Goal: Task Accomplishment & Management: Use online tool/utility

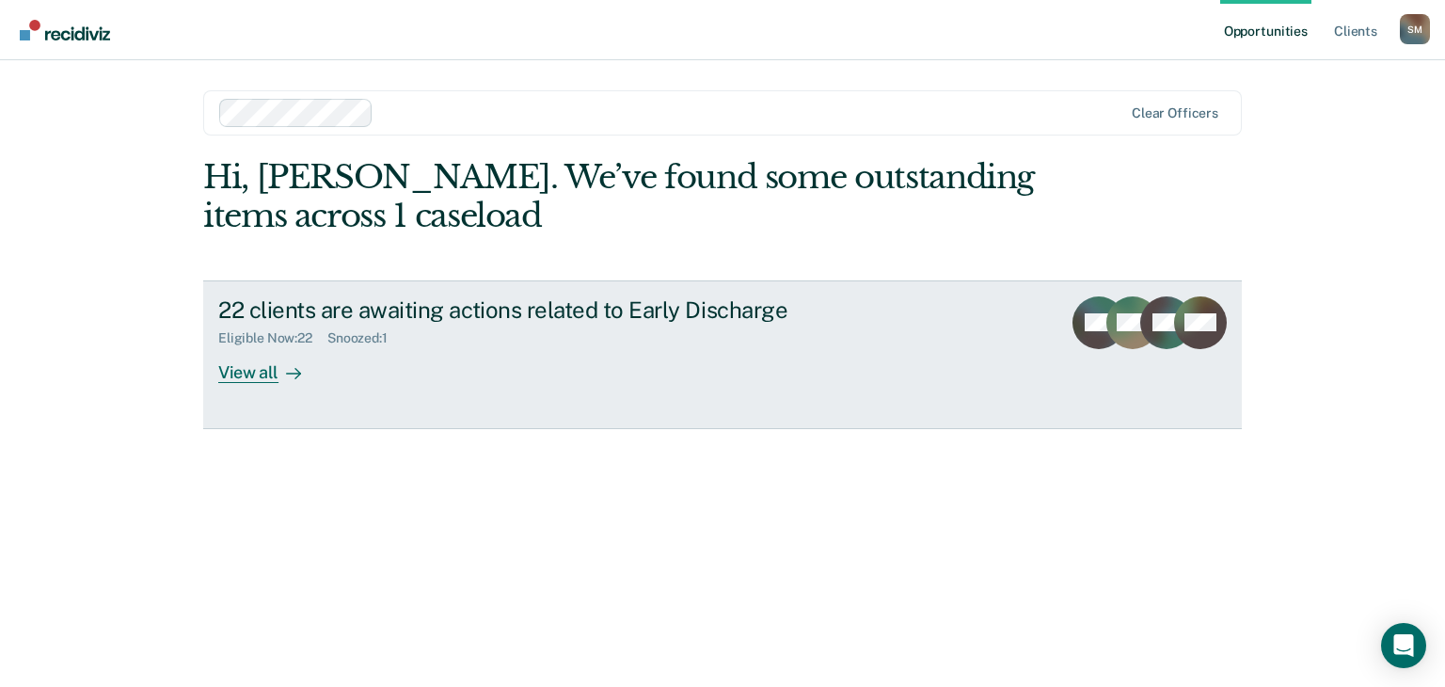
click at [281, 371] on div at bounding box center [289, 372] width 23 height 22
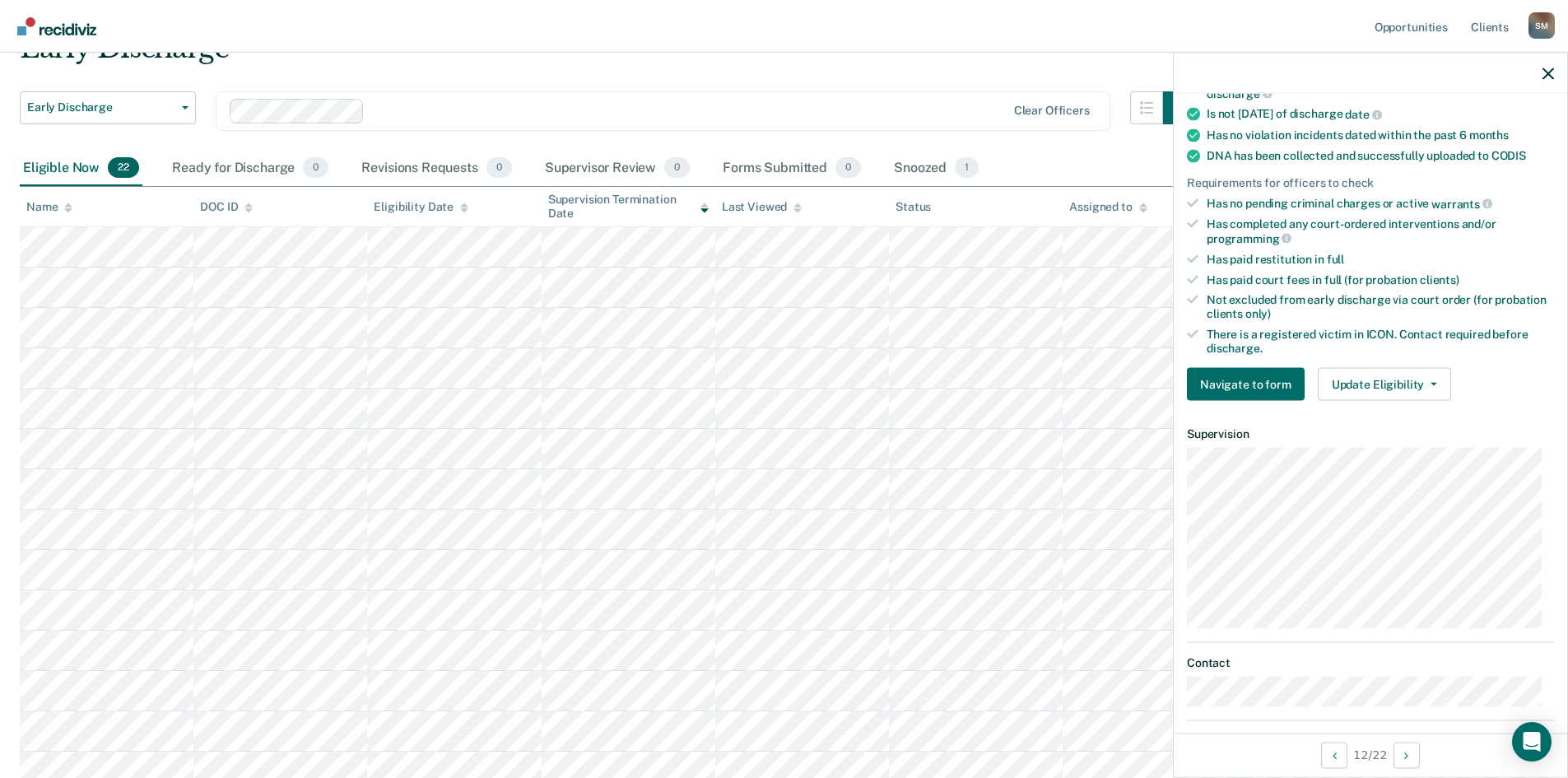
scroll to position [411, 0]
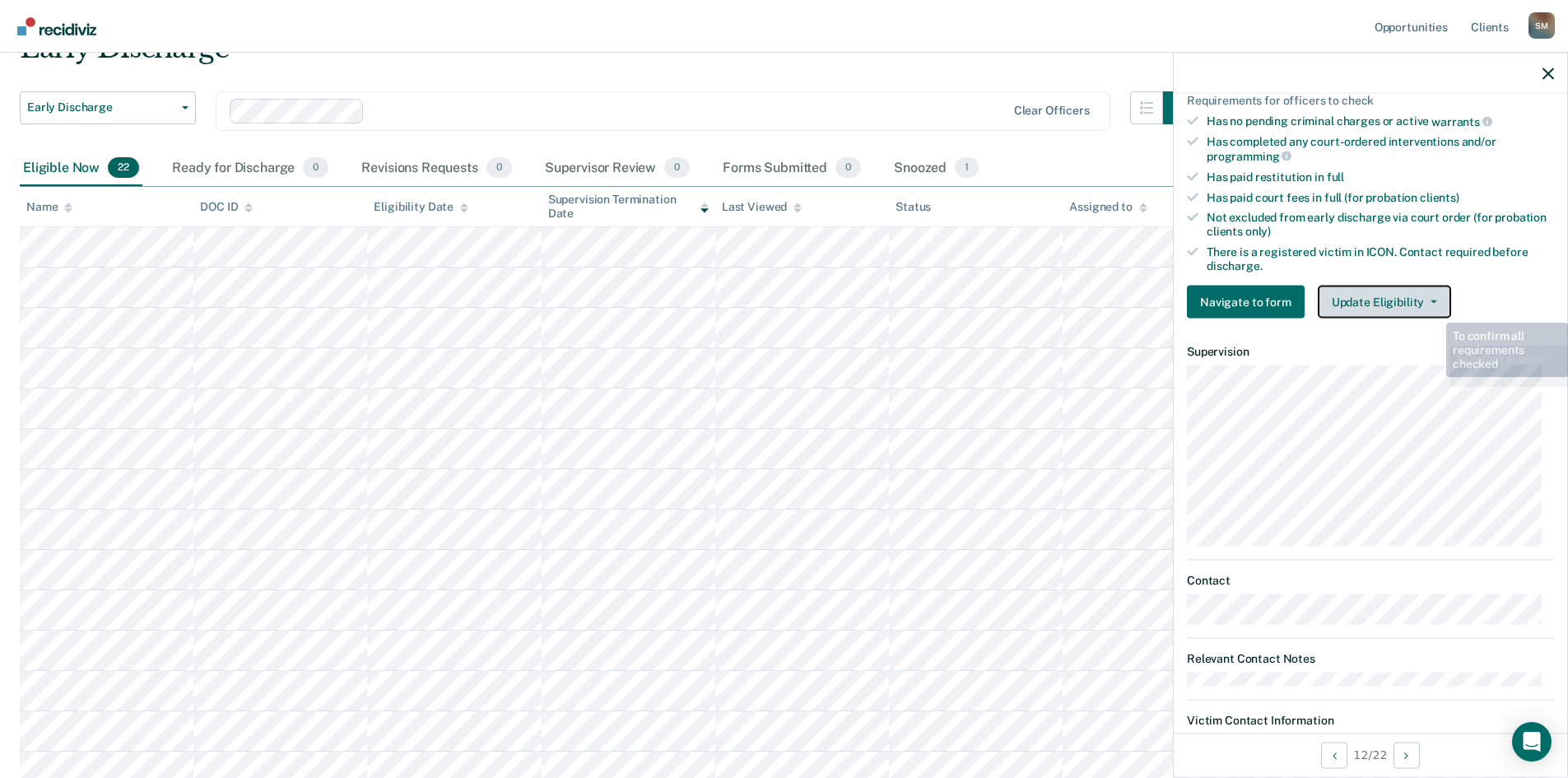
click at [1264, 285] on button "Update Eligibility" at bounding box center [1384, 302] width 133 height 33
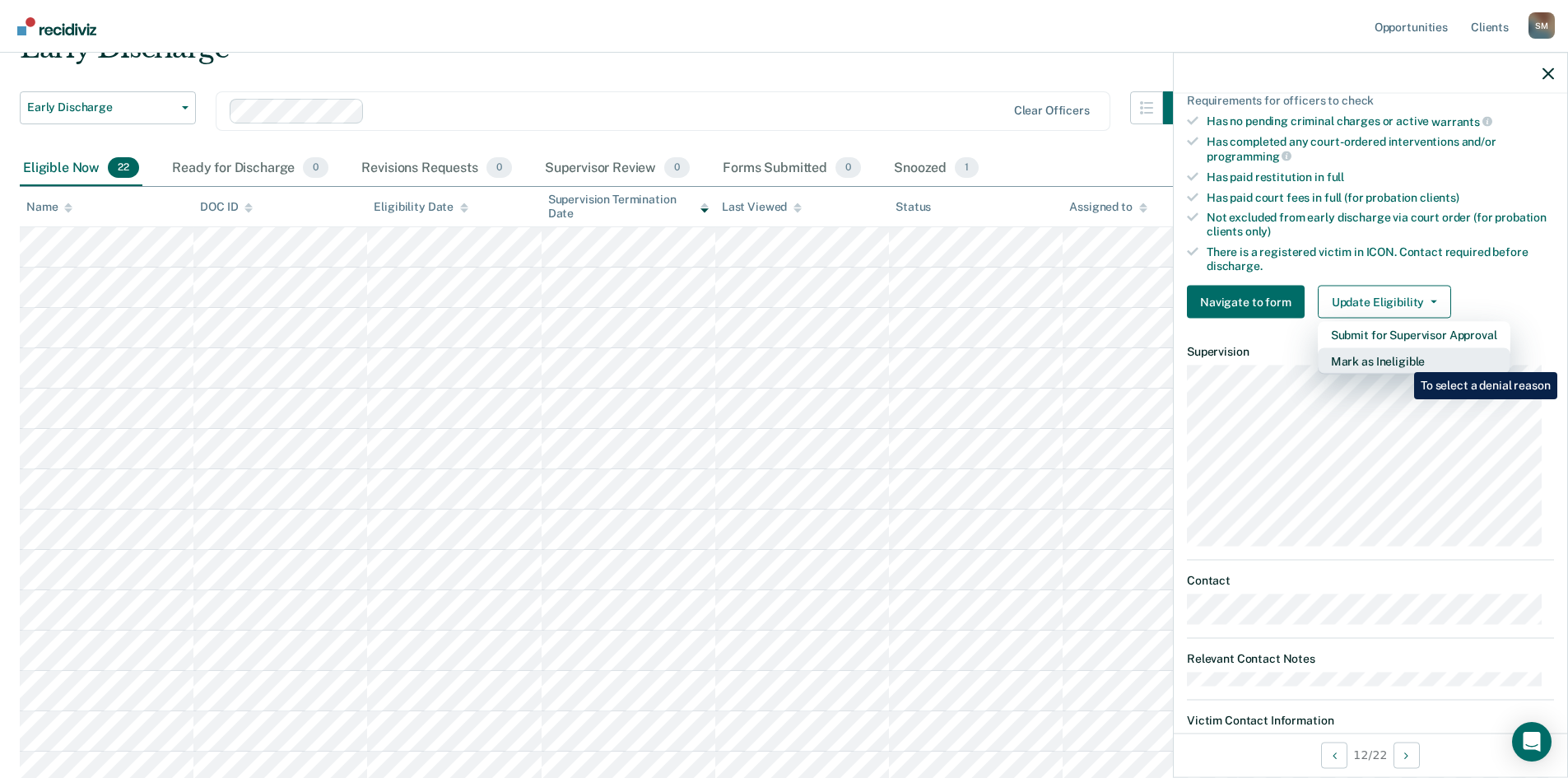
click at [1264, 360] on button "Mark as Ineligible" at bounding box center [1414, 361] width 192 height 26
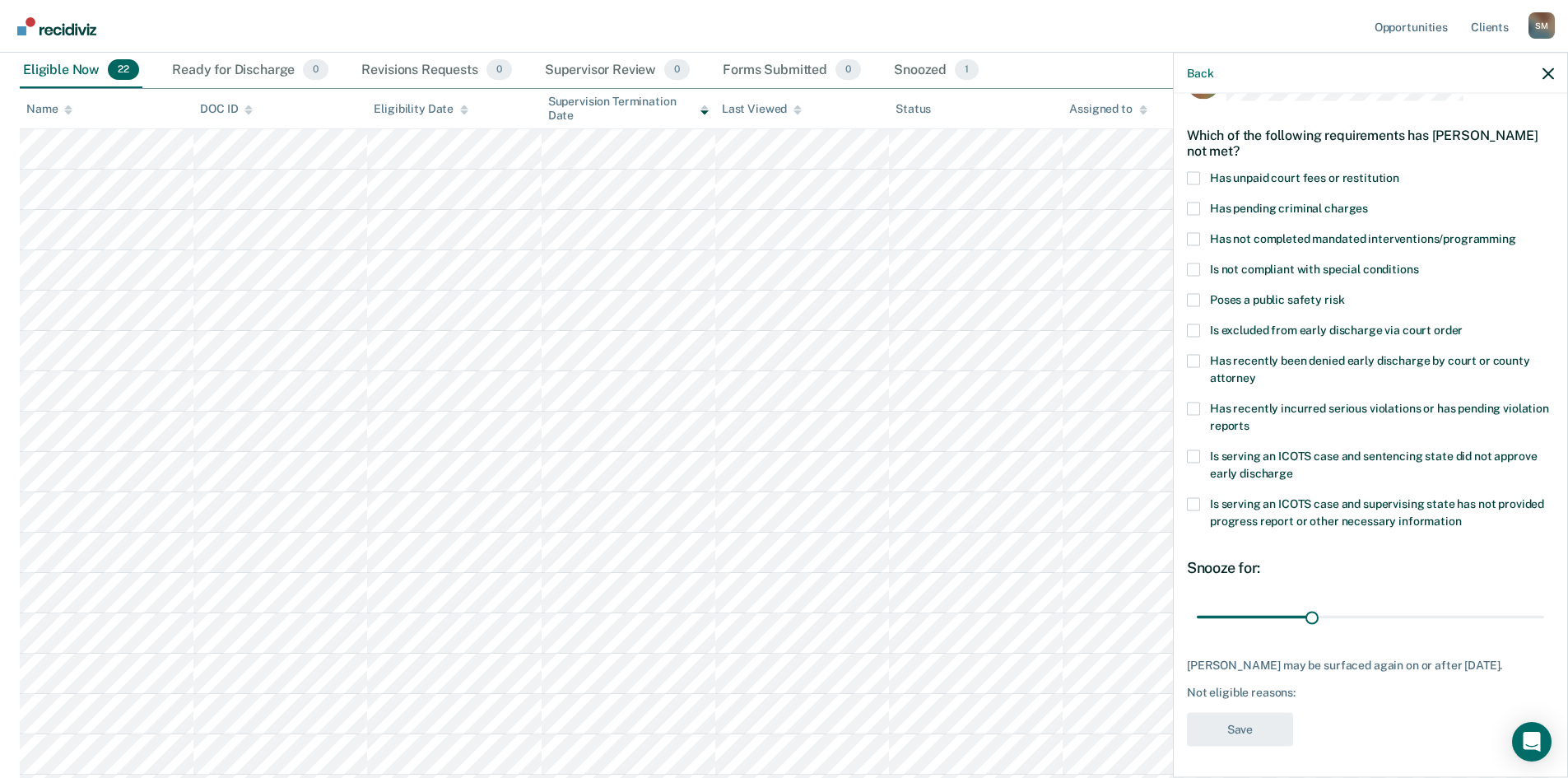
scroll to position [329, 0]
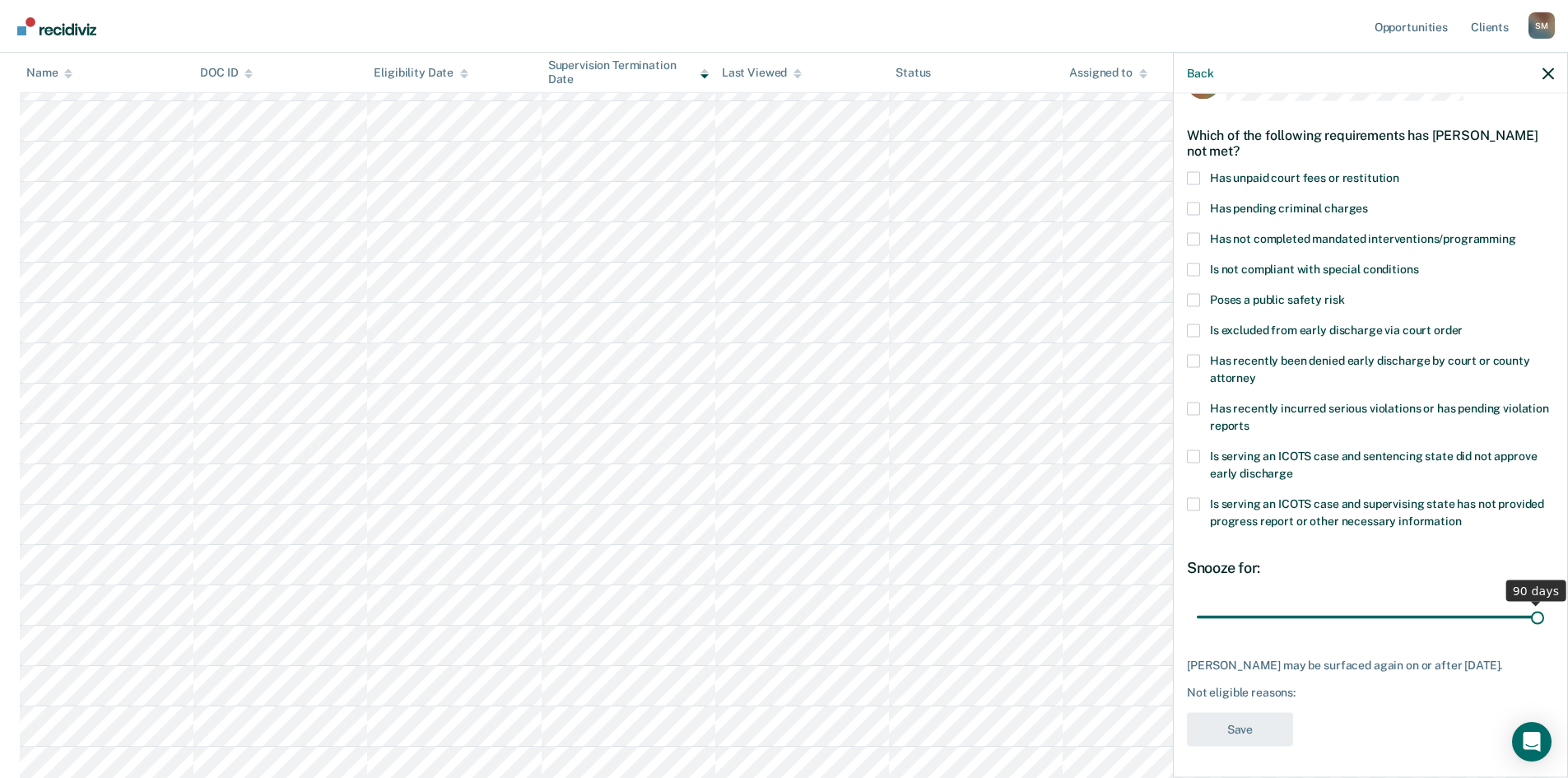
drag, startPoint x: 1307, startPoint y: 620, endPoint x: 1559, endPoint y: 616, distance: 252.0
type input "90"
click at [1264, 600] on input "range" at bounding box center [1370, 617] width 347 height 29
click at [1195, 170] on span at bounding box center [1194, 176] width 13 height 13
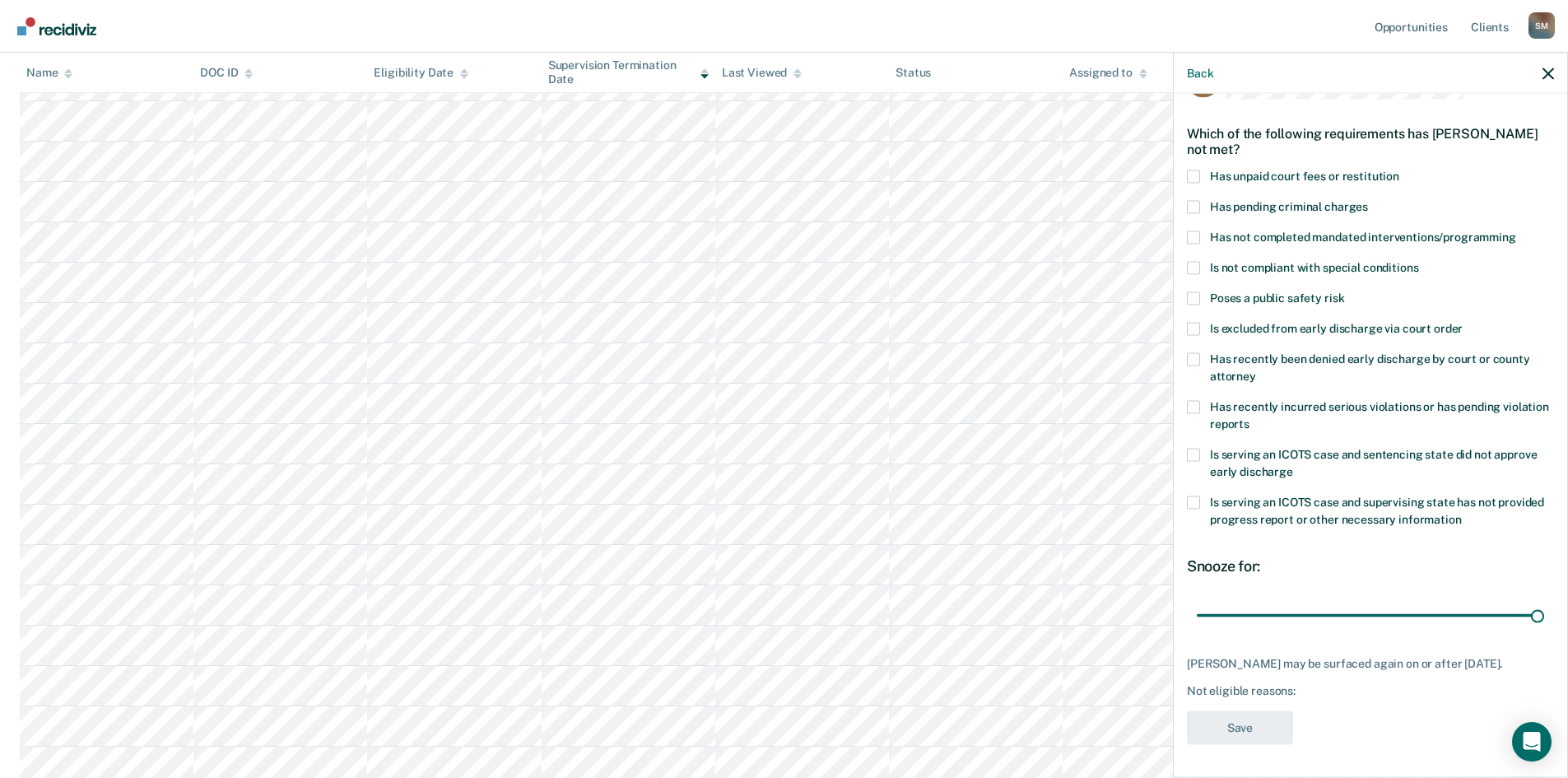
click at [1264, 170] on input "Has unpaid court fees or restitution" at bounding box center [1399, 170] width 0 height 0
click at [1198, 230] on span at bounding box center [1194, 236] width 13 height 13
click at [1264, 230] on input "Has not completed mandated interventions/programming" at bounding box center [1516, 230] width 0 height 0
click at [1197, 322] on span at bounding box center [1194, 328] width 13 height 13
click at [1264, 322] on input "Is excluded from early discharge via court order" at bounding box center [1463, 322] width 0 height 0
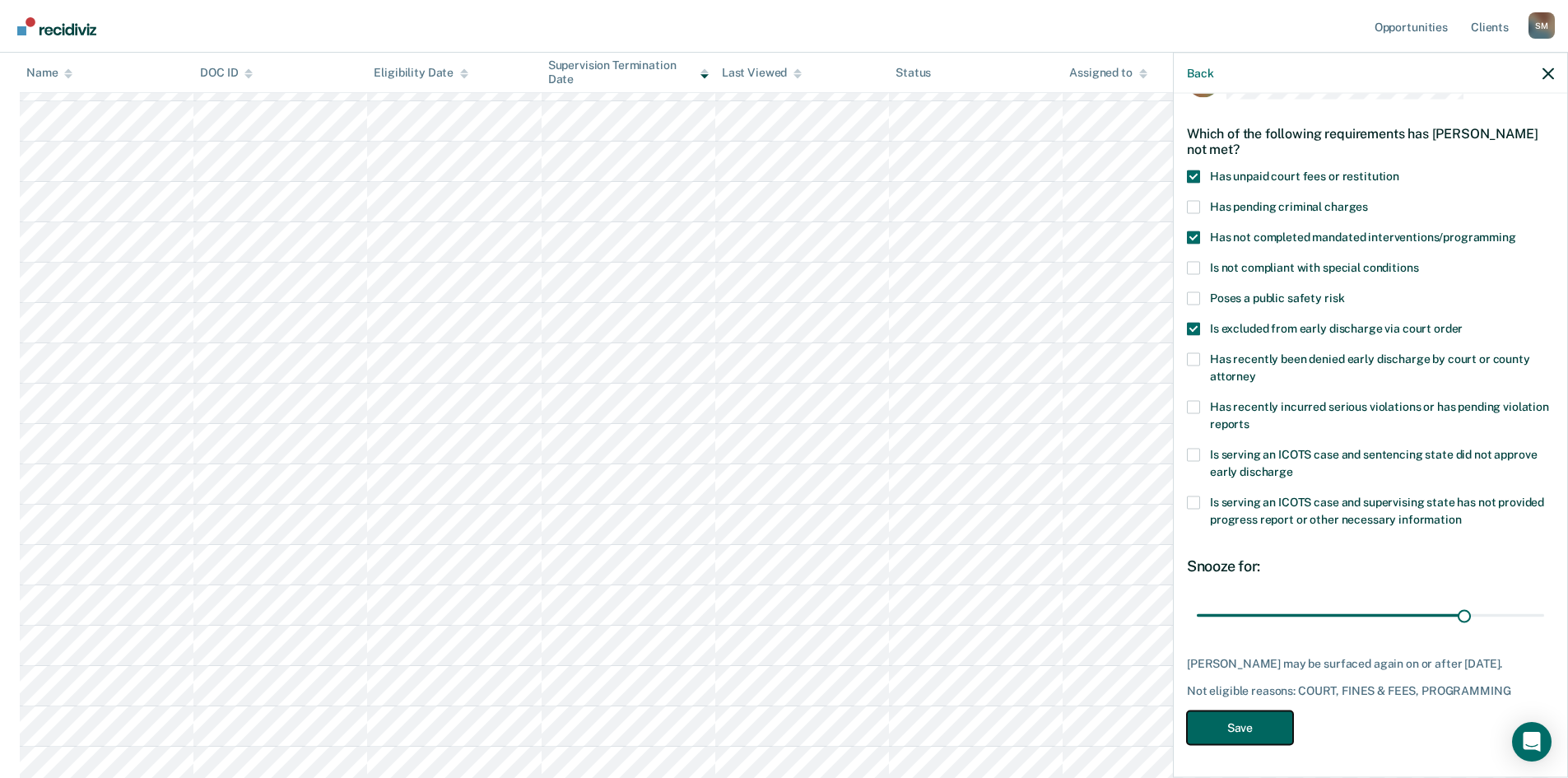
click at [1262, 600] on button "Save" at bounding box center [1240, 727] width 106 height 34
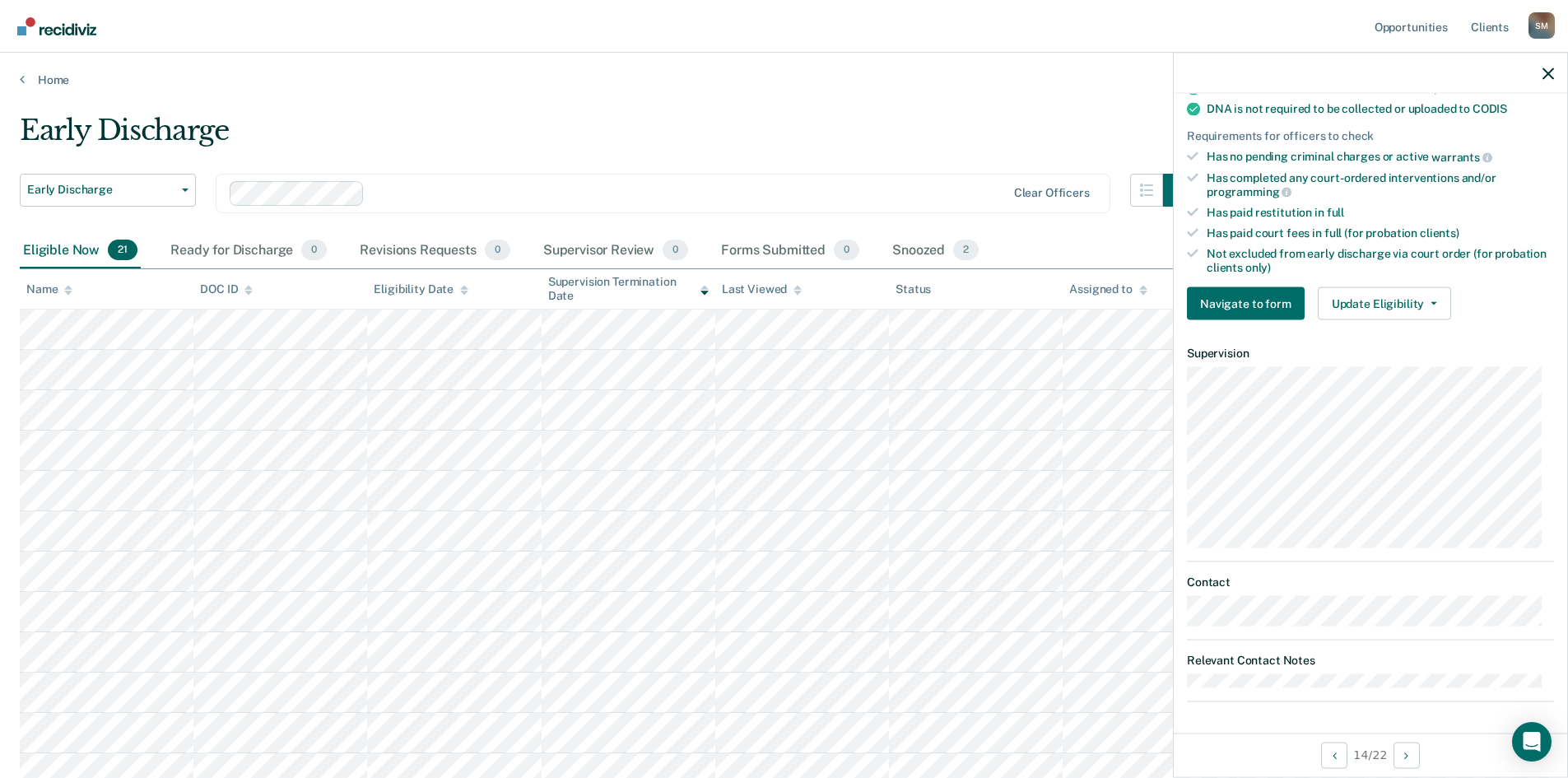
scroll to position [280, 0]
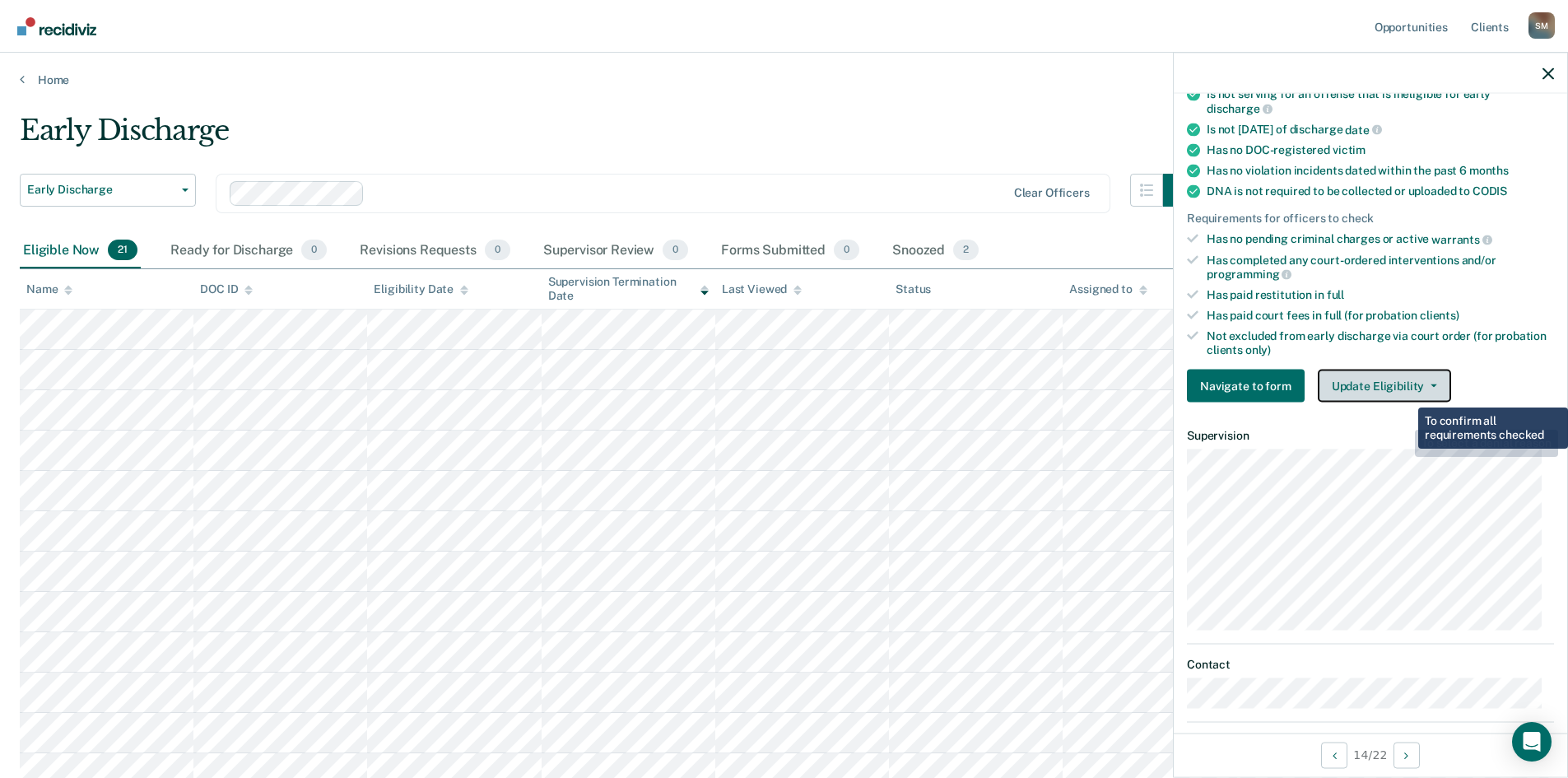
click at [1264, 381] on button "Update Eligibility" at bounding box center [1384, 386] width 133 height 33
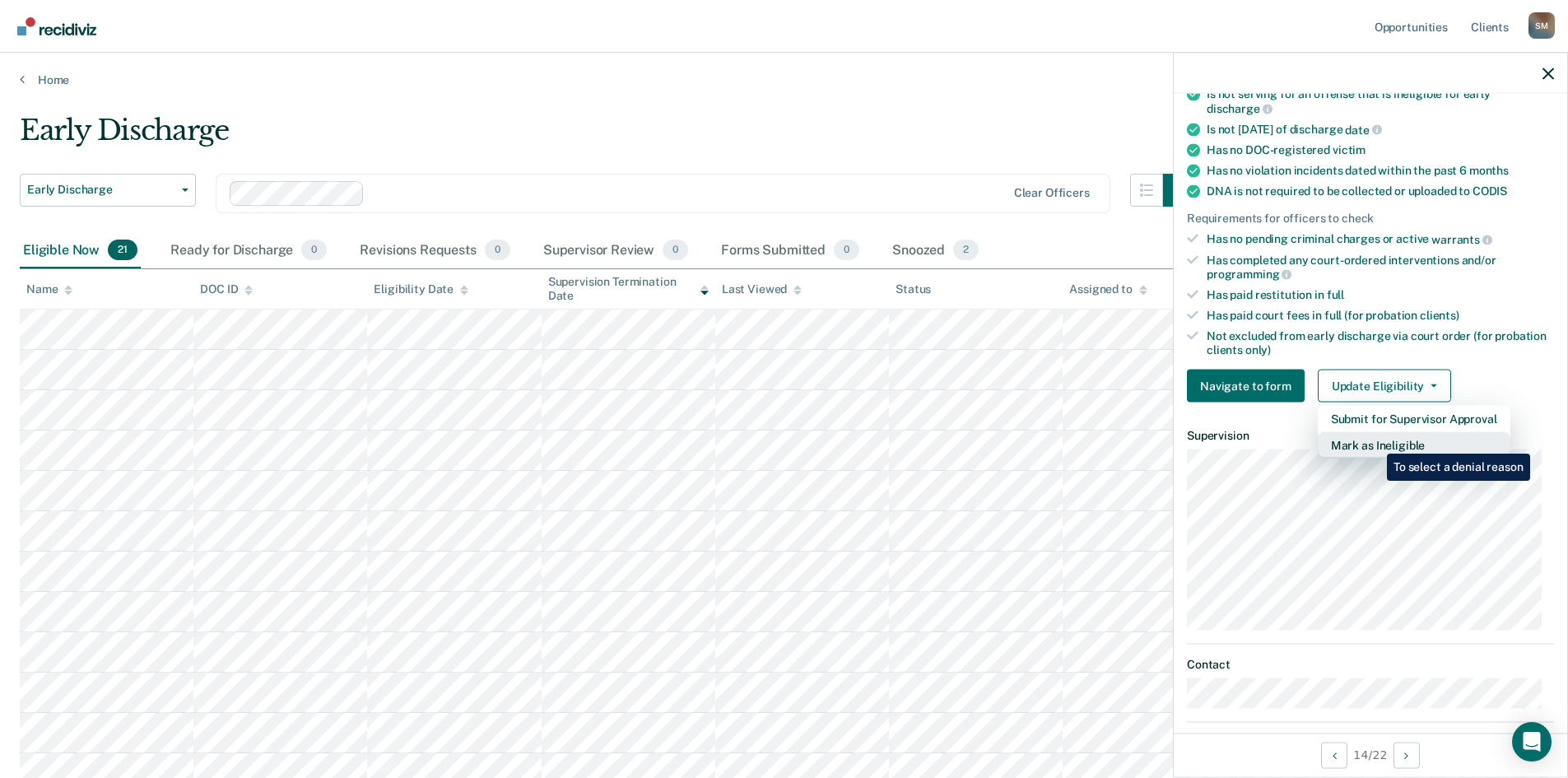
click at [1264, 441] on button "Mark as Ineligible" at bounding box center [1414, 445] width 192 height 26
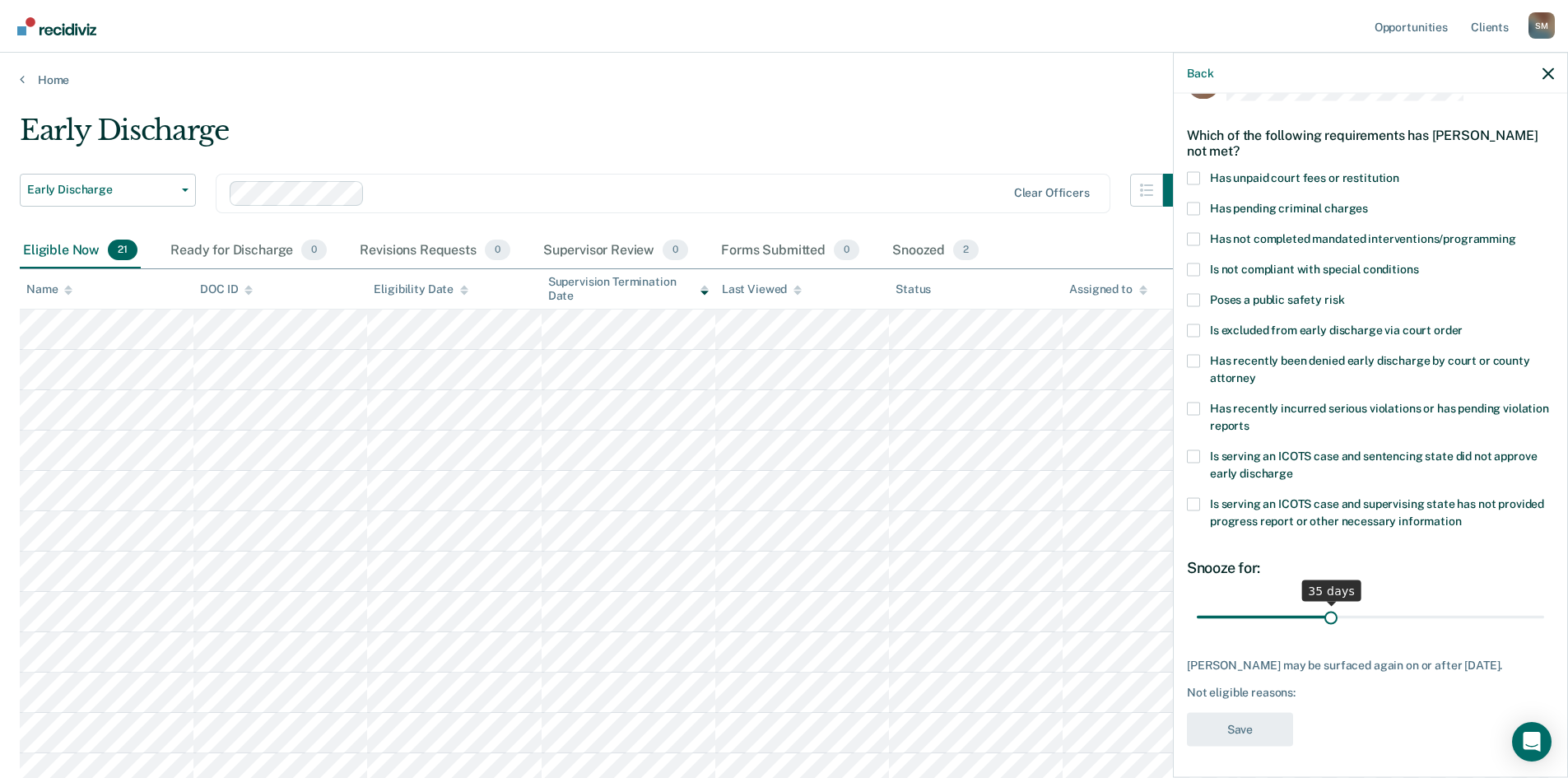
drag, startPoint x: 1307, startPoint y: 620, endPoint x: 1326, endPoint y: 620, distance: 19.0
type input "35"
click at [1264, 600] on input "range" at bounding box center [1370, 617] width 347 height 29
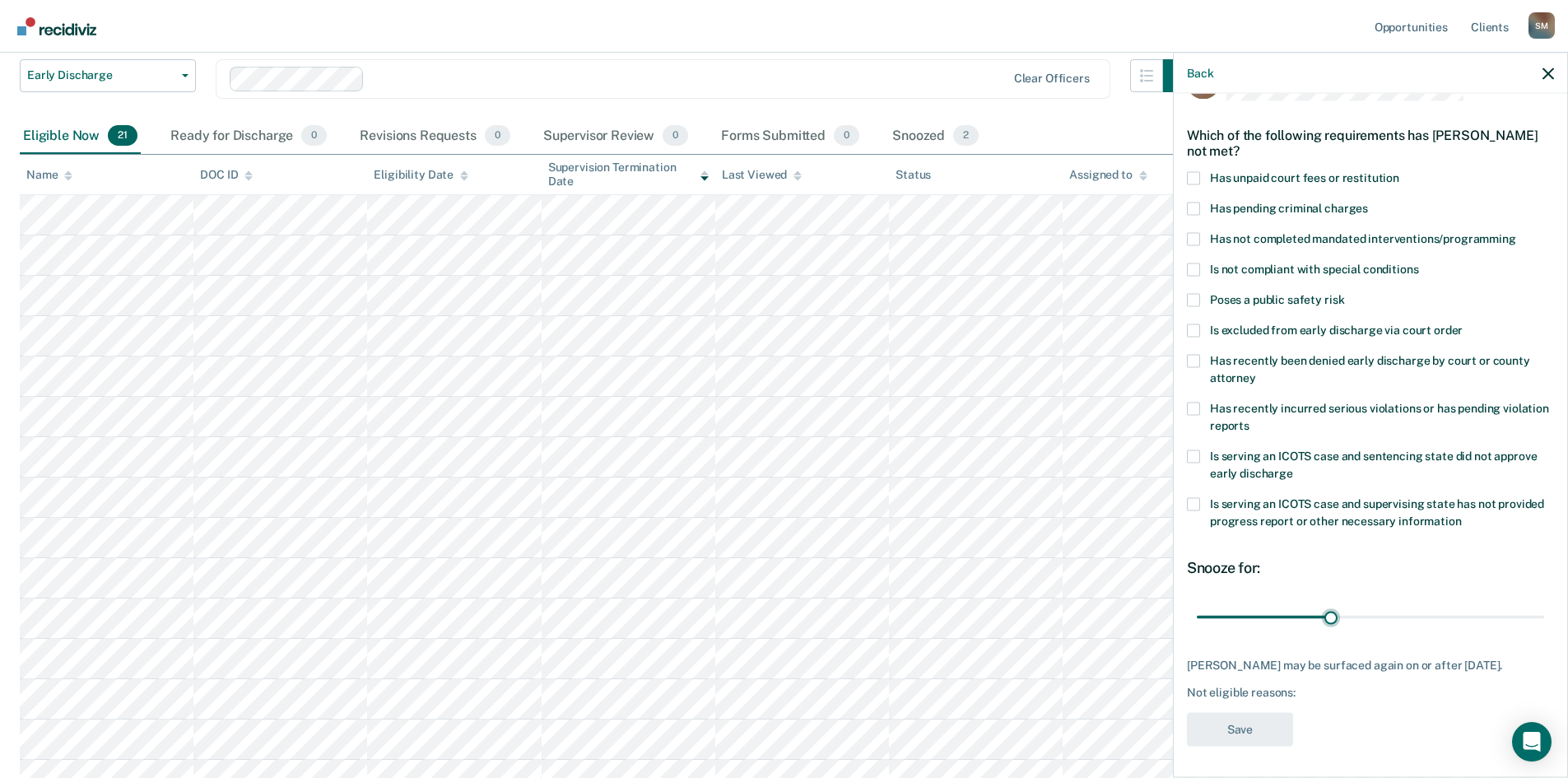
scroll to position [165, 0]
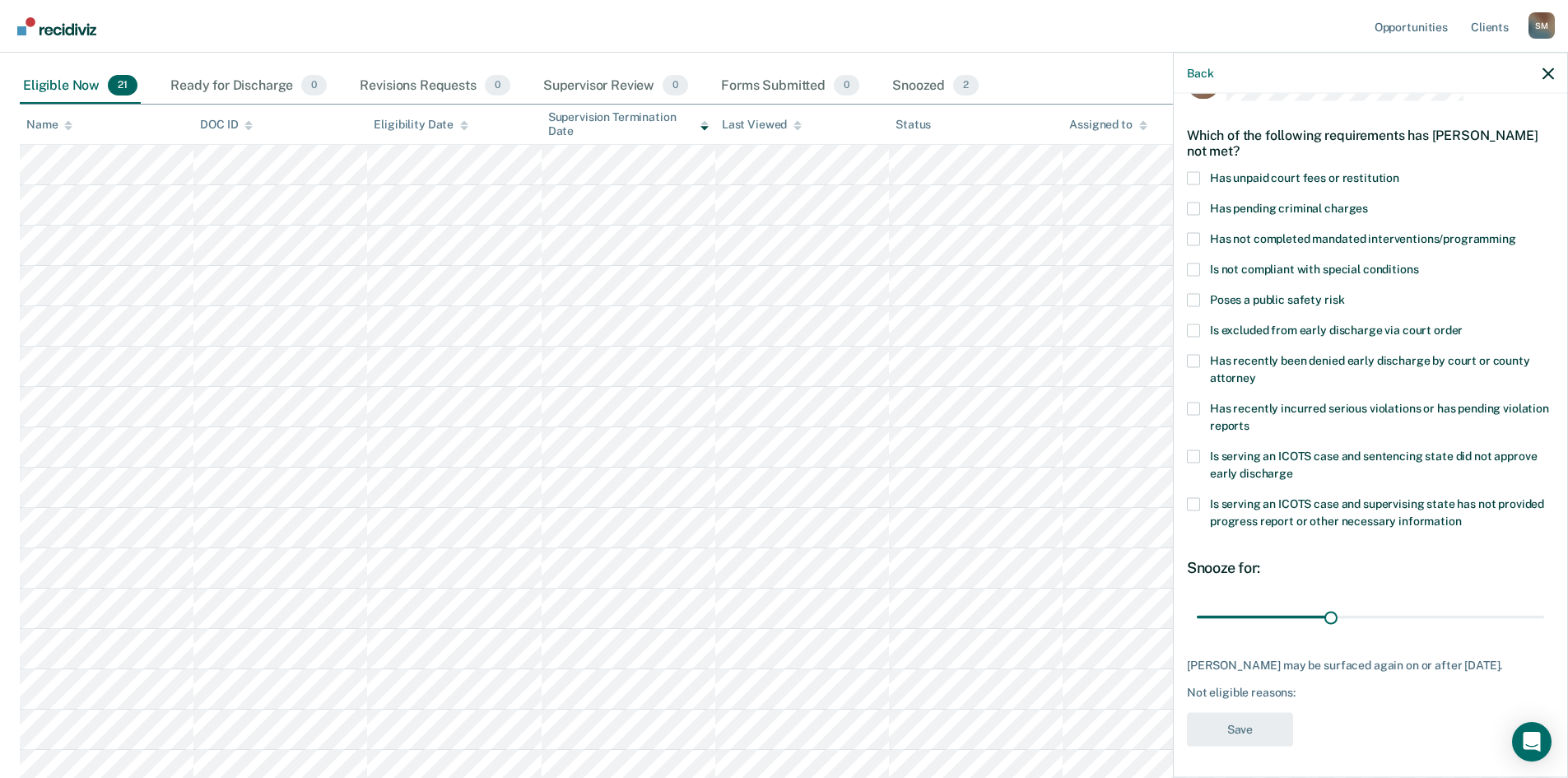
click at [1193, 235] on span at bounding box center [1194, 238] width 13 height 13
click at [1264, 232] on input "Has not completed mandated interventions/programming" at bounding box center [1516, 232] width 0 height 0
click at [1229, 600] on button "Save" at bounding box center [1240, 729] width 106 height 34
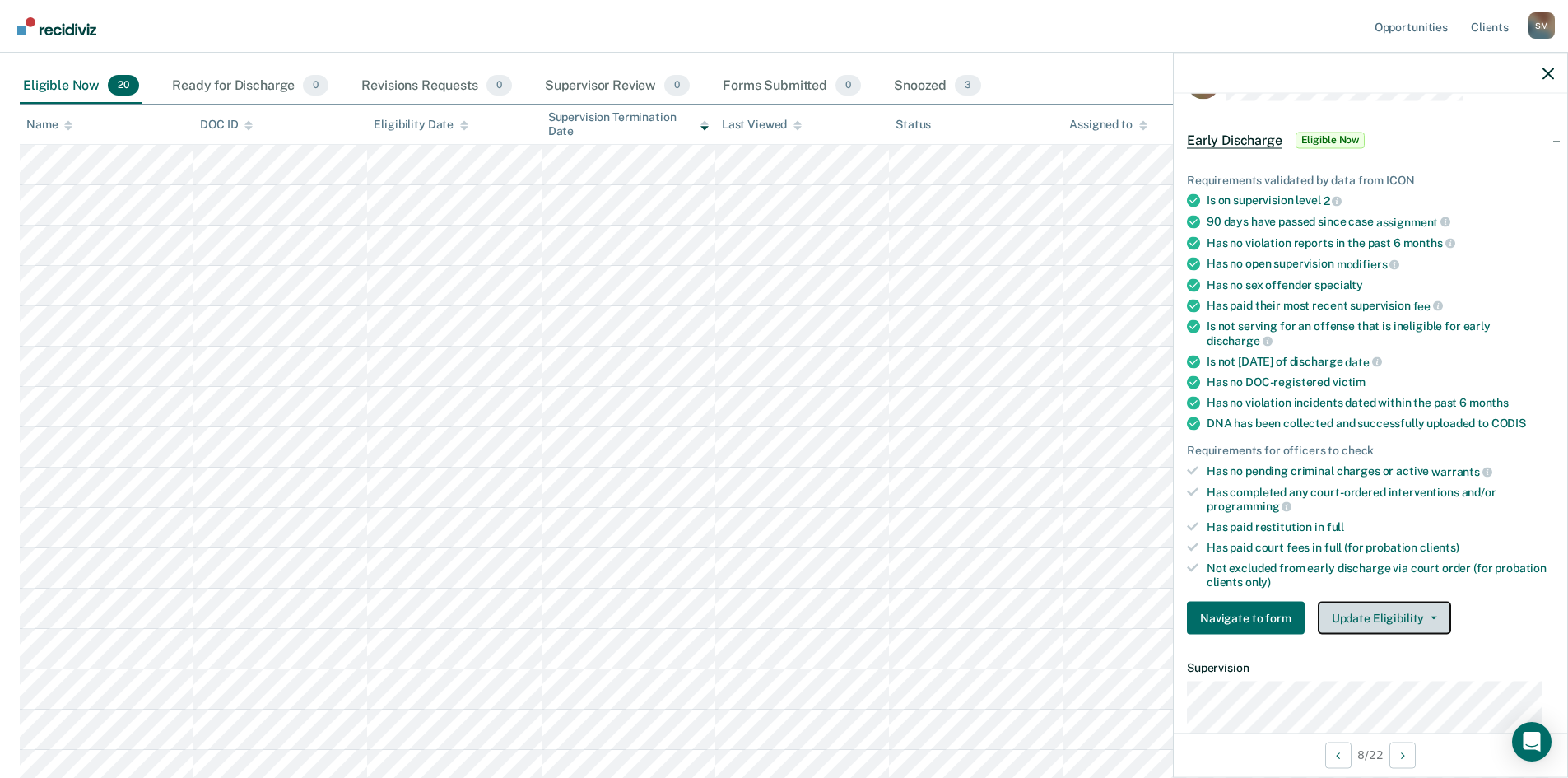
click at [1264, 600] on button "Update Eligibility" at bounding box center [1384, 619] width 133 height 33
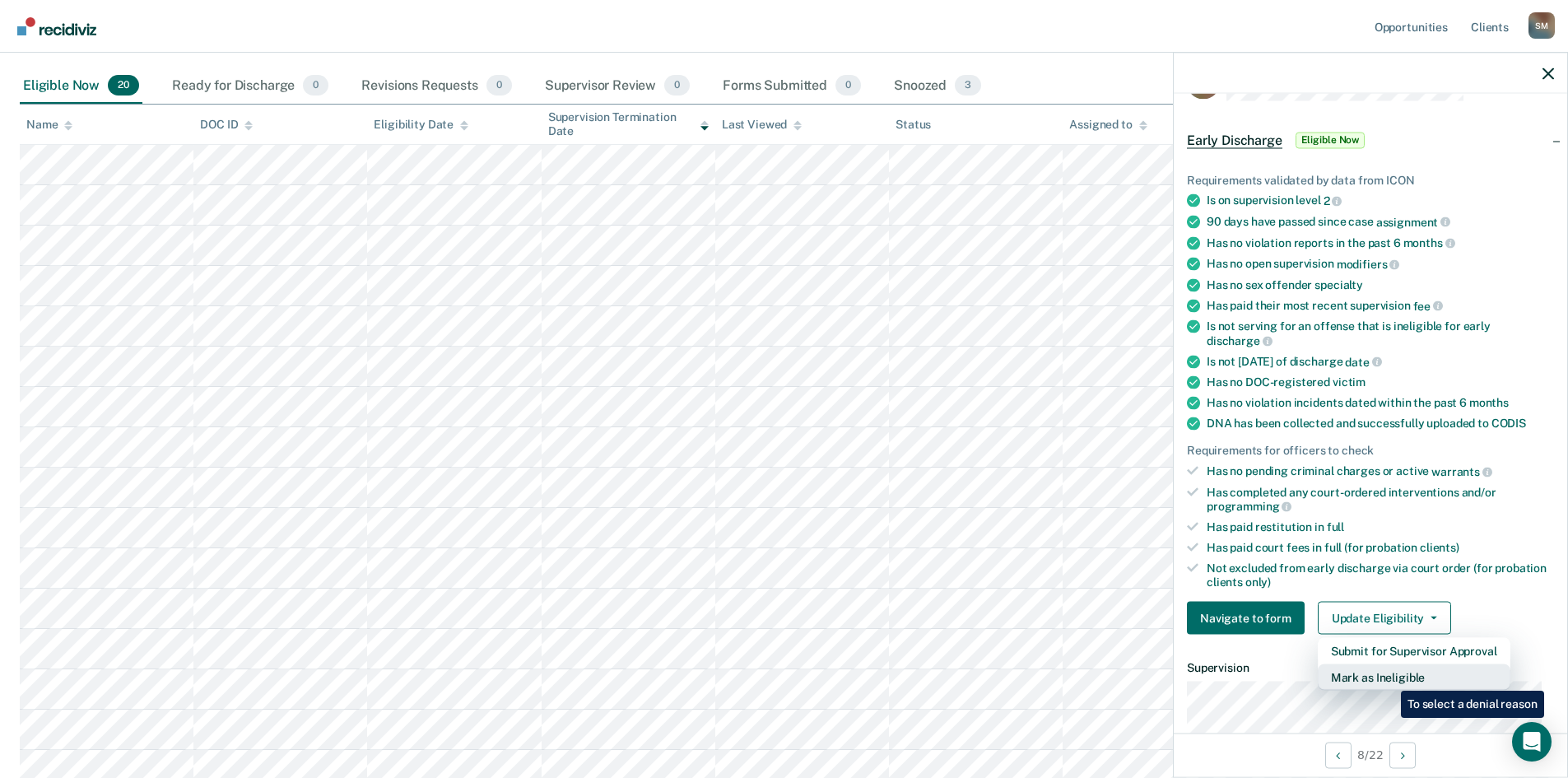
click at [1264, 600] on button "Mark as Ineligible" at bounding box center [1414, 677] width 192 height 26
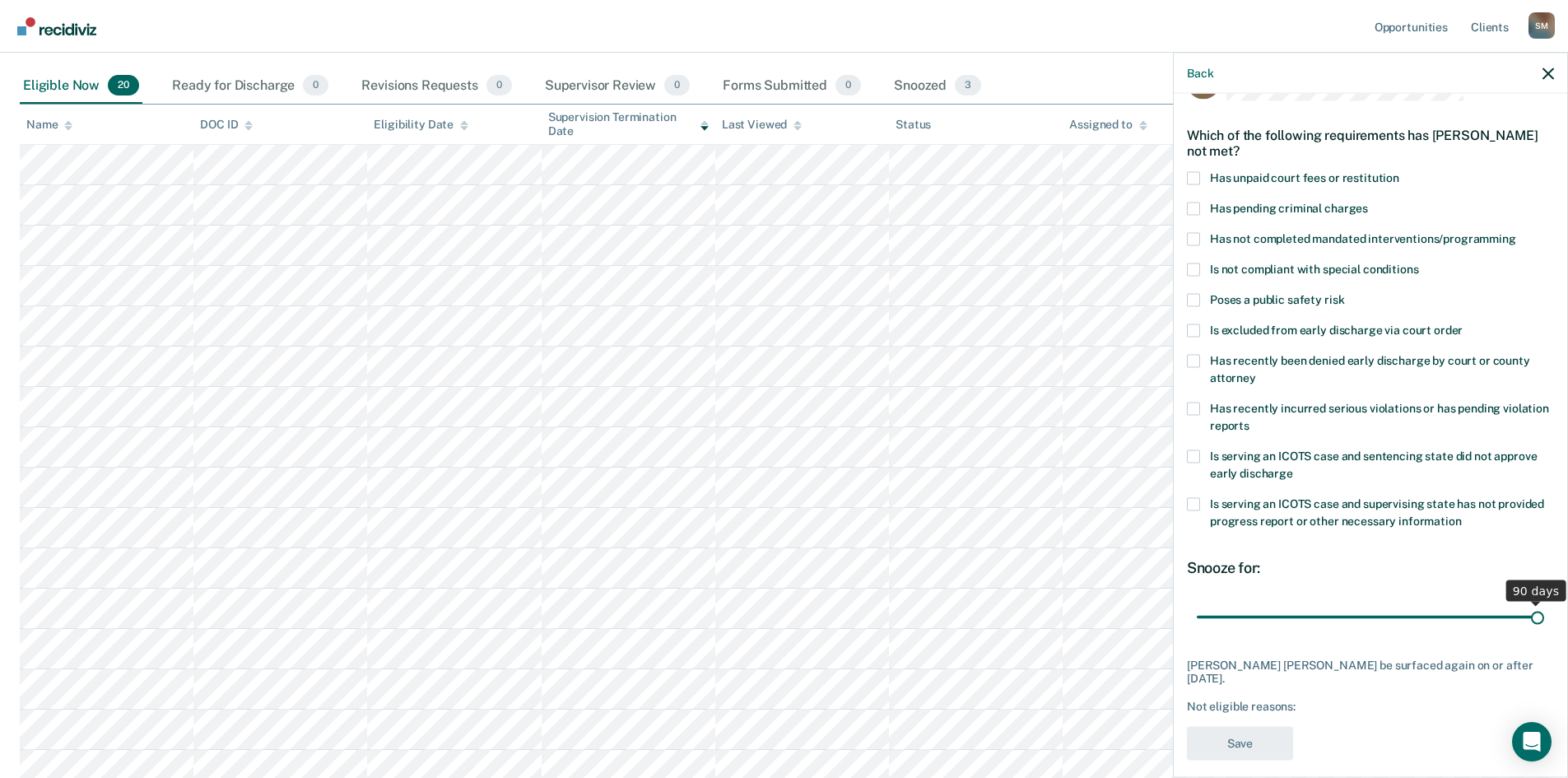
drag, startPoint x: 1310, startPoint y: 622, endPoint x: 1529, endPoint y: 626, distance: 219.0
type input "90"
click at [1264, 600] on input "range" at bounding box center [1370, 617] width 347 height 29
click at [1190, 175] on span at bounding box center [1194, 178] width 13 height 13
click at [1264, 172] on input "Has unpaid court fees or restitution" at bounding box center [1399, 172] width 0 height 0
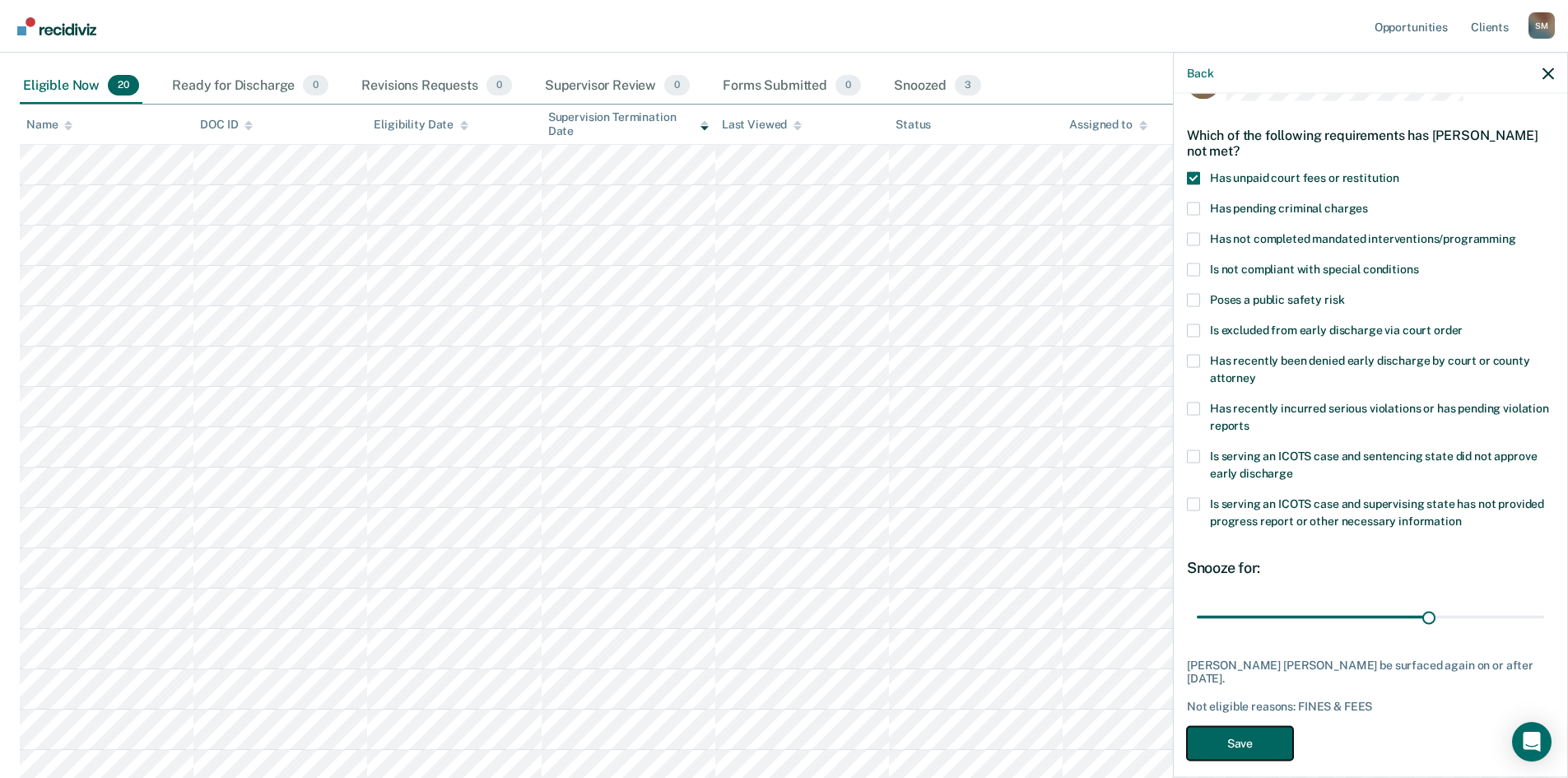
click at [1227, 600] on button "Save" at bounding box center [1240, 743] width 106 height 34
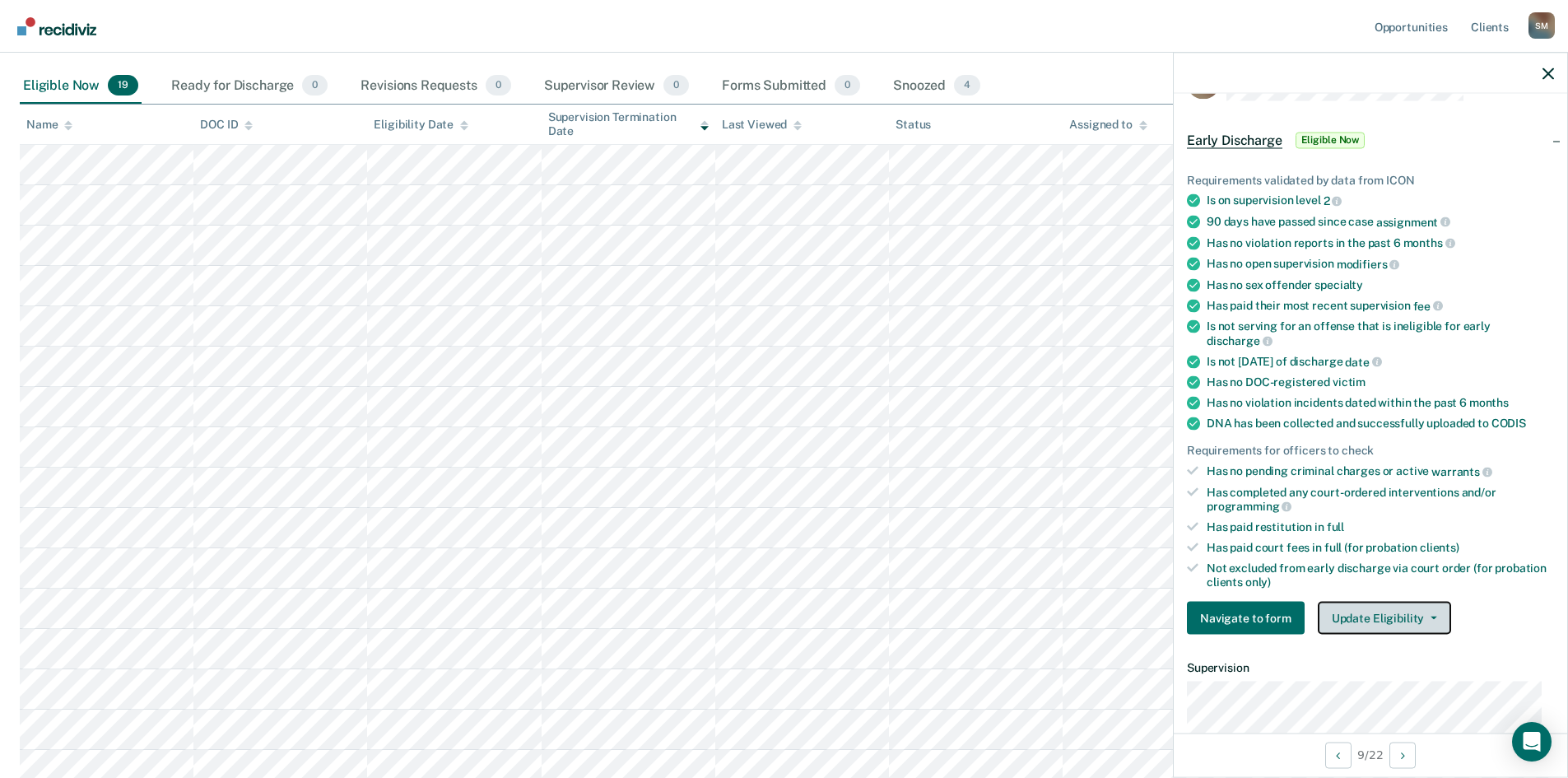
click at [1264, 600] on button "Update Eligibility" at bounding box center [1384, 619] width 133 height 33
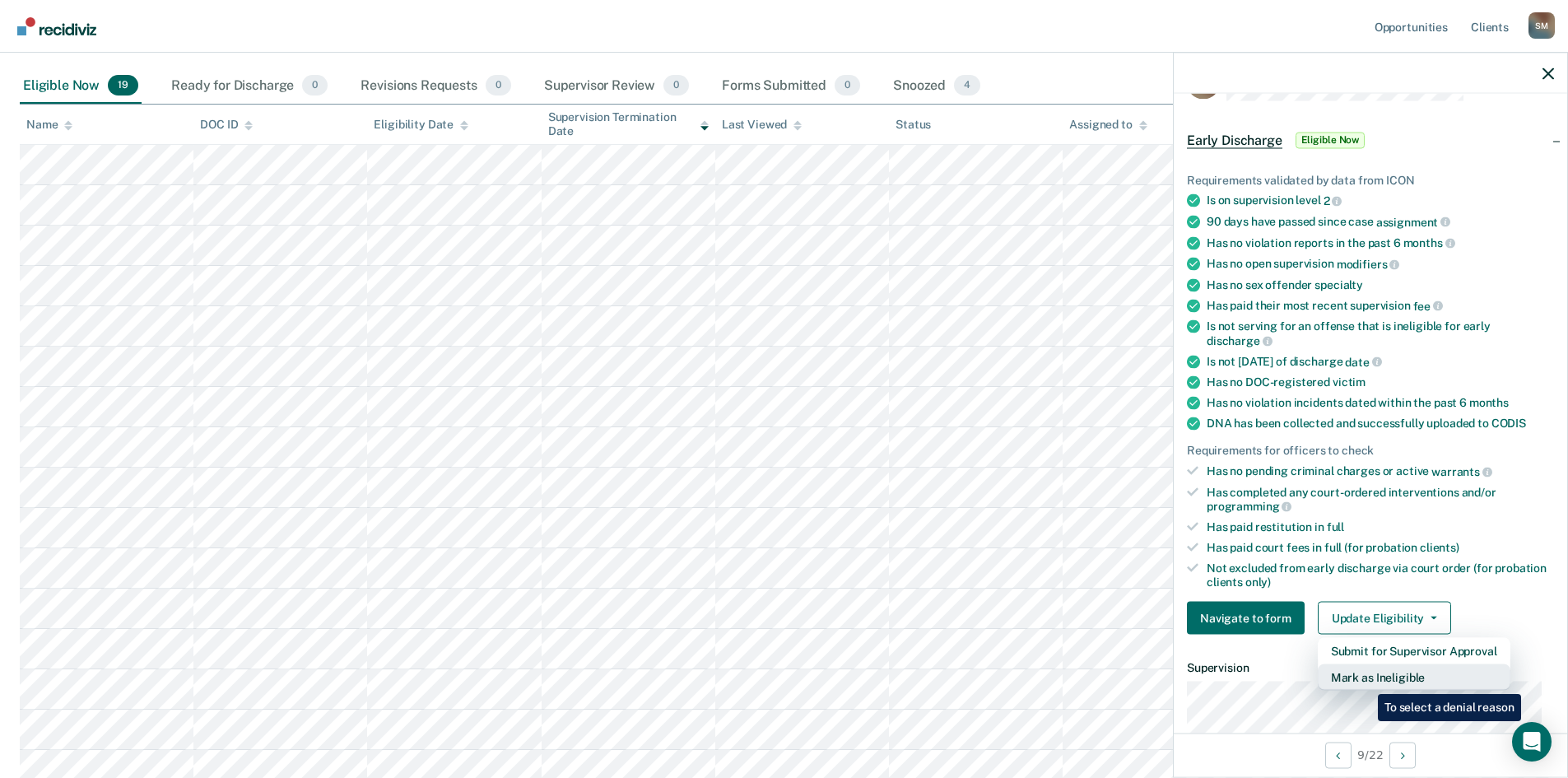
click at [1264, 600] on button "Mark as Ineligible" at bounding box center [1414, 677] width 192 height 26
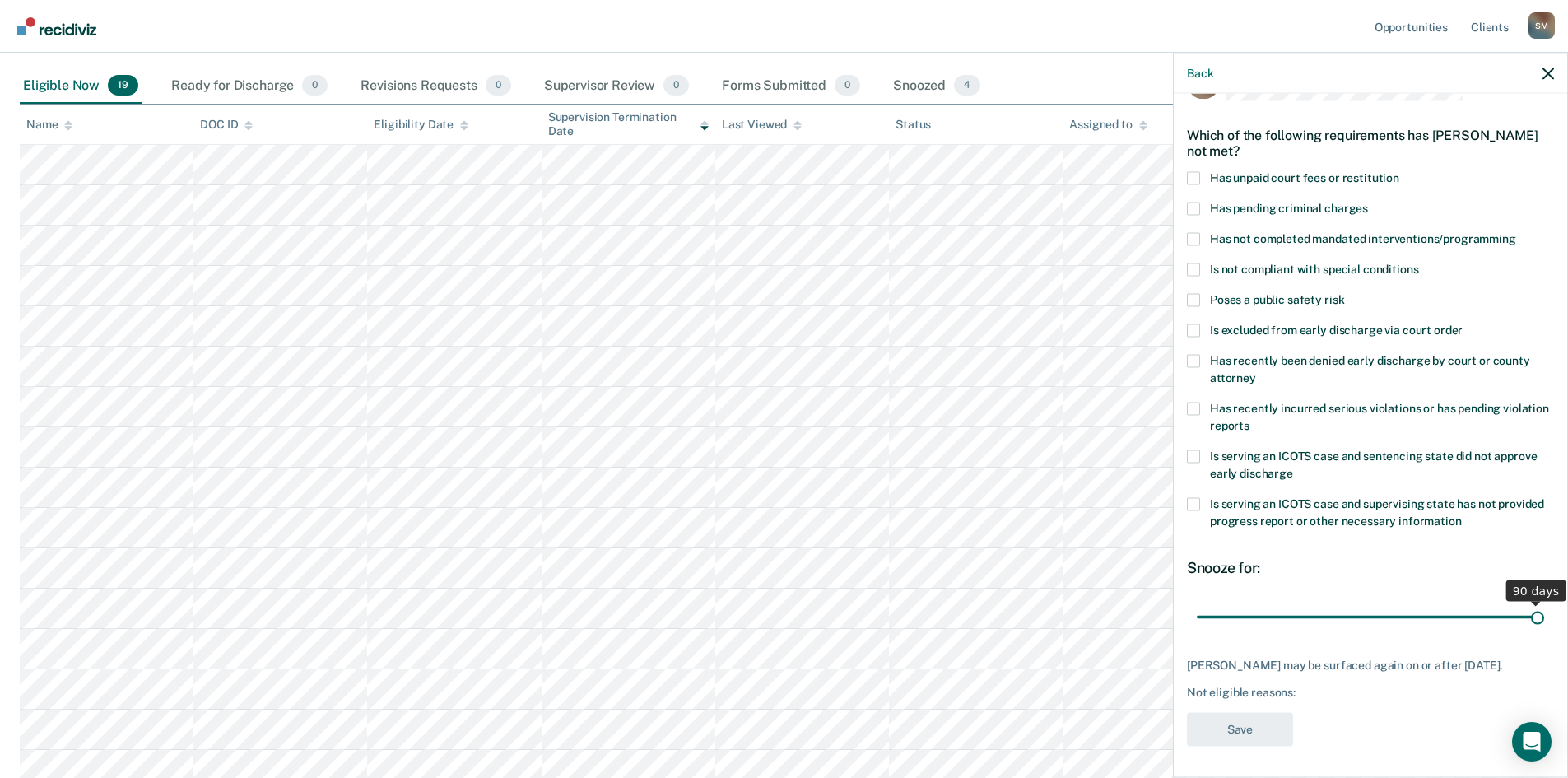
drag, startPoint x: 1311, startPoint y: 620, endPoint x: 1536, endPoint y: 620, distance: 225.0
type input "90"
click at [1264, 600] on input "range" at bounding box center [1370, 617] width 347 height 29
click at [1200, 208] on label "Has pending criminal charges" at bounding box center [1371, 210] width 368 height 18
click at [1264, 201] on input "Has pending criminal charges" at bounding box center [1368, 201] width 0 height 0
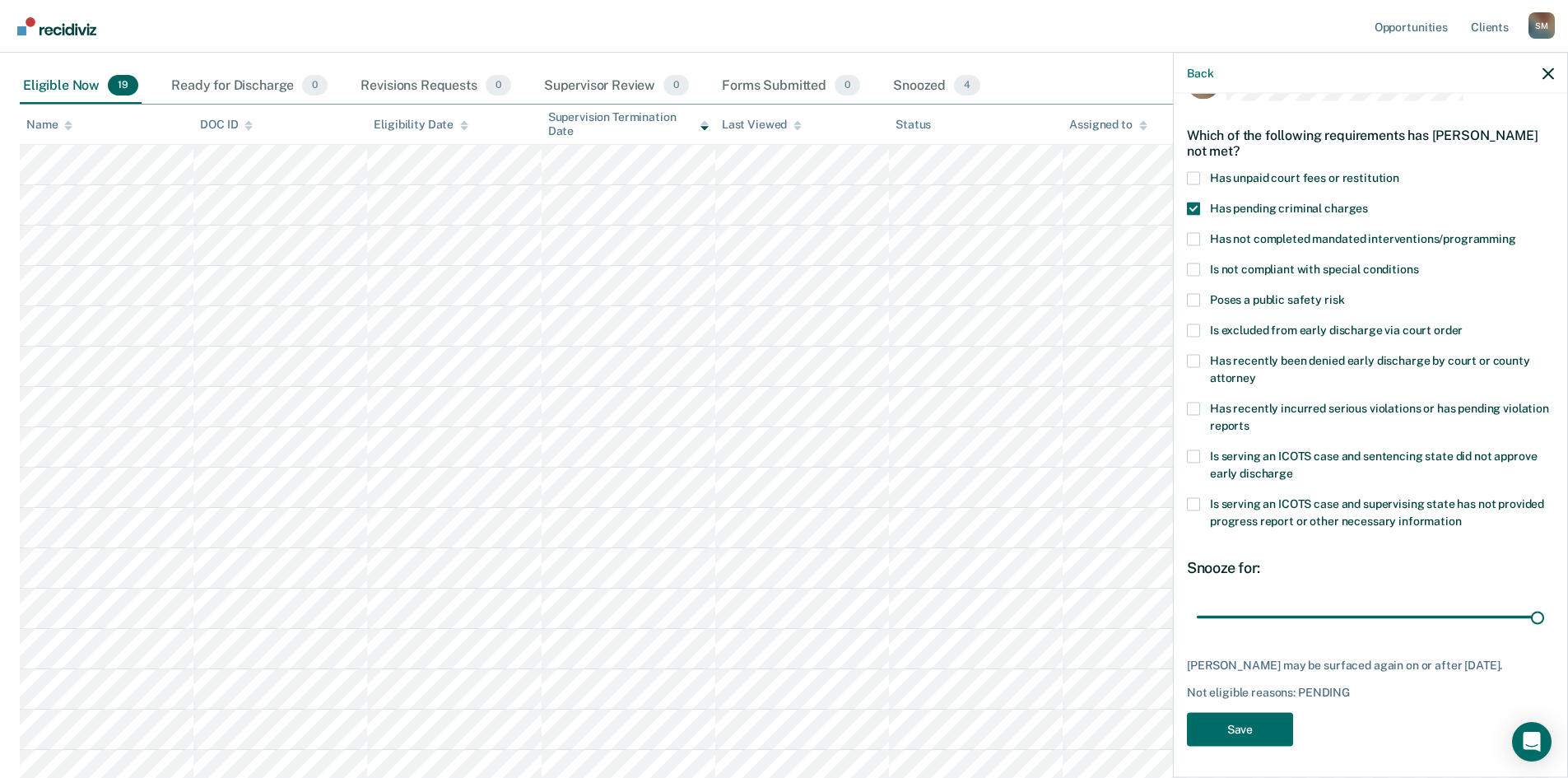
click at [1194, 205] on span at bounding box center [1194, 207] width 13 height 13
click at [1264, 201] on input "Has pending criminal charges" at bounding box center [1368, 201] width 0 height 0
click at [1200, 178] on label "Has unpaid court fees or restitution" at bounding box center [1371, 180] width 368 height 18
click at [1264, 172] on input "Has unpaid court fees or restitution" at bounding box center [1399, 172] width 0 height 0
click at [1264, 600] on button "Save" at bounding box center [1240, 729] width 106 height 34
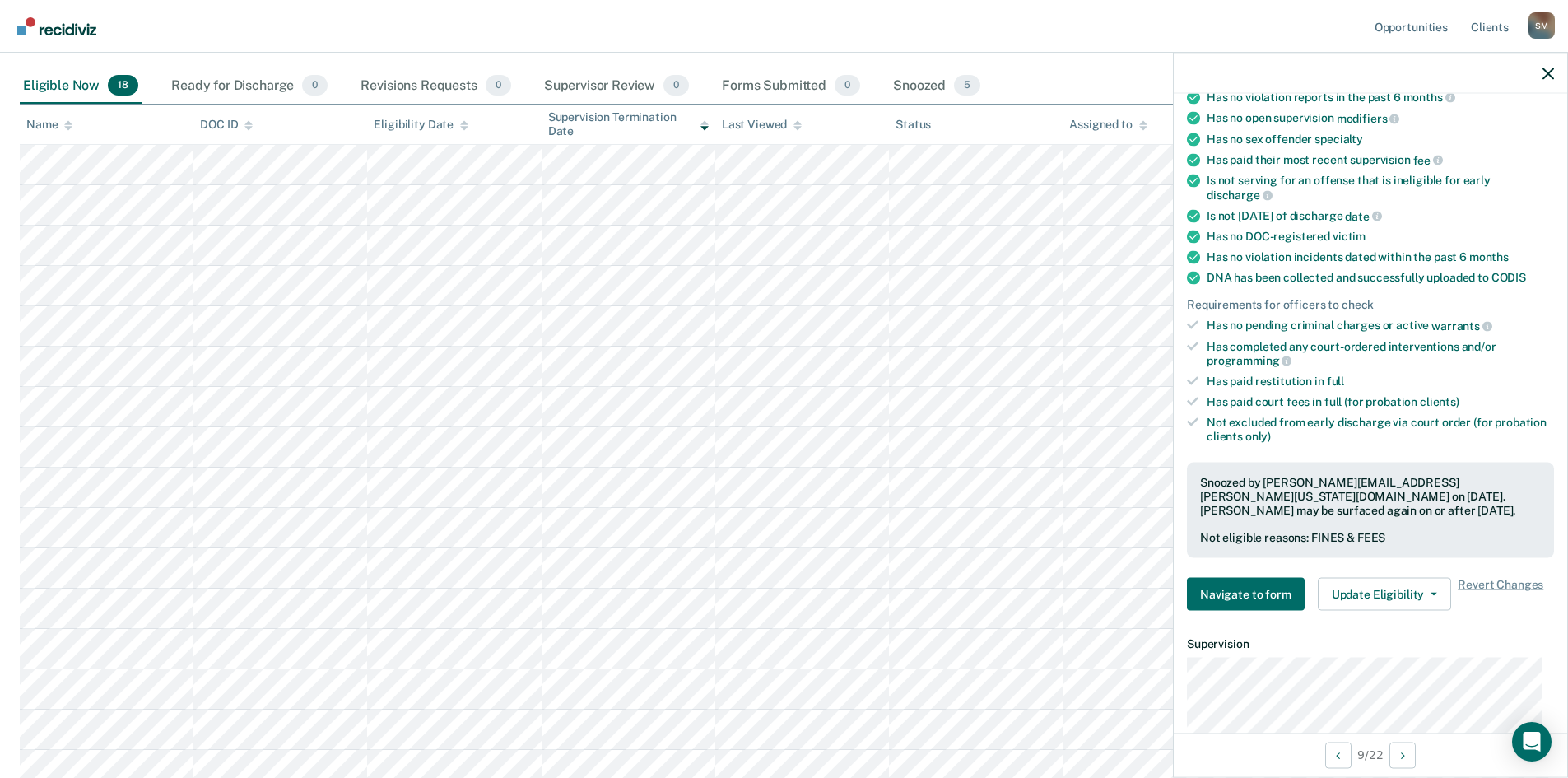
scroll to position [213, 0]
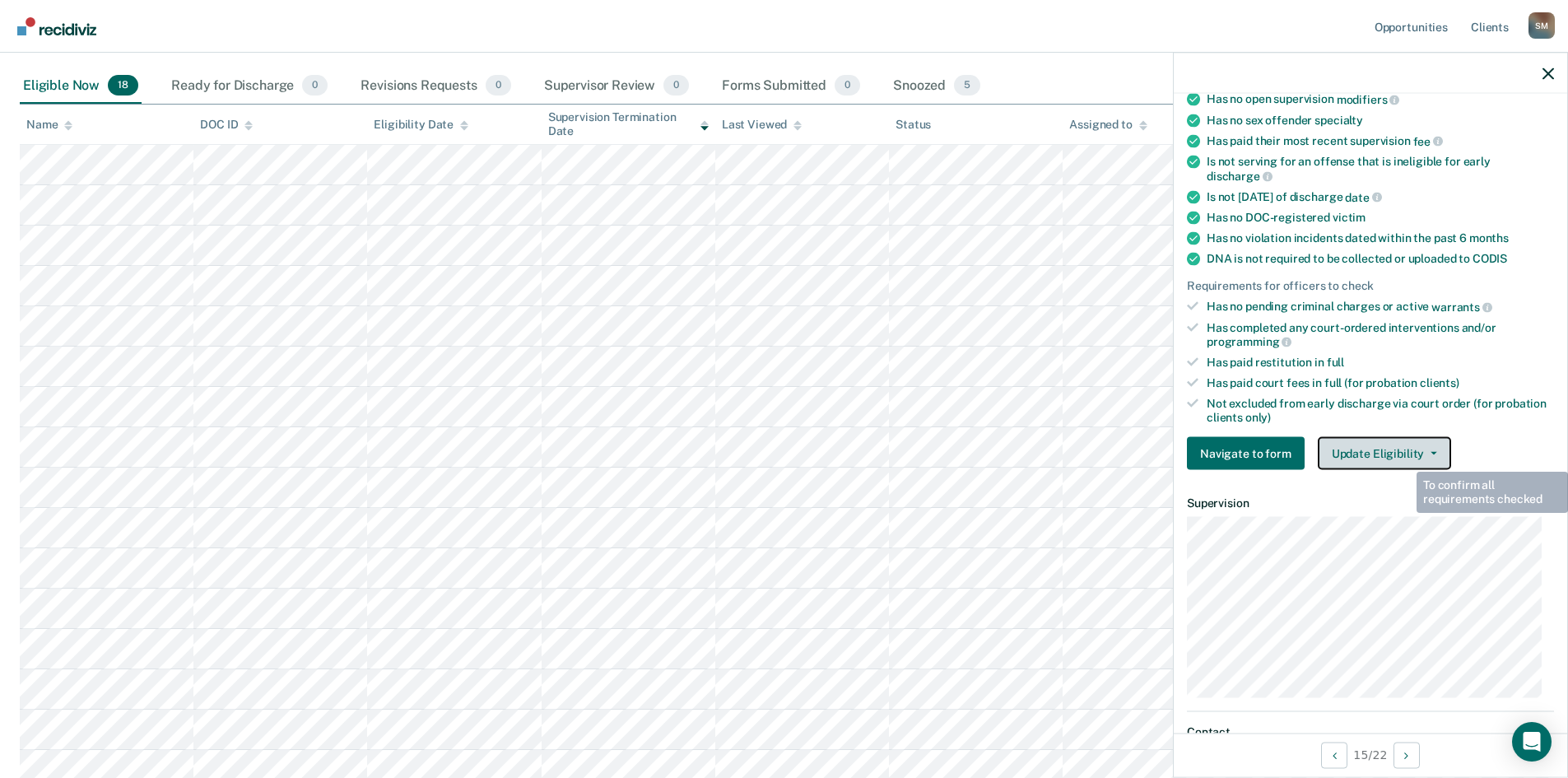
click at [1264, 445] on button "Update Eligibility" at bounding box center [1384, 454] width 133 height 33
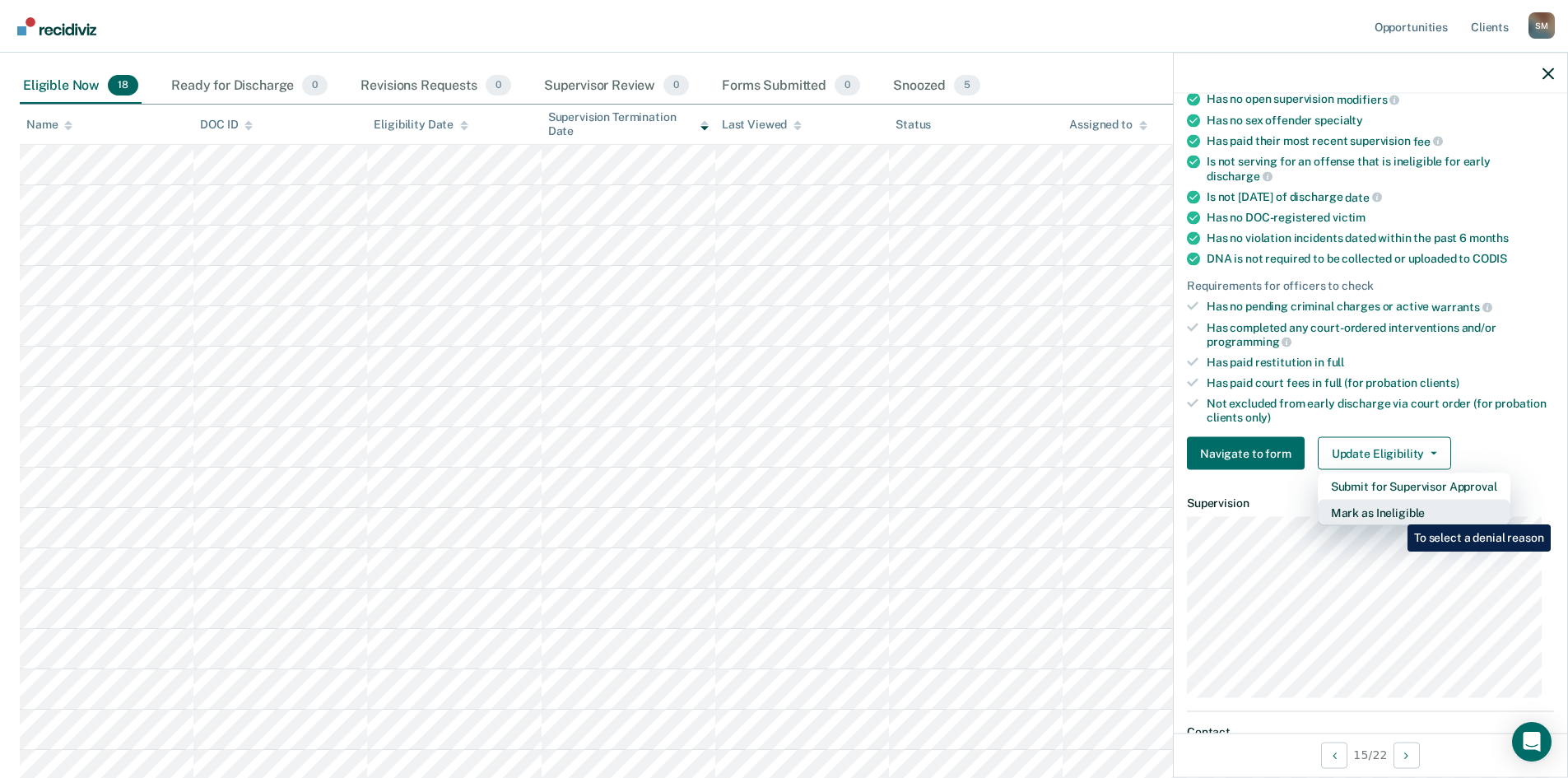
click at [1264, 512] on button "Mark as Ineligible" at bounding box center [1414, 513] width 192 height 26
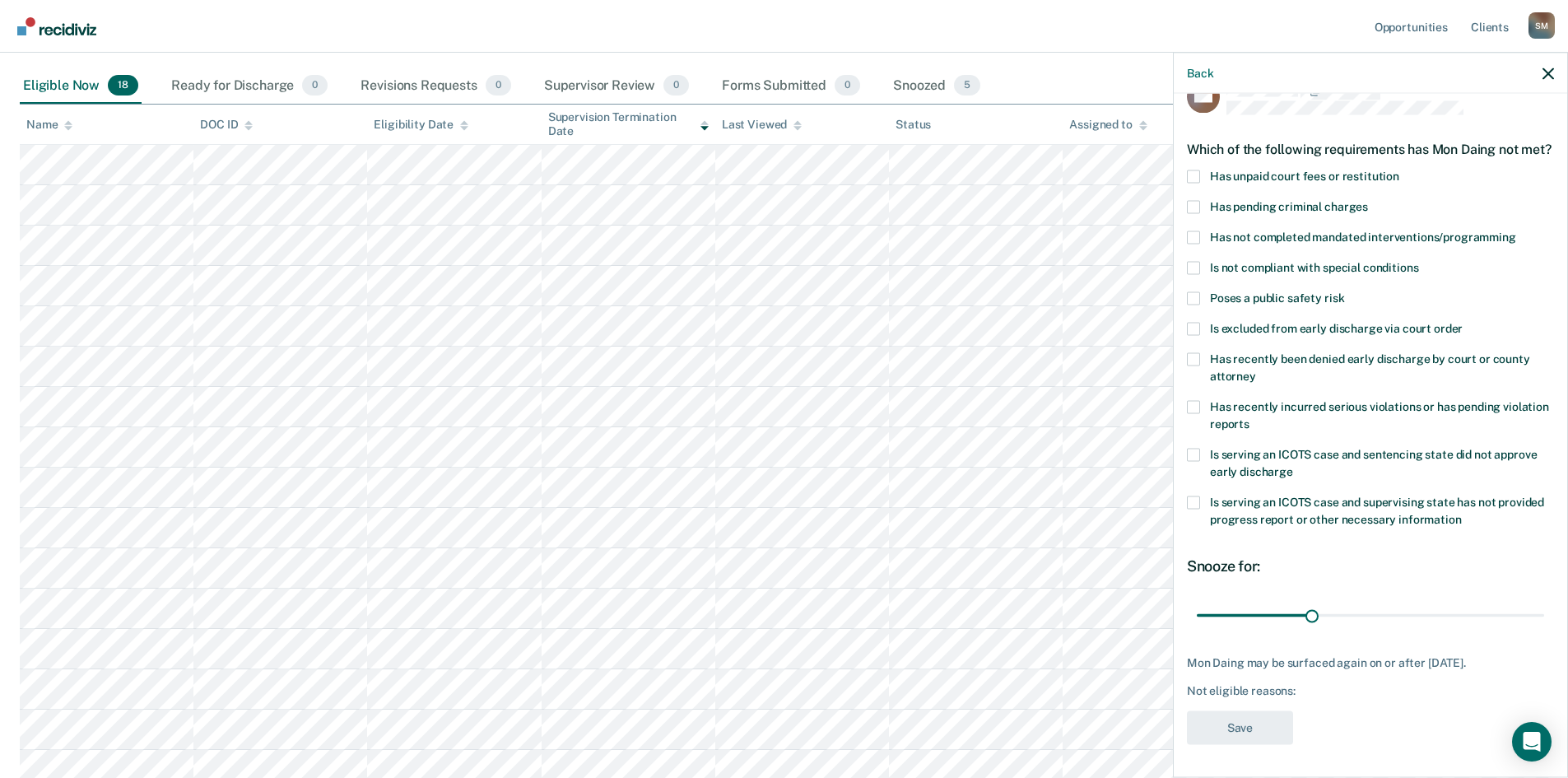
scroll to position [48, 0]
click at [1189, 176] on span at bounding box center [1194, 176] width 13 height 13
click at [1264, 170] on input "Has unpaid court fees or restitution" at bounding box center [1399, 170] width 0 height 0
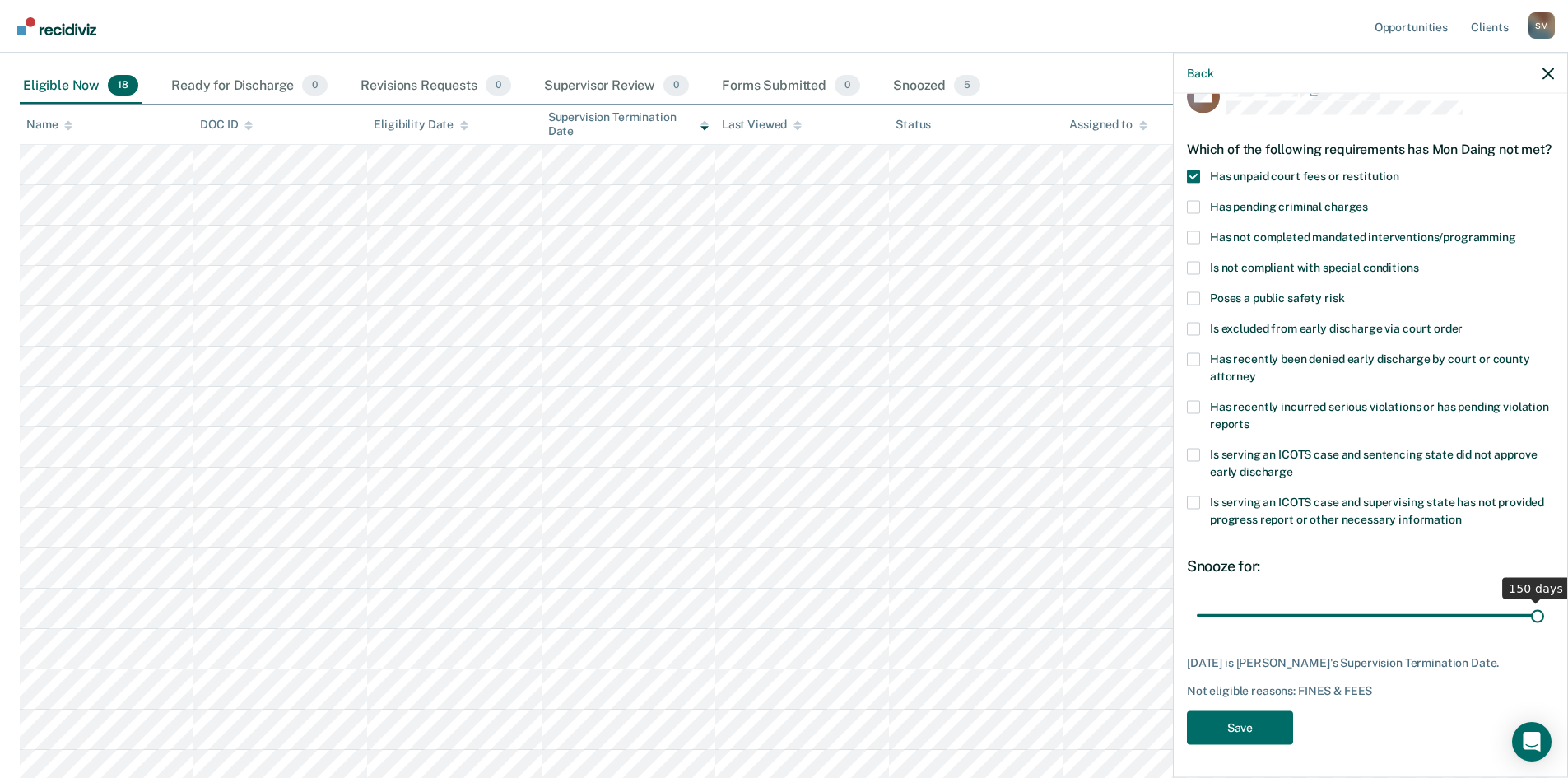
drag, startPoint x: 1269, startPoint y: 619, endPoint x: 1568, endPoint y: 634, distance: 299.4
click at [1264, 600] on input "range" at bounding box center [1370, 615] width 347 height 29
drag, startPoint x: 1527, startPoint y: 619, endPoint x: 1469, endPoint y: 622, distance: 58.1
type input "124"
click at [1264, 600] on input "range" at bounding box center [1370, 615] width 347 height 29
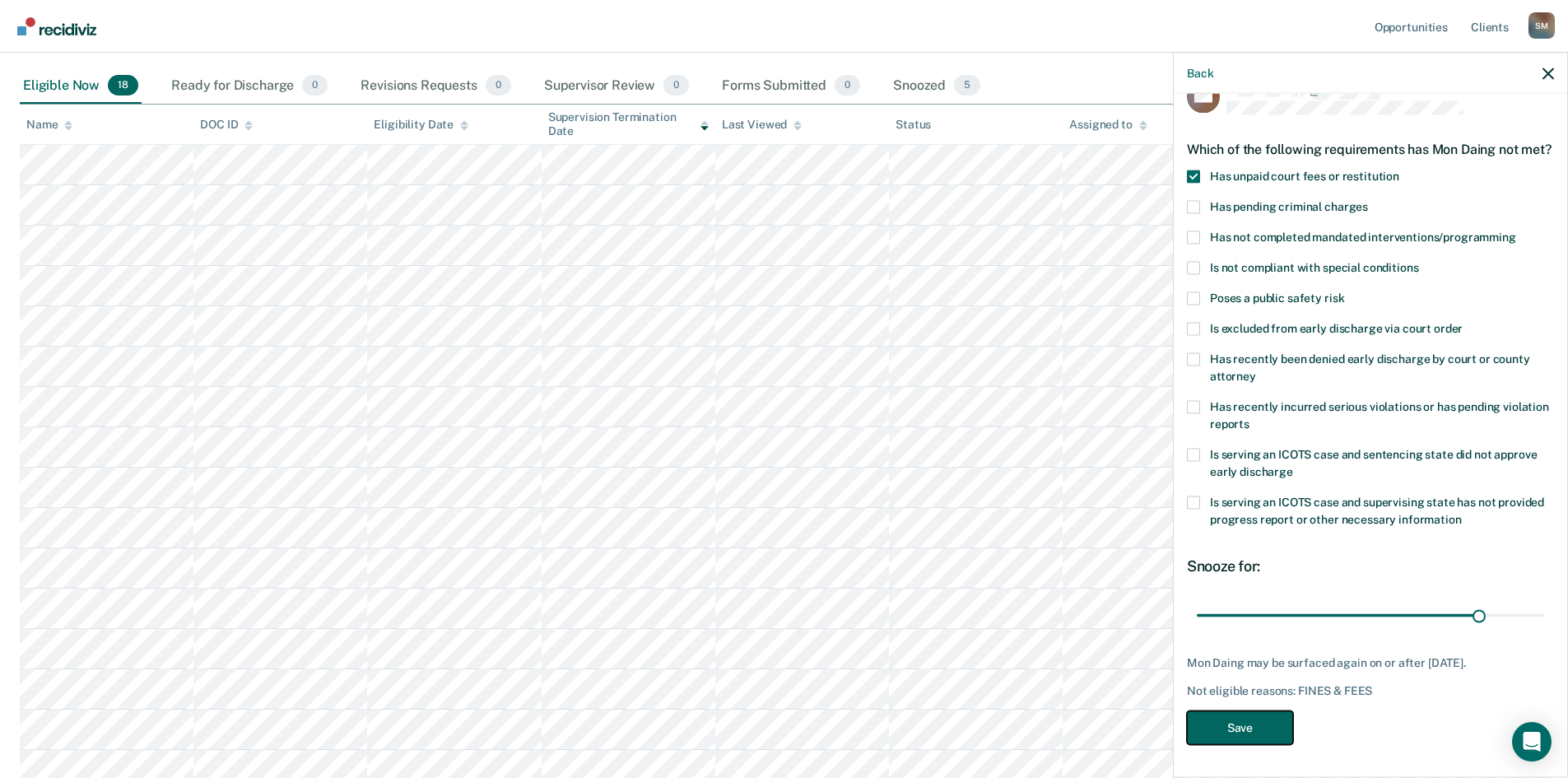
click at [1247, 600] on button "Save" at bounding box center [1240, 727] width 106 height 34
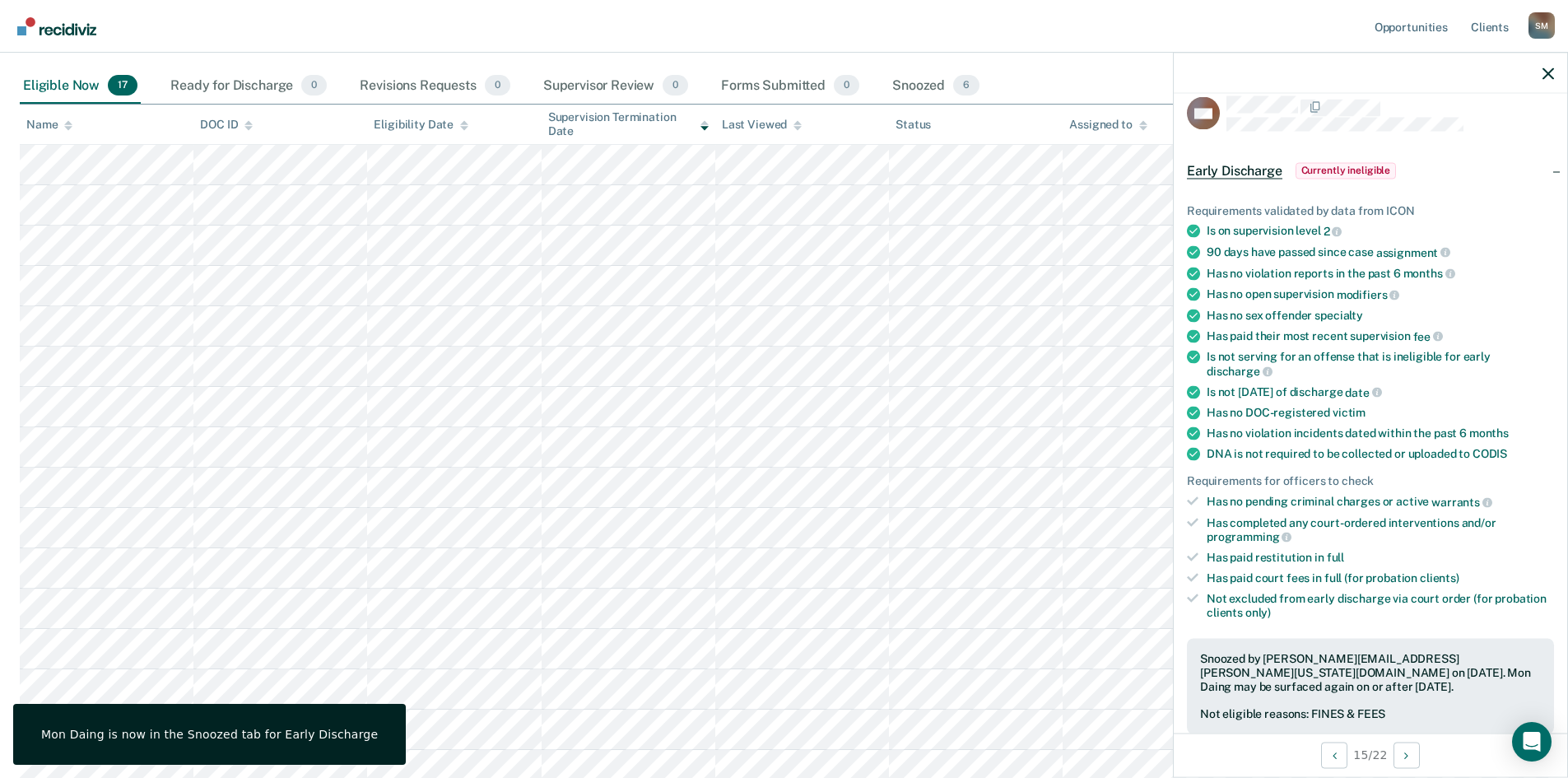
scroll to position [0, 0]
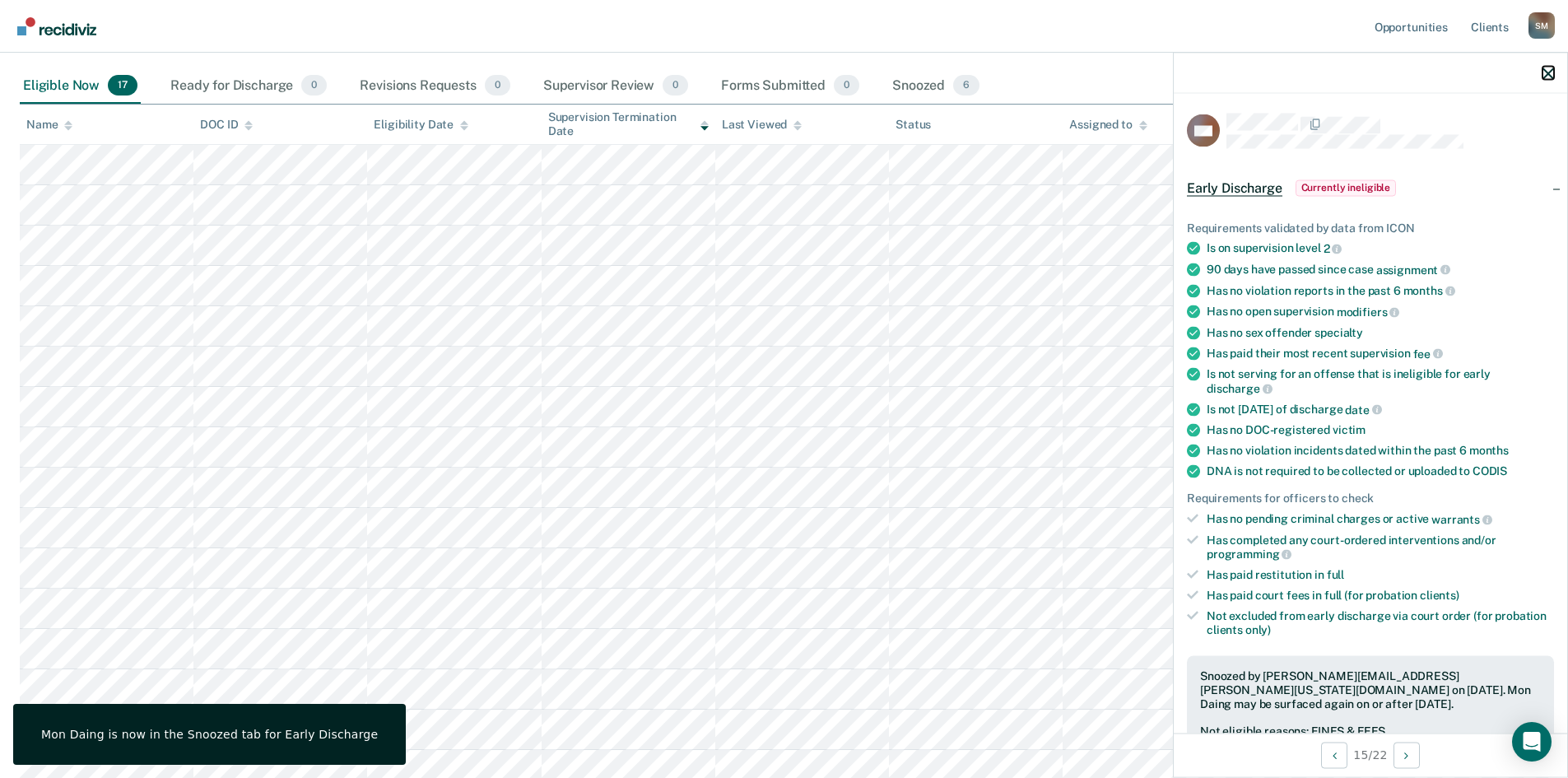
click at [1264, 76] on icon "button" at bounding box center [1548, 73] width 11 height 11
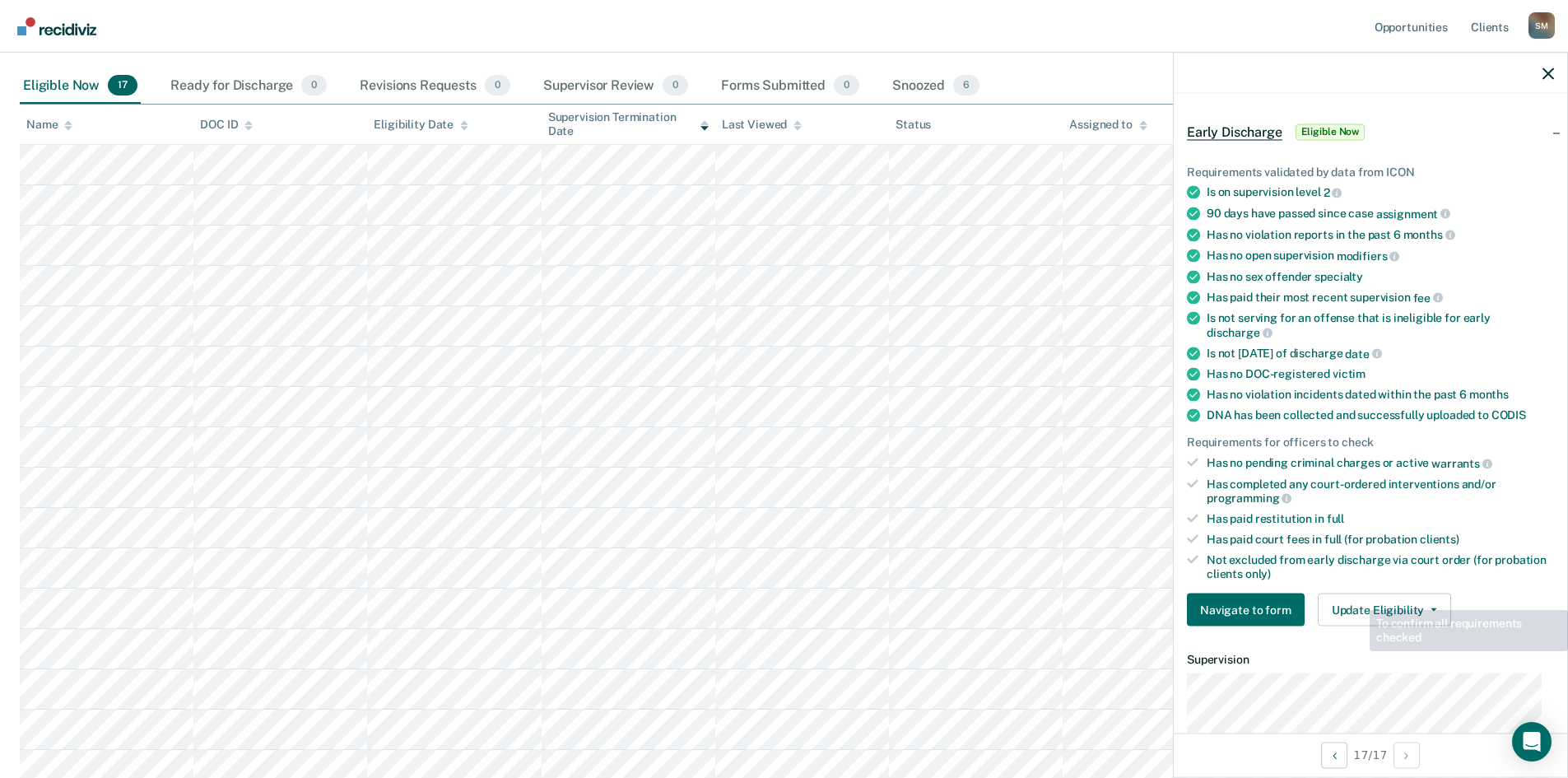
scroll to position [82, 0]
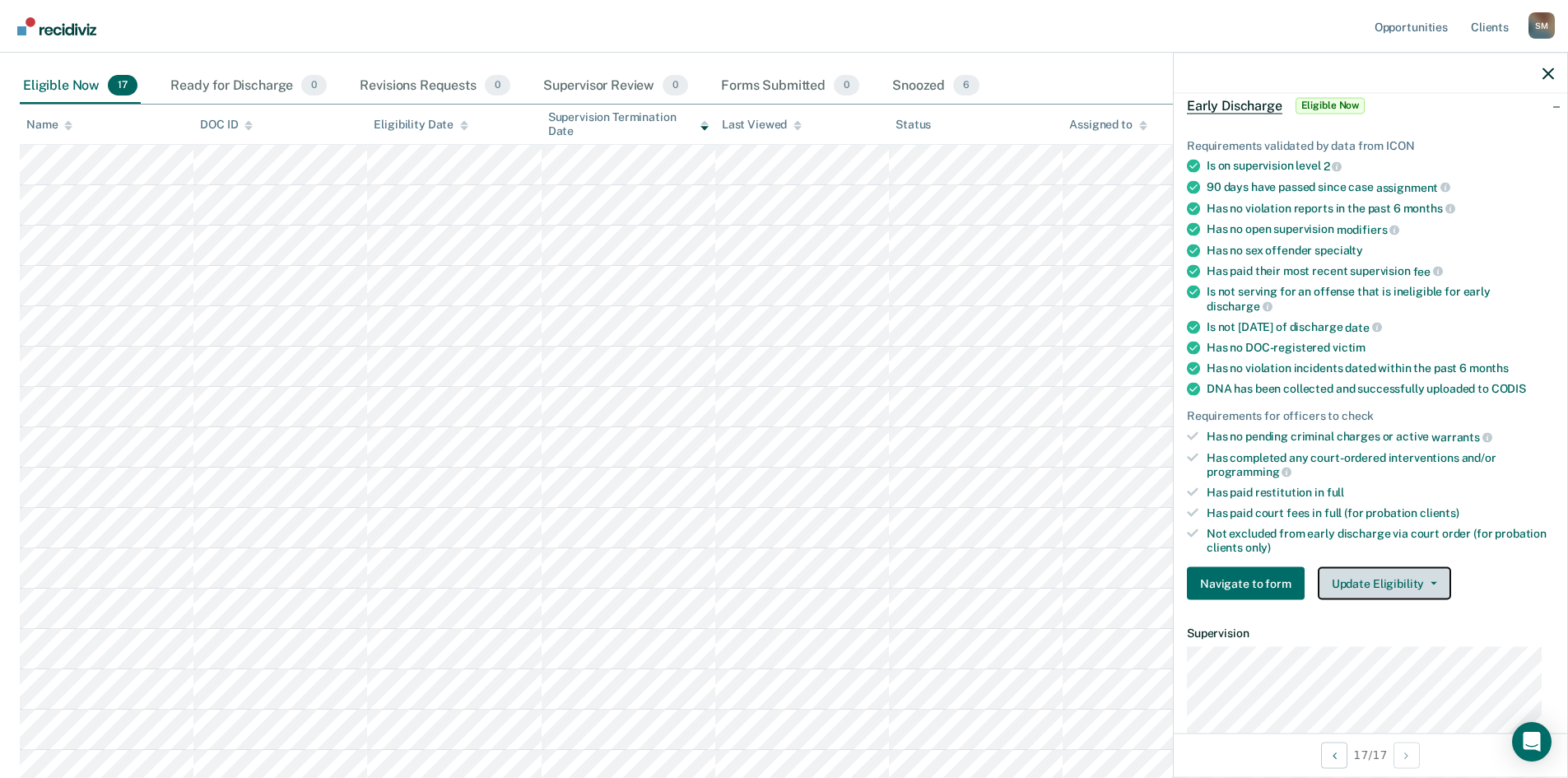
click at [1264, 577] on button "Update Eligibility" at bounding box center [1384, 584] width 133 height 33
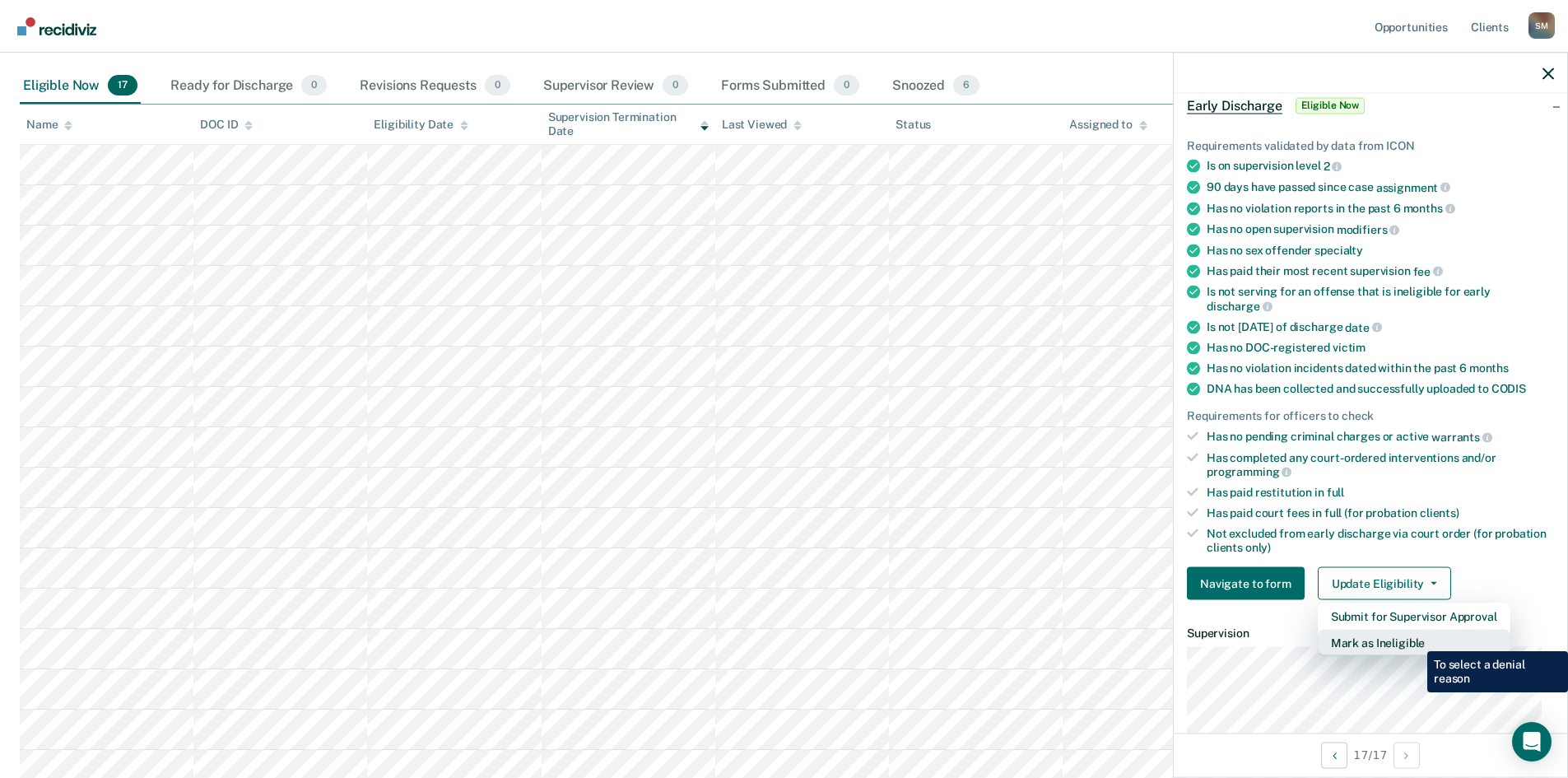
click at [1264, 600] on button "Mark as Ineligible" at bounding box center [1414, 643] width 192 height 26
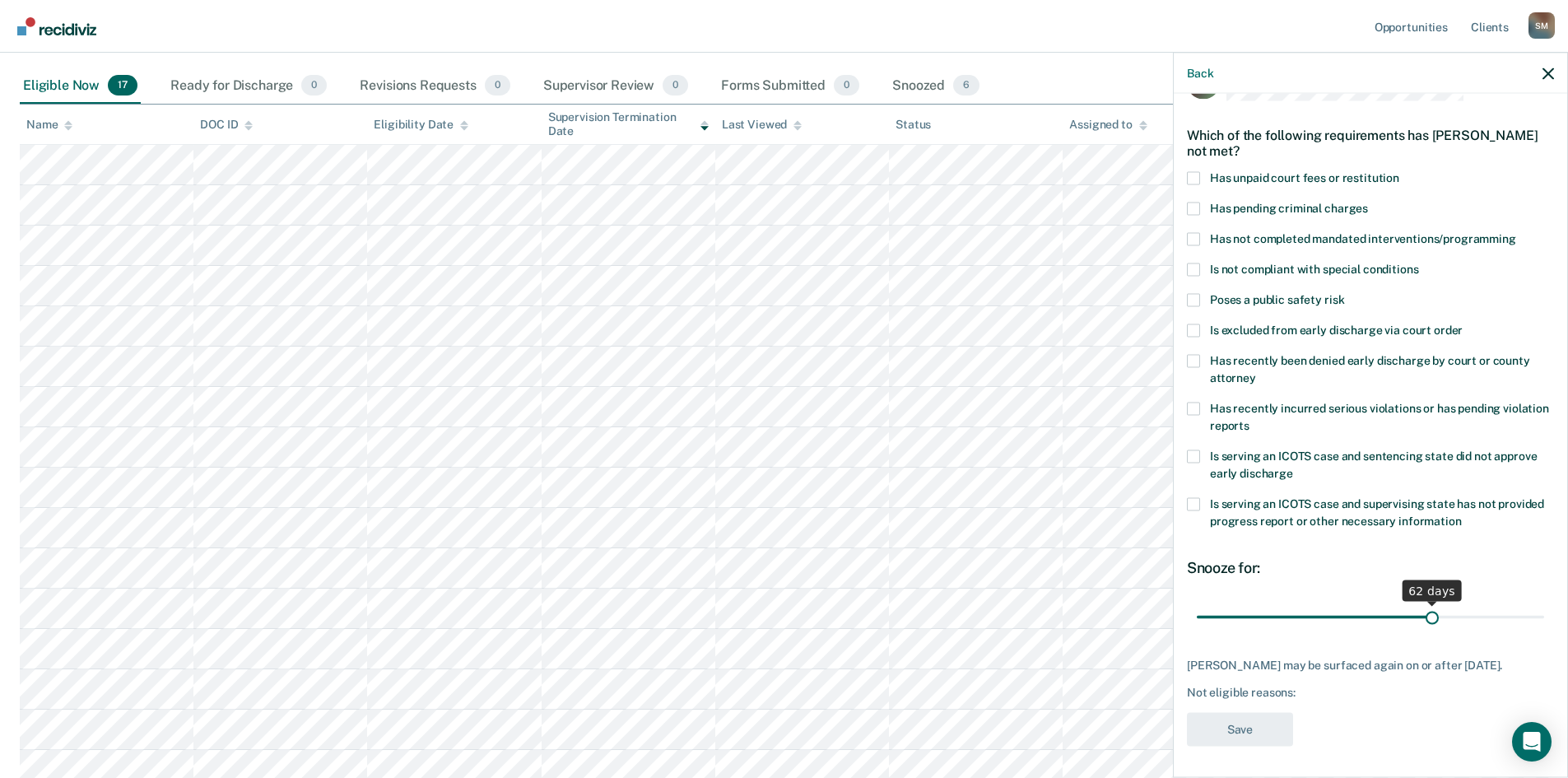
drag, startPoint x: 1304, startPoint y: 620, endPoint x: 1424, endPoint y: 621, distance: 120.0
type input "62"
click at [1264, 600] on input "range" at bounding box center [1370, 617] width 347 height 29
click at [1187, 235] on span at bounding box center [1194, 238] width 13 height 13
click at [1264, 232] on input "Has not completed mandated interventions/programming" at bounding box center [1516, 232] width 0 height 0
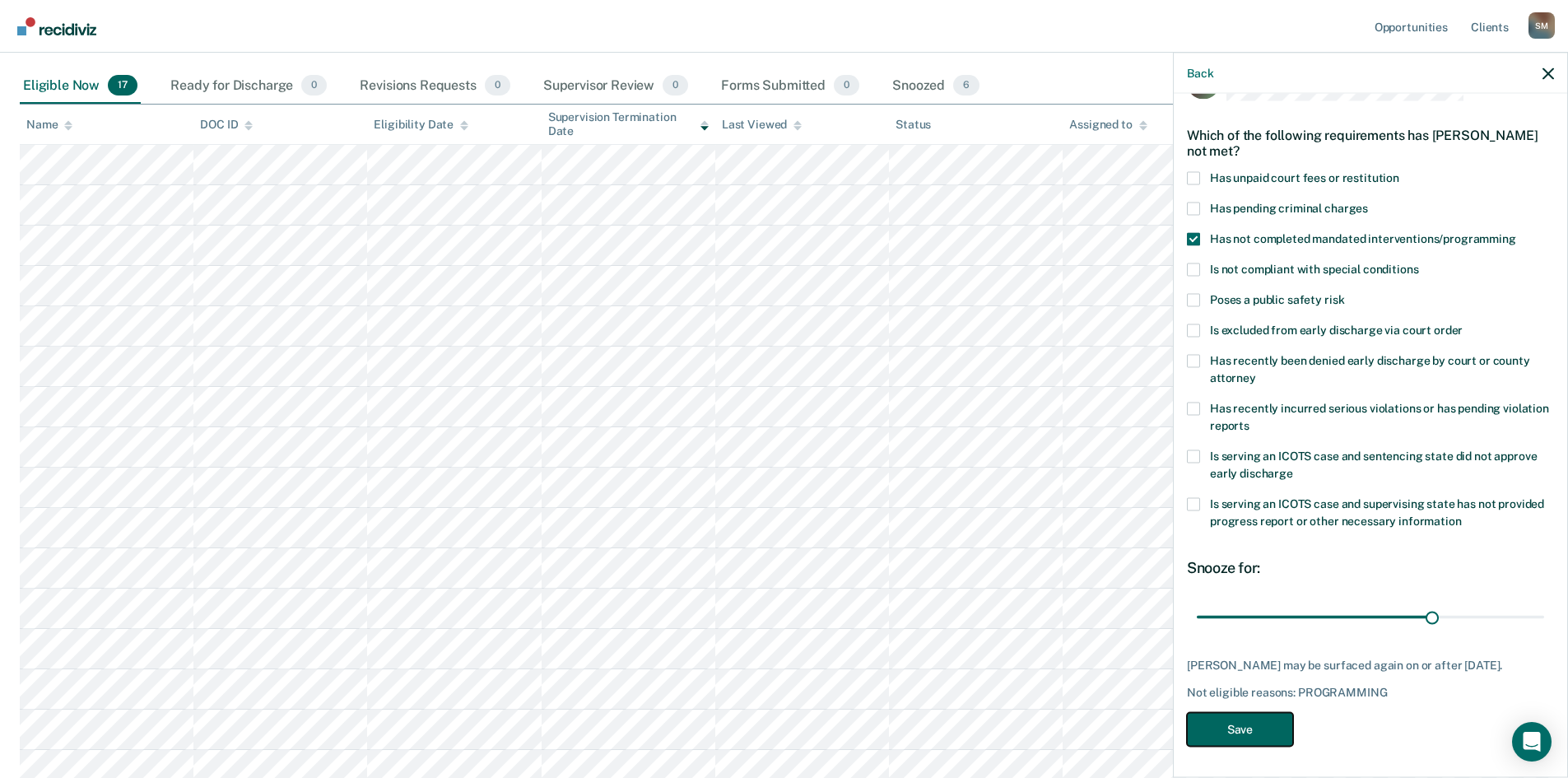
click at [1229, 600] on button "Save" at bounding box center [1240, 729] width 106 height 34
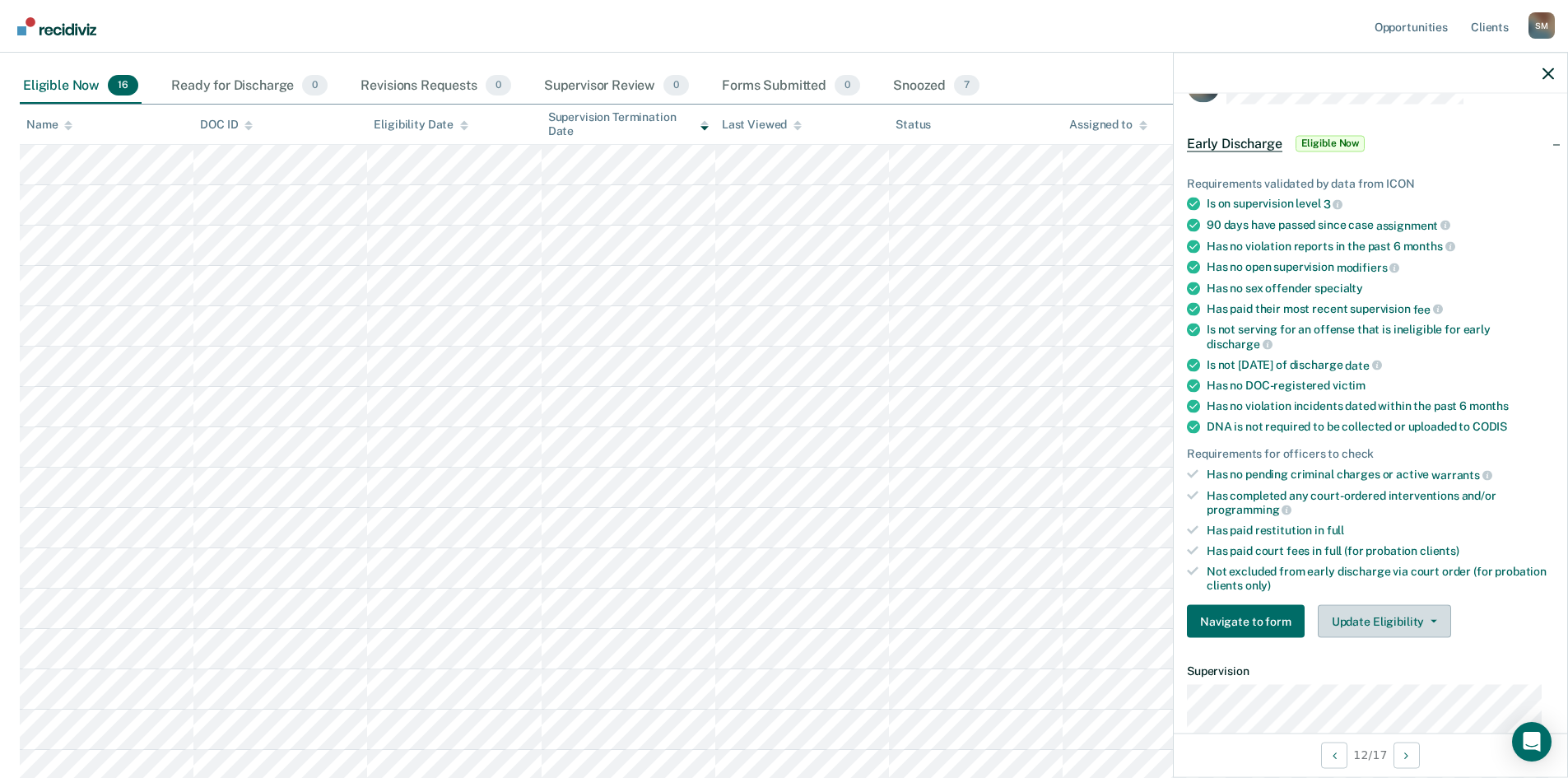
scroll to position [82, 0]
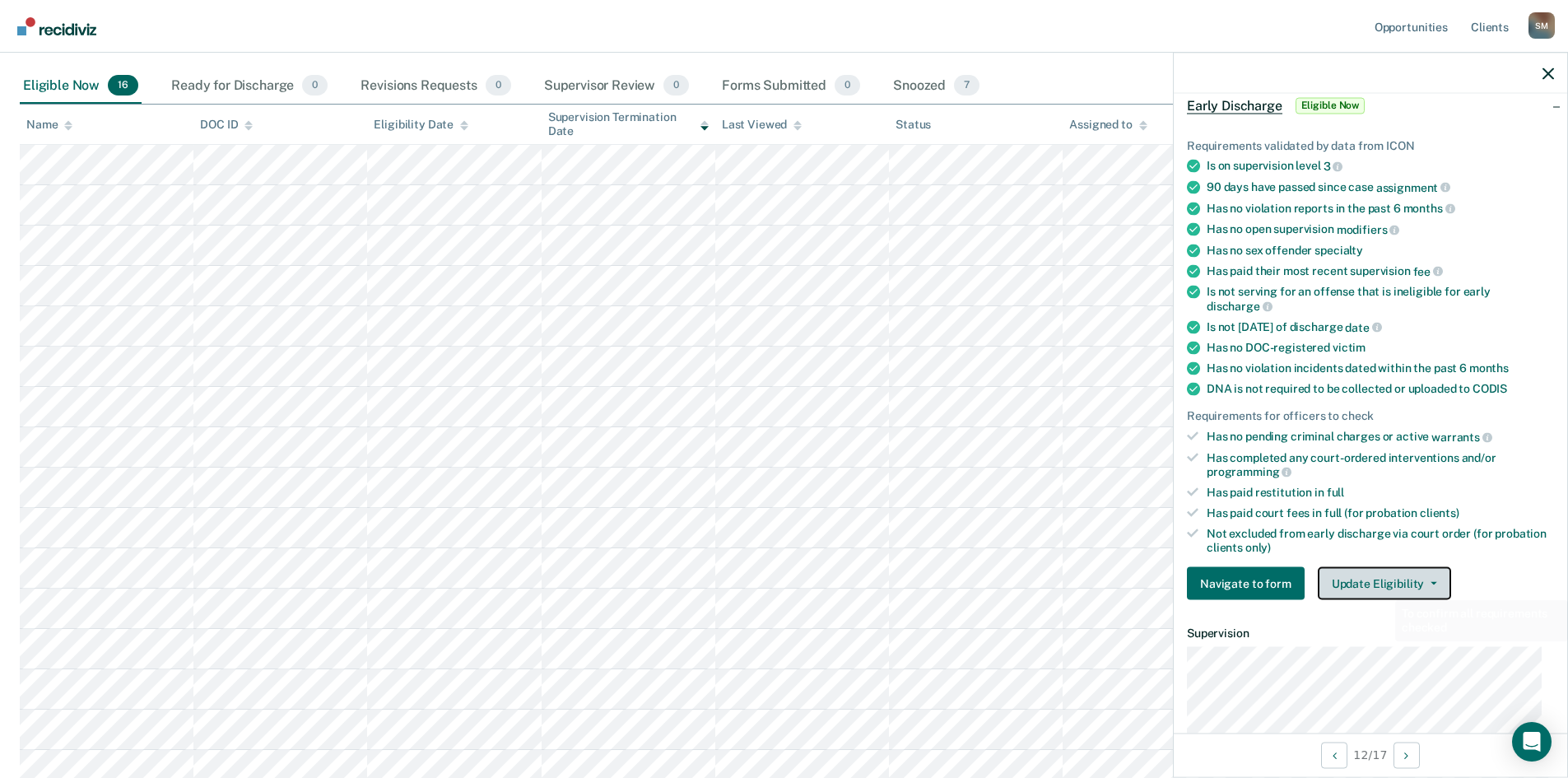
click at [1264, 579] on button "Update Eligibility" at bounding box center [1384, 584] width 133 height 33
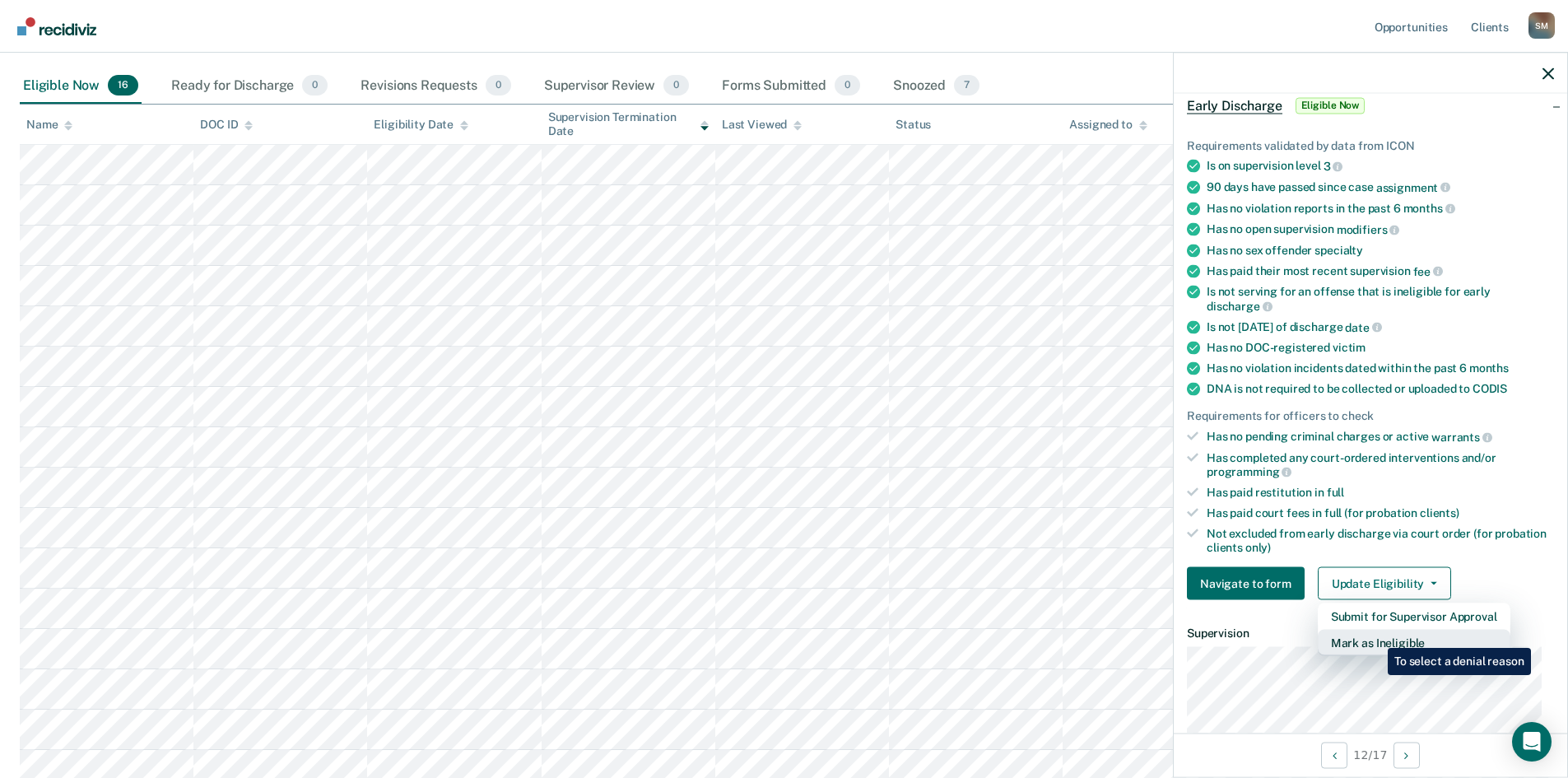
click at [1264, 600] on button "Mark as Ineligible" at bounding box center [1414, 643] width 192 height 26
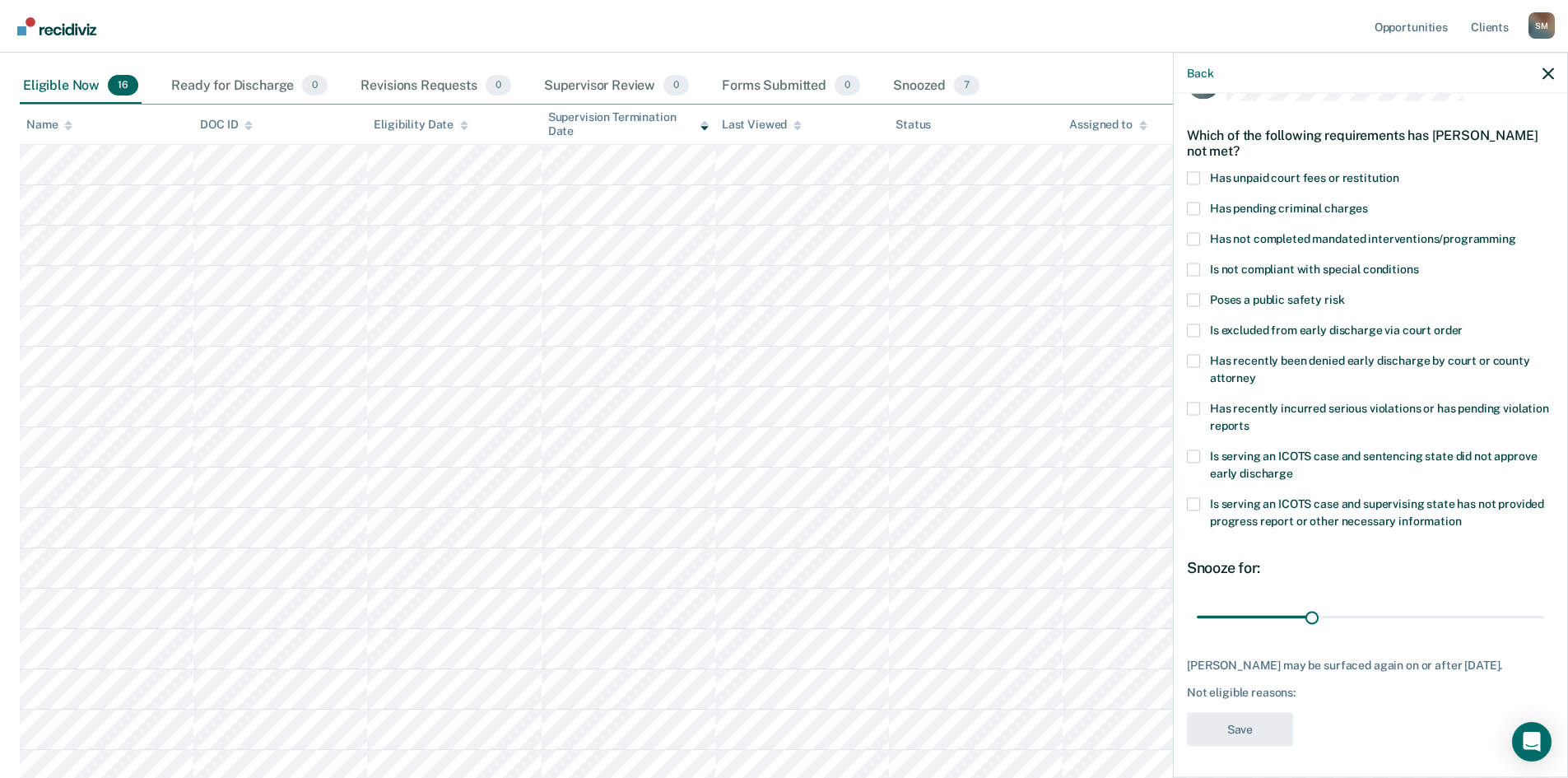
click at [1185, 332] on div "DW Which of the following requirements has [PERSON_NAME] not met? Has unpaid co…" at bounding box center [1370, 433] width 394 height 680
click at [1193, 332] on span at bounding box center [1194, 330] width 13 height 13
click at [1264, 324] on input "Is excluded from early discharge via court order" at bounding box center [1463, 324] width 0 height 0
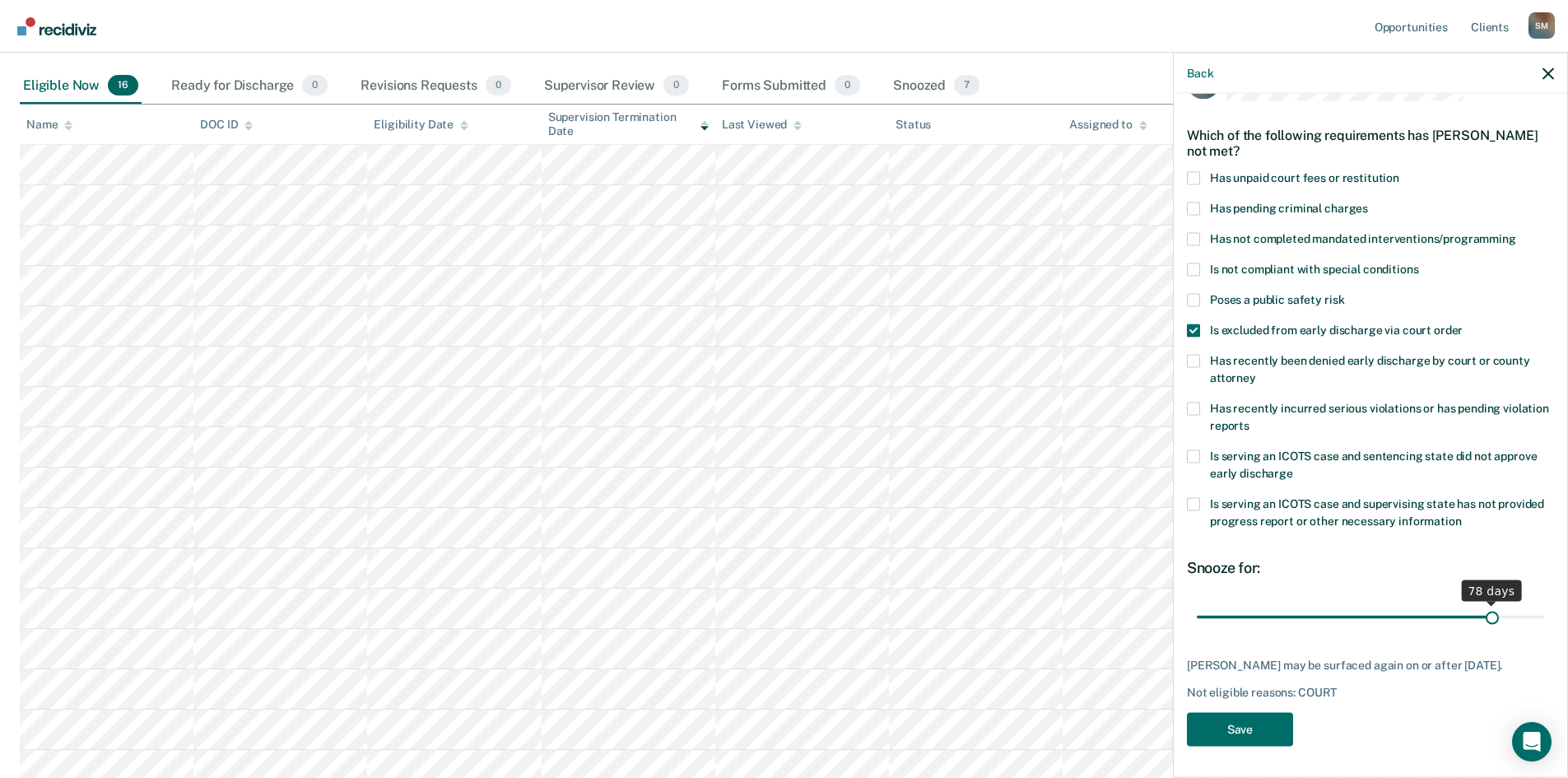
drag, startPoint x: 1312, startPoint y: 614, endPoint x: 1481, endPoint y: 639, distance: 170.8
type input "78"
click at [1264, 600] on input "range" at bounding box center [1370, 617] width 347 height 29
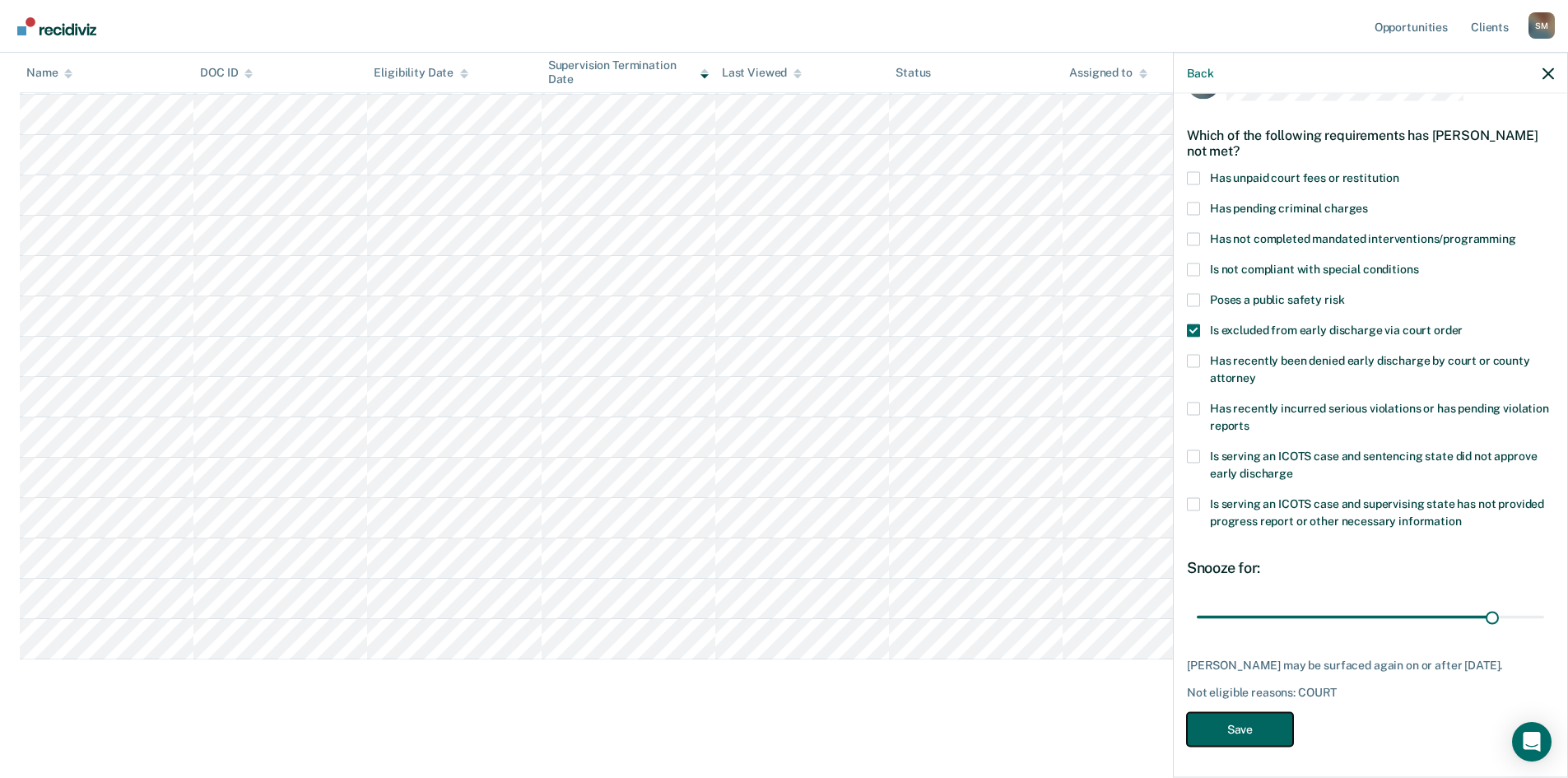
click at [1260, 600] on button "Save" at bounding box center [1240, 729] width 106 height 34
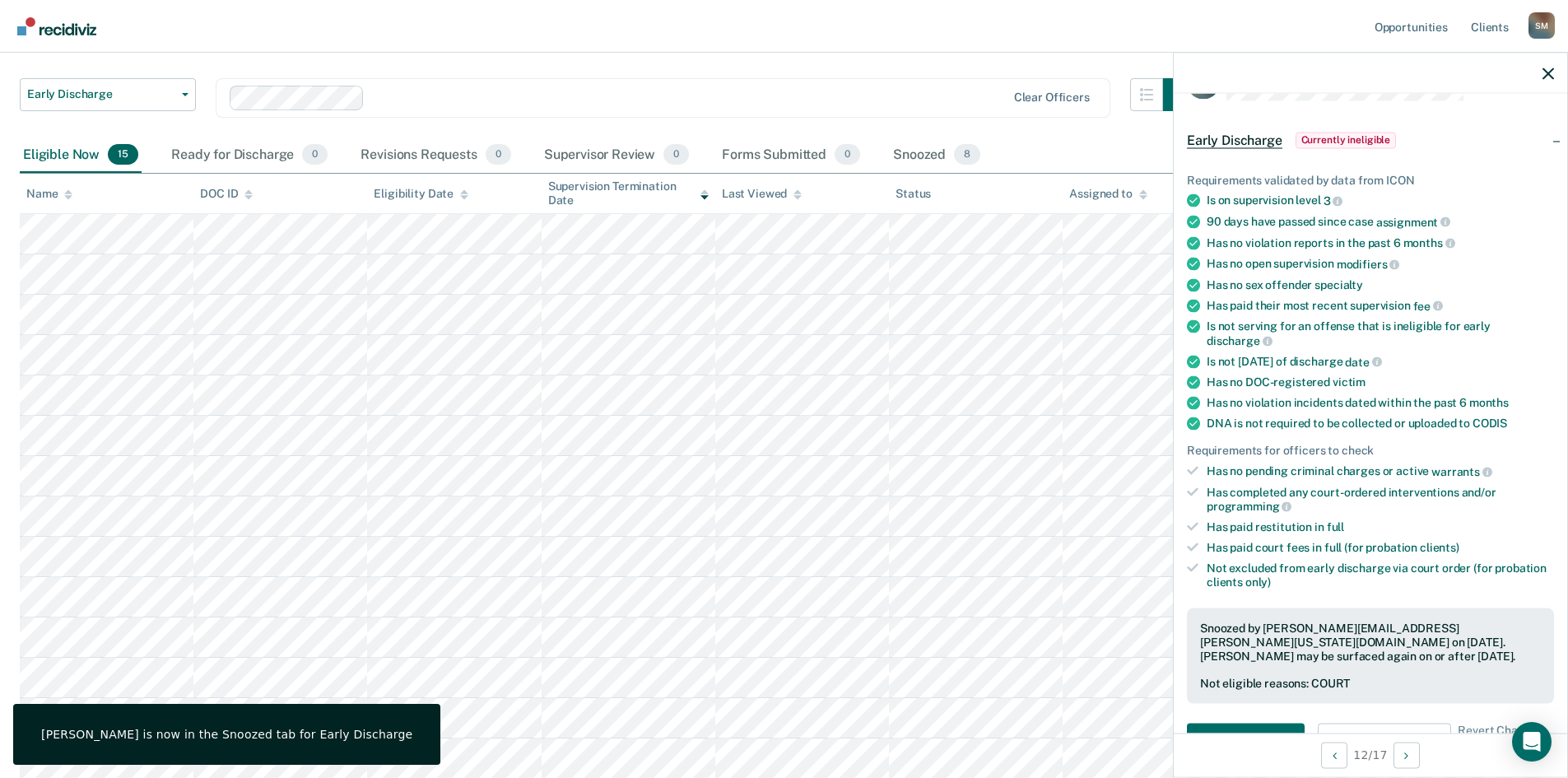
scroll to position [90, 0]
click at [1264, 78] on icon "button" at bounding box center [1548, 73] width 11 height 11
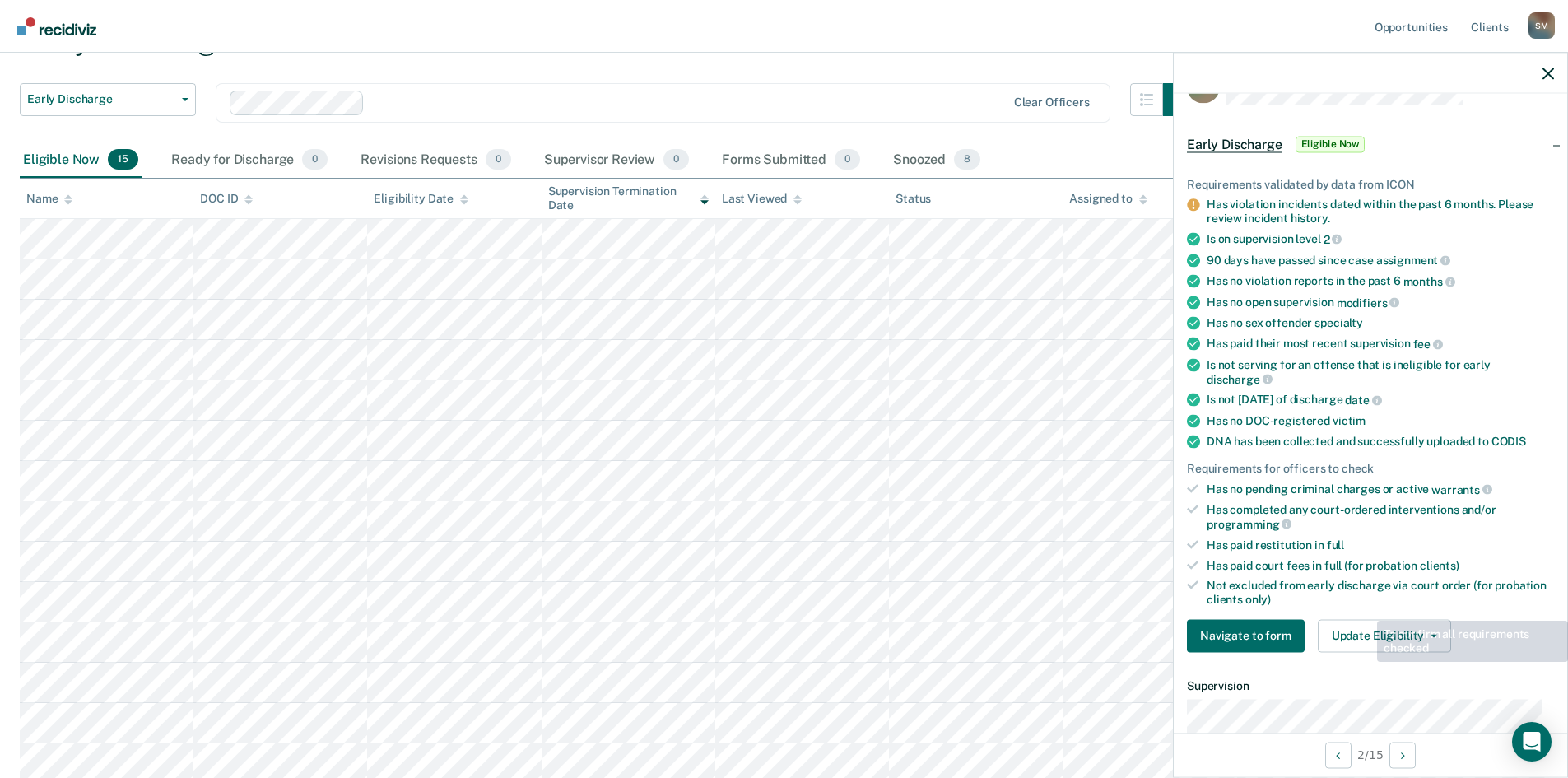
scroll to position [82, 0]
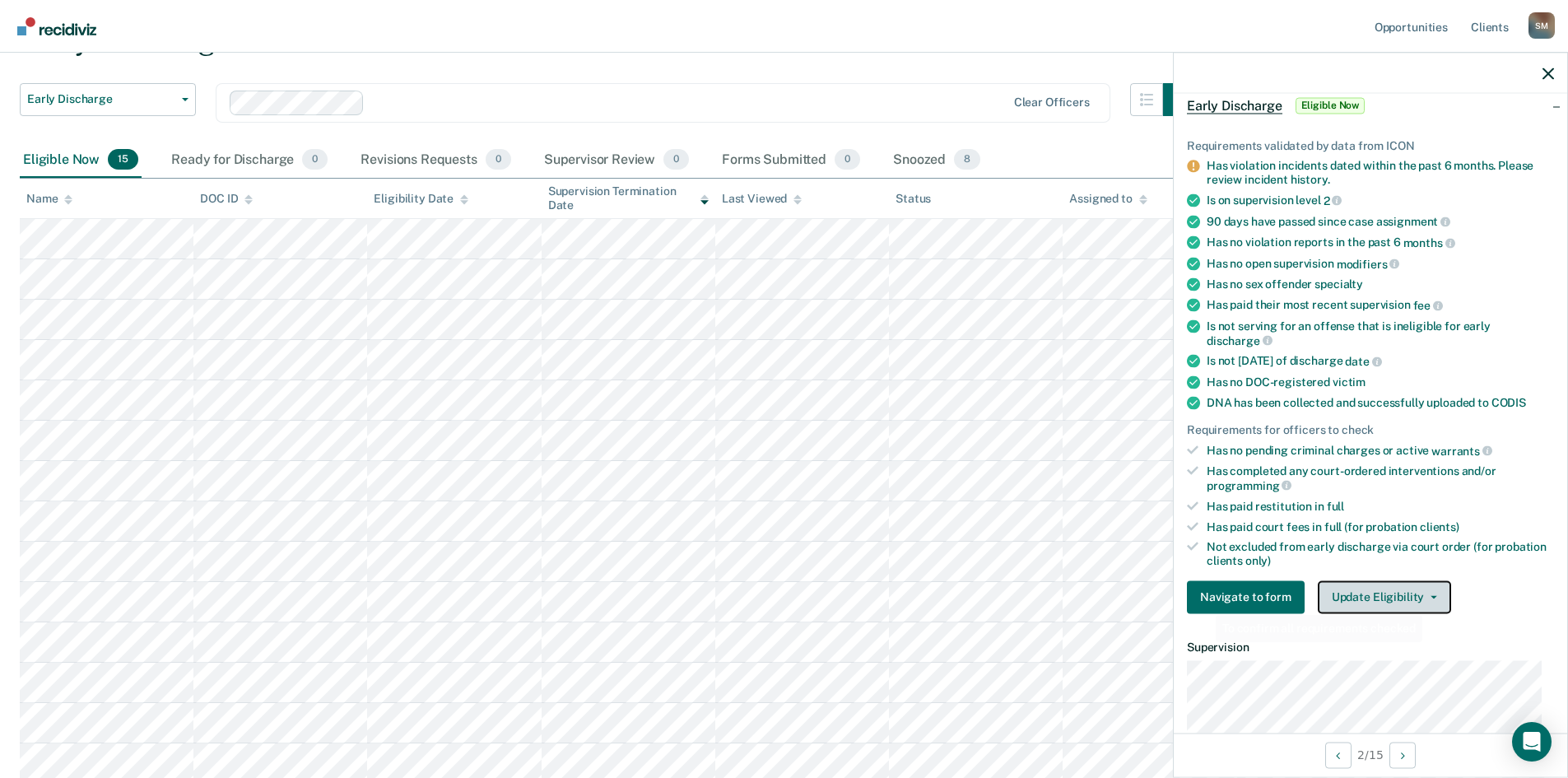
click at [1264, 596] on icon "button" at bounding box center [1434, 597] width 7 height 4
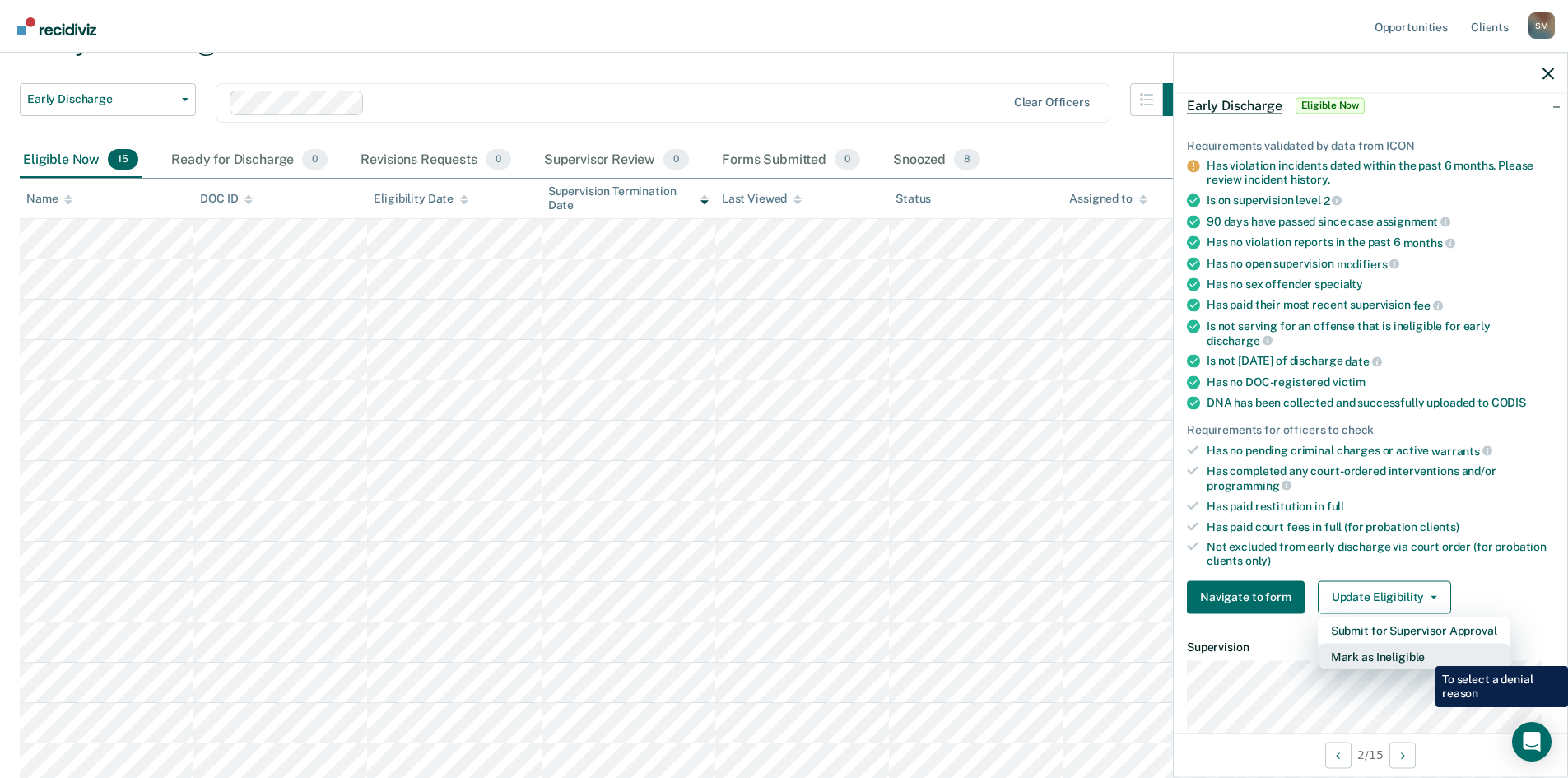
click at [1264, 600] on button "Mark as Ineligible" at bounding box center [1414, 656] width 192 height 26
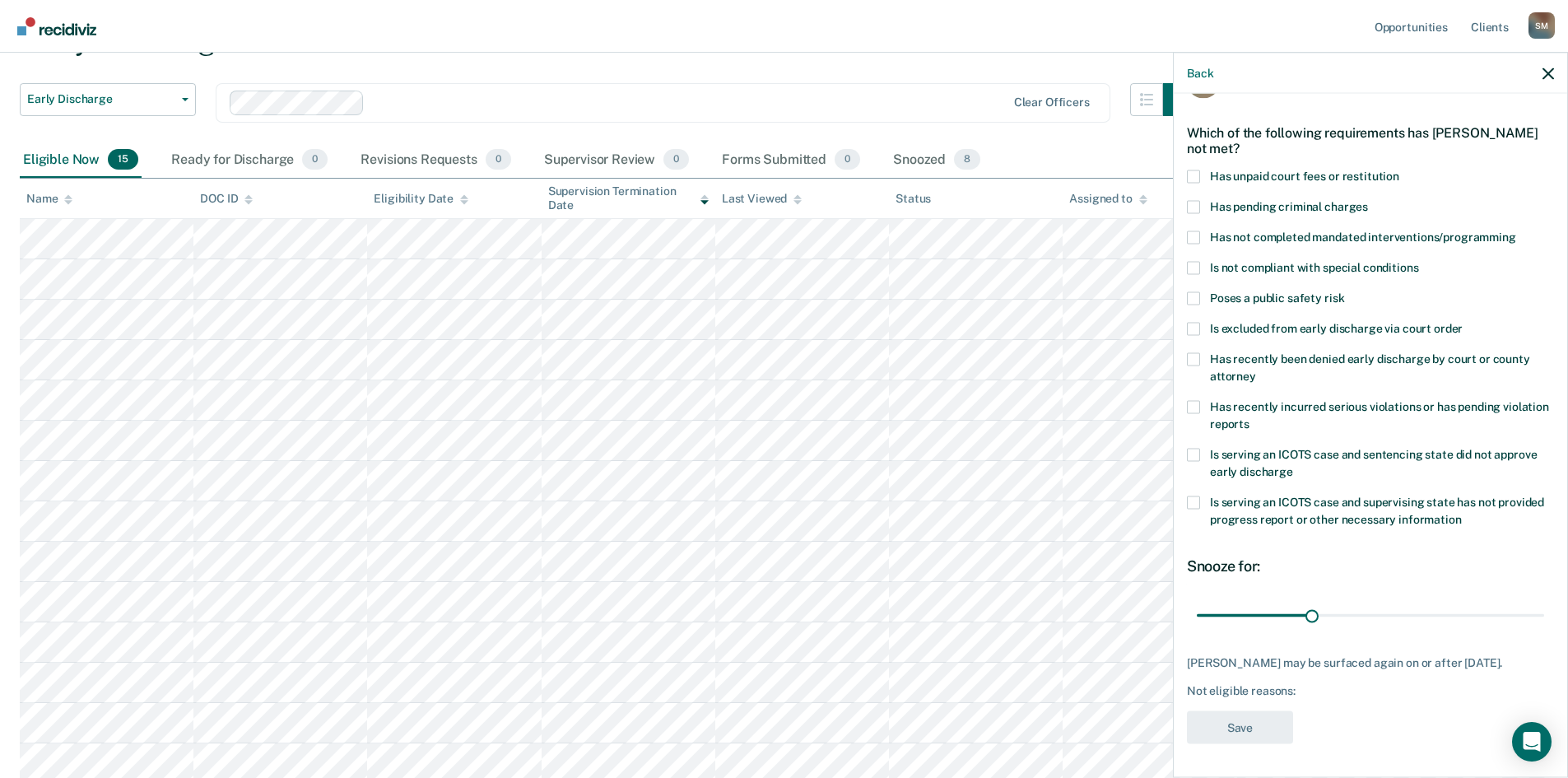
scroll to position [62, 0]
click at [1199, 230] on span at bounding box center [1194, 236] width 13 height 13
click at [1264, 230] on input "Has not completed mandated interventions/programming" at bounding box center [1516, 230] width 0 height 0
click at [1189, 170] on span at bounding box center [1194, 176] width 13 height 13
click at [1264, 170] on input "Has unpaid court fees or restitution" at bounding box center [1399, 170] width 0 height 0
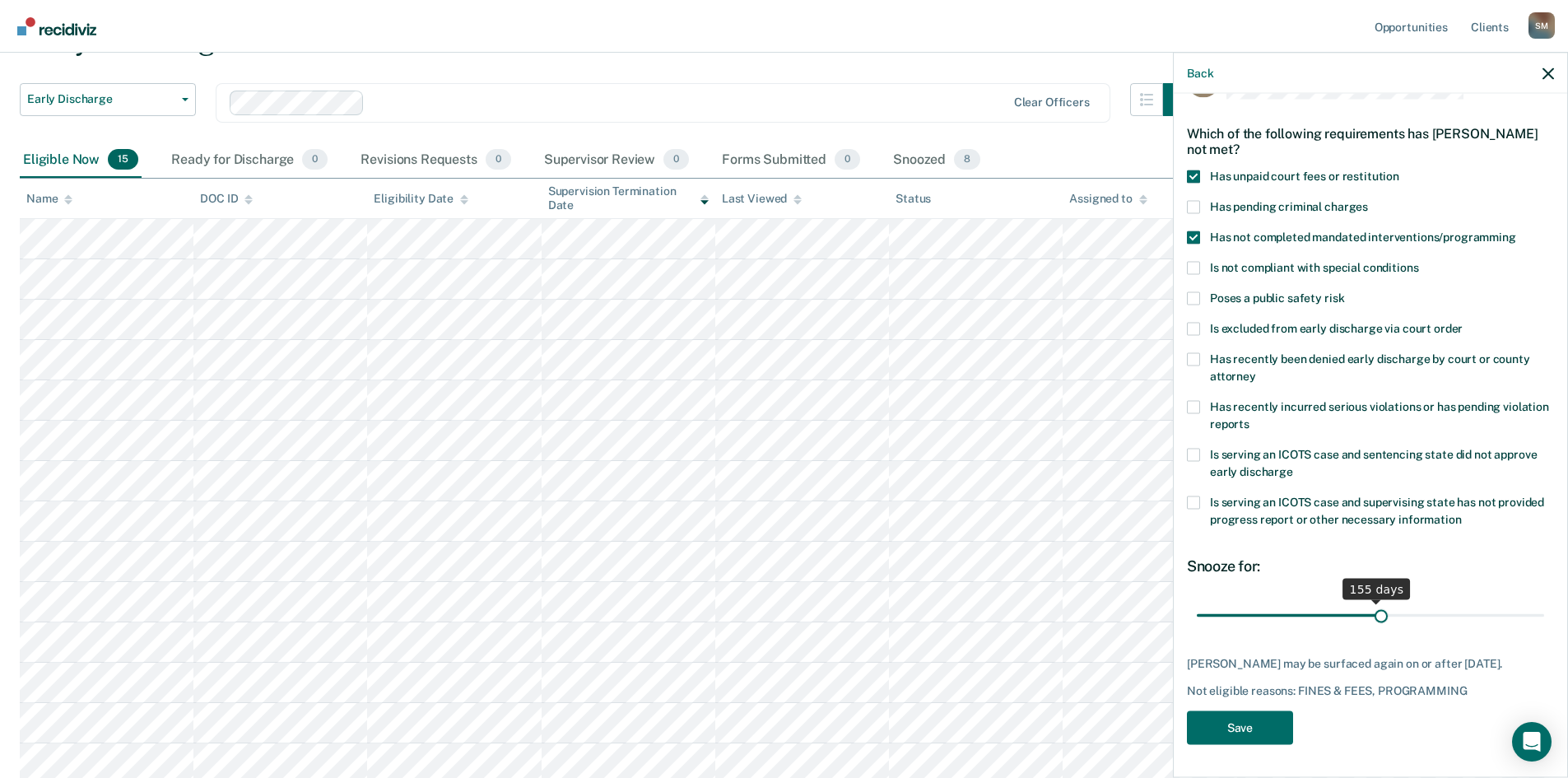
scroll to position [48, 0]
drag, startPoint x: 1235, startPoint y: 605, endPoint x: 1500, endPoint y: 627, distance: 265.9
type input "274"
click at [1264, 600] on input "range" at bounding box center [1370, 617] width 347 height 29
click at [1244, 600] on button "Save" at bounding box center [1240, 729] width 106 height 34
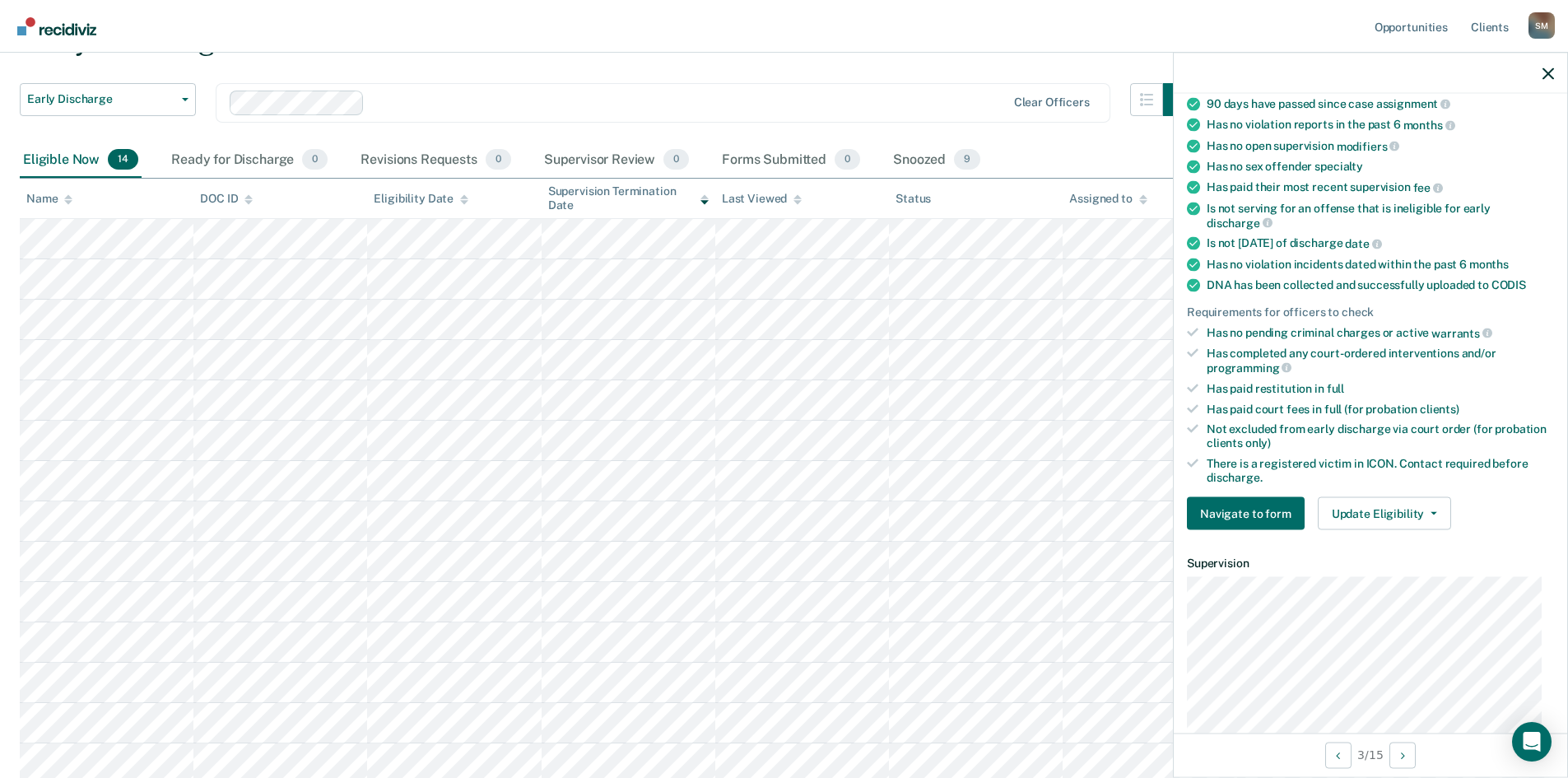
scroll to position [247, 0]
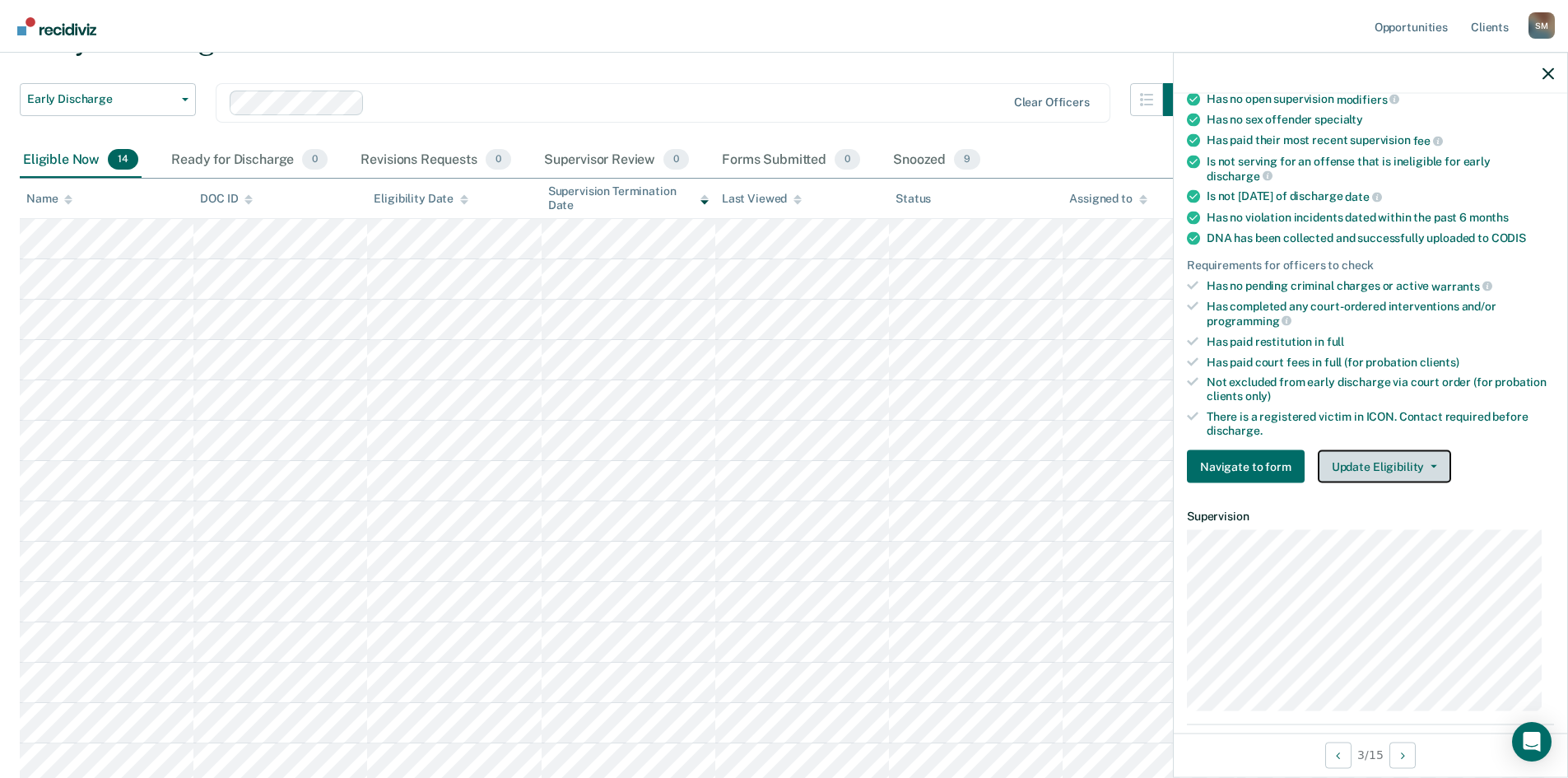
click at [1264, 466] on button "Update Eligibility" at bounding box center [1384, 467] width 133 height 33
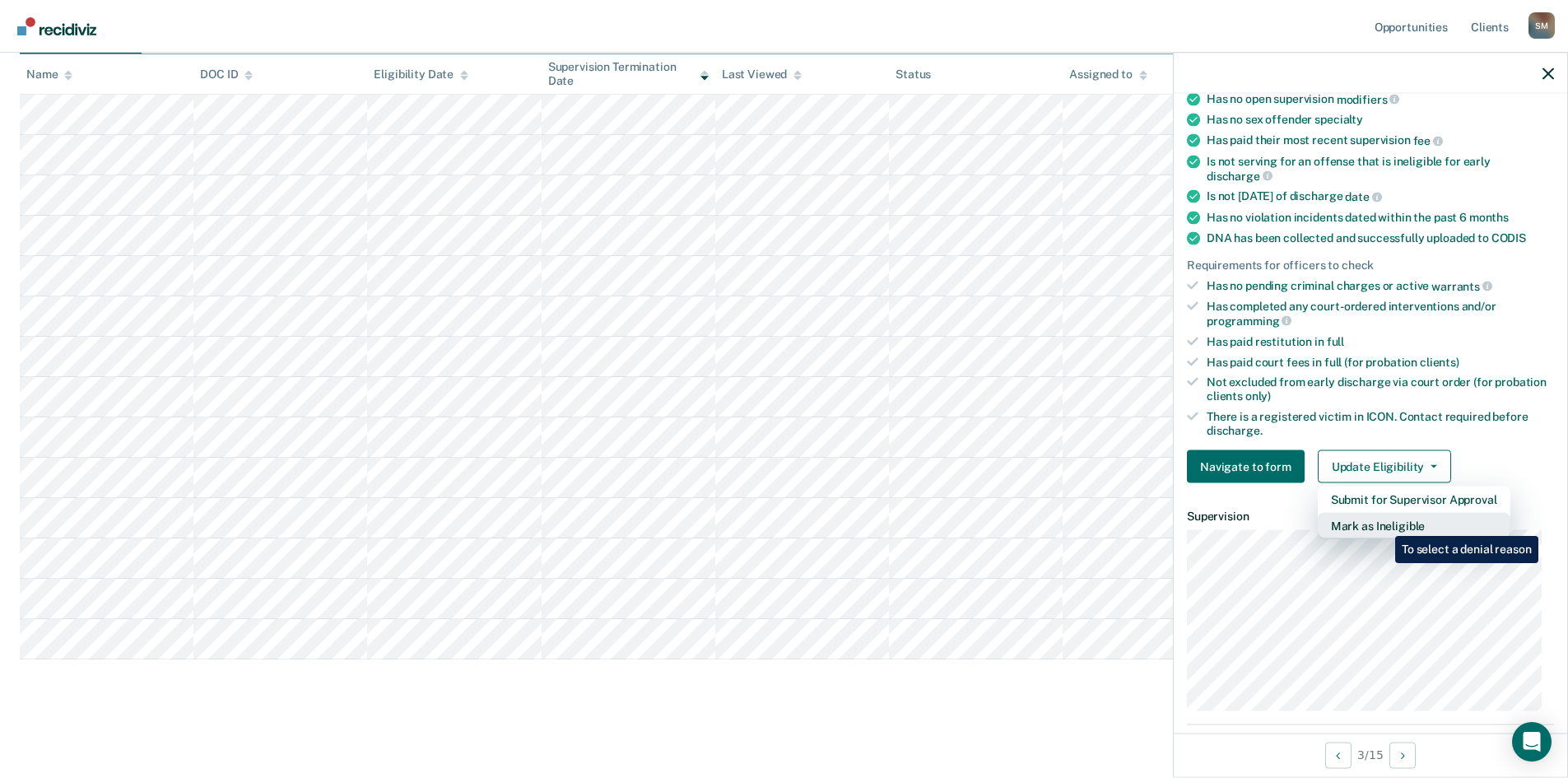
click at [1264, 523] on button "Mark as Ineligible" at bounding box center [1414, 526] width 192 height 26
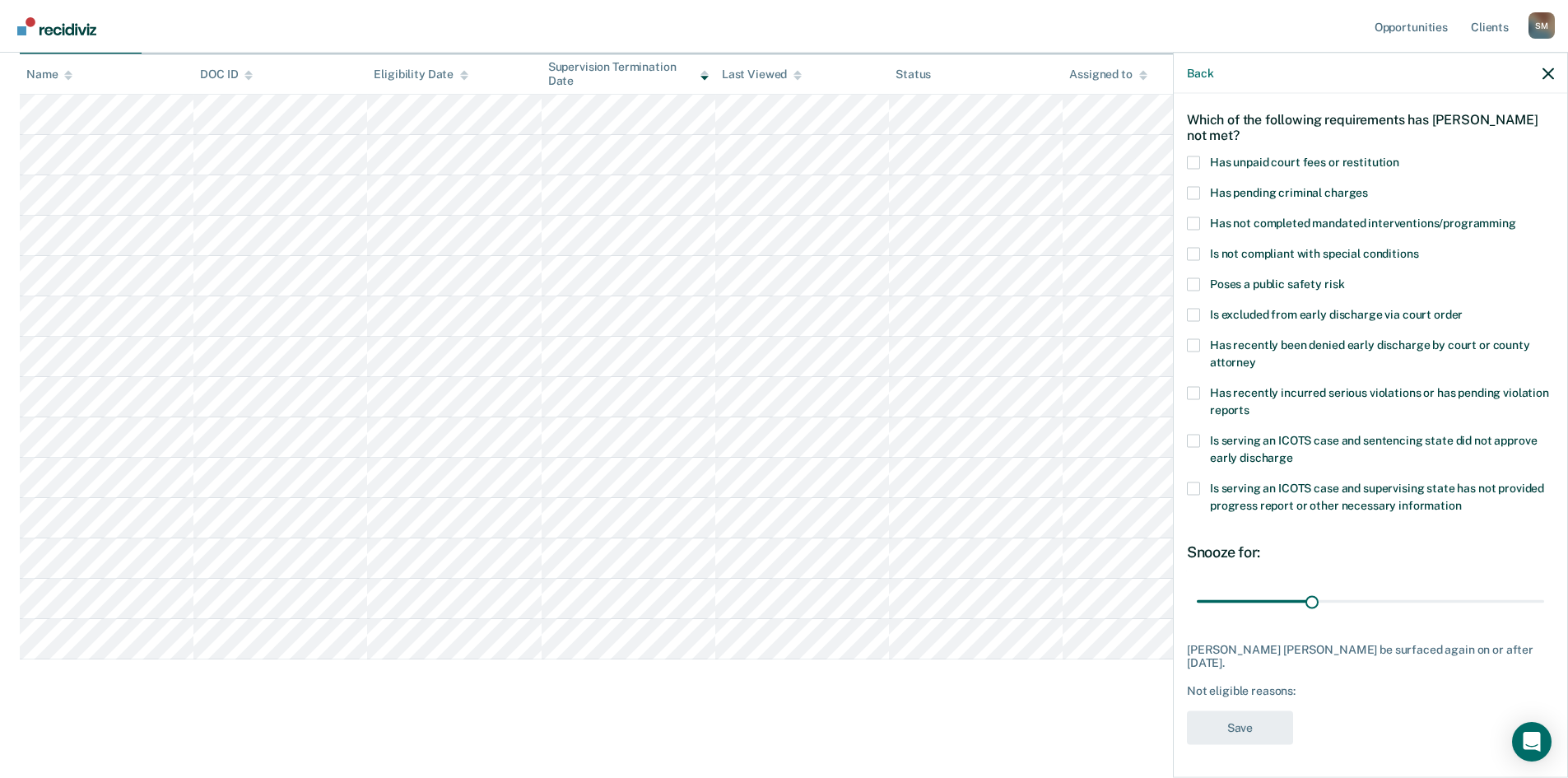
scroll to position [48, 0]
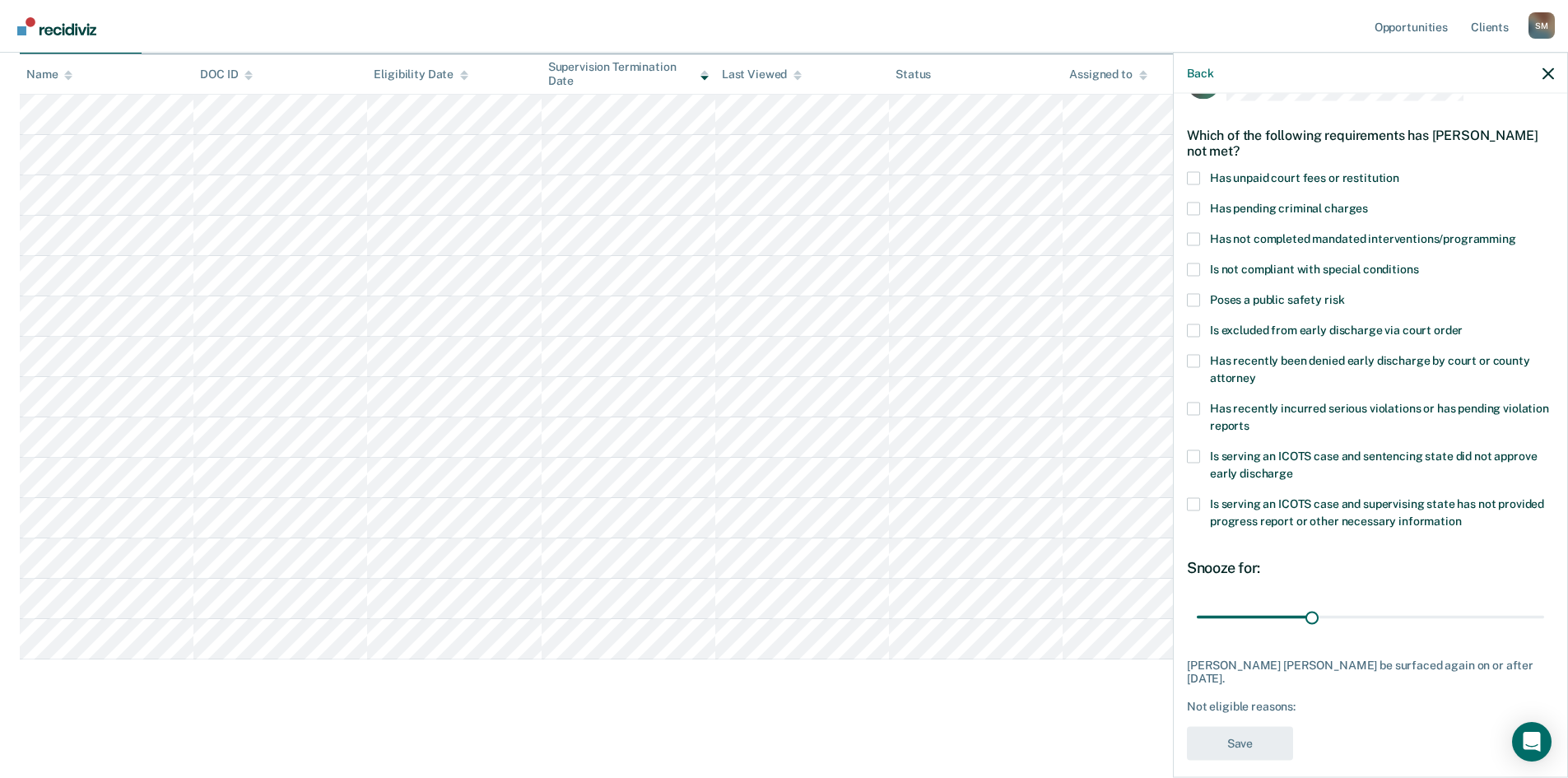
click at [1195, 326] on span at bounding box center [1194, 330] width 13 height 13
click at [1264, 324] on input "Is excluded from early discharge via court order" at bounding box center [1463, 324] width 0 height 0
click at [1191, 329] on span at bounding box center [1194, 330] width 13 height 13
click at [1264, 324] on input "Is excluded from early discharge via court order" at bounding box center [1463, 324] width 0 height 0
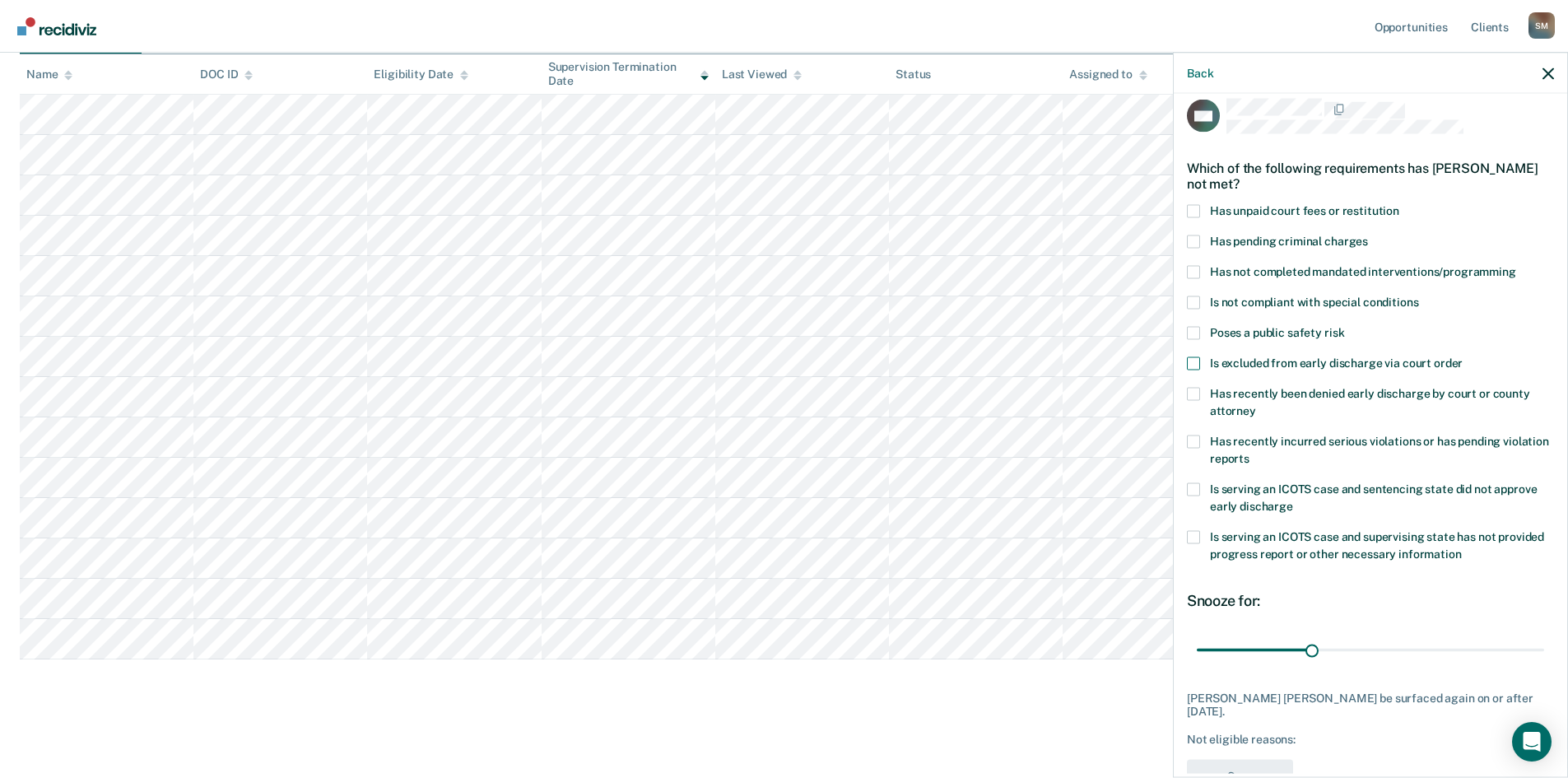
scroll to position [0, 0]
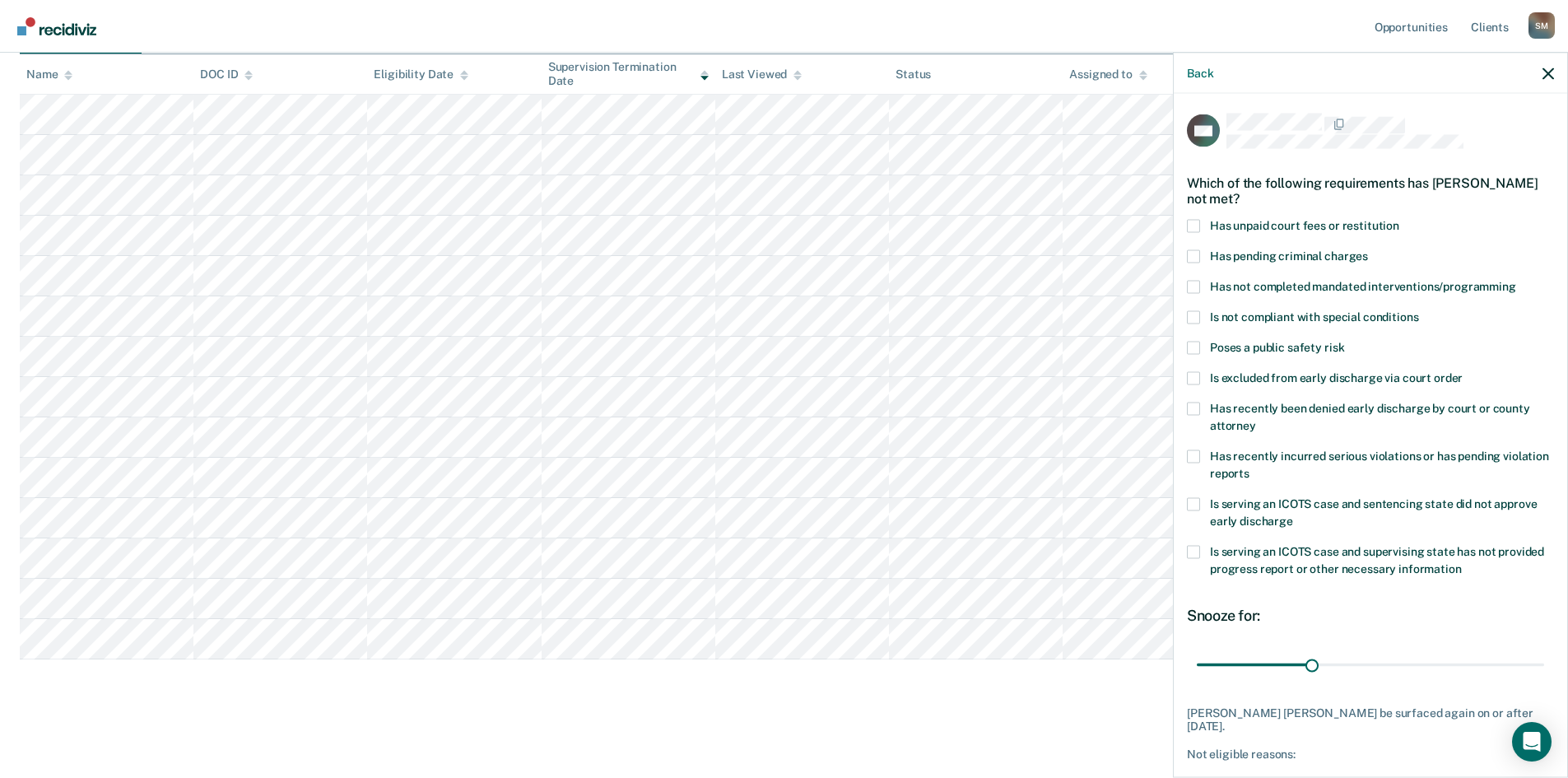
click at [1197, 225] on span at bounding box center [1194, 225] width 13 height 13
click at [1264, 219] on input "Has unpaid court fees or restitution" at bounding box center [1399, 219] width 0 height 0
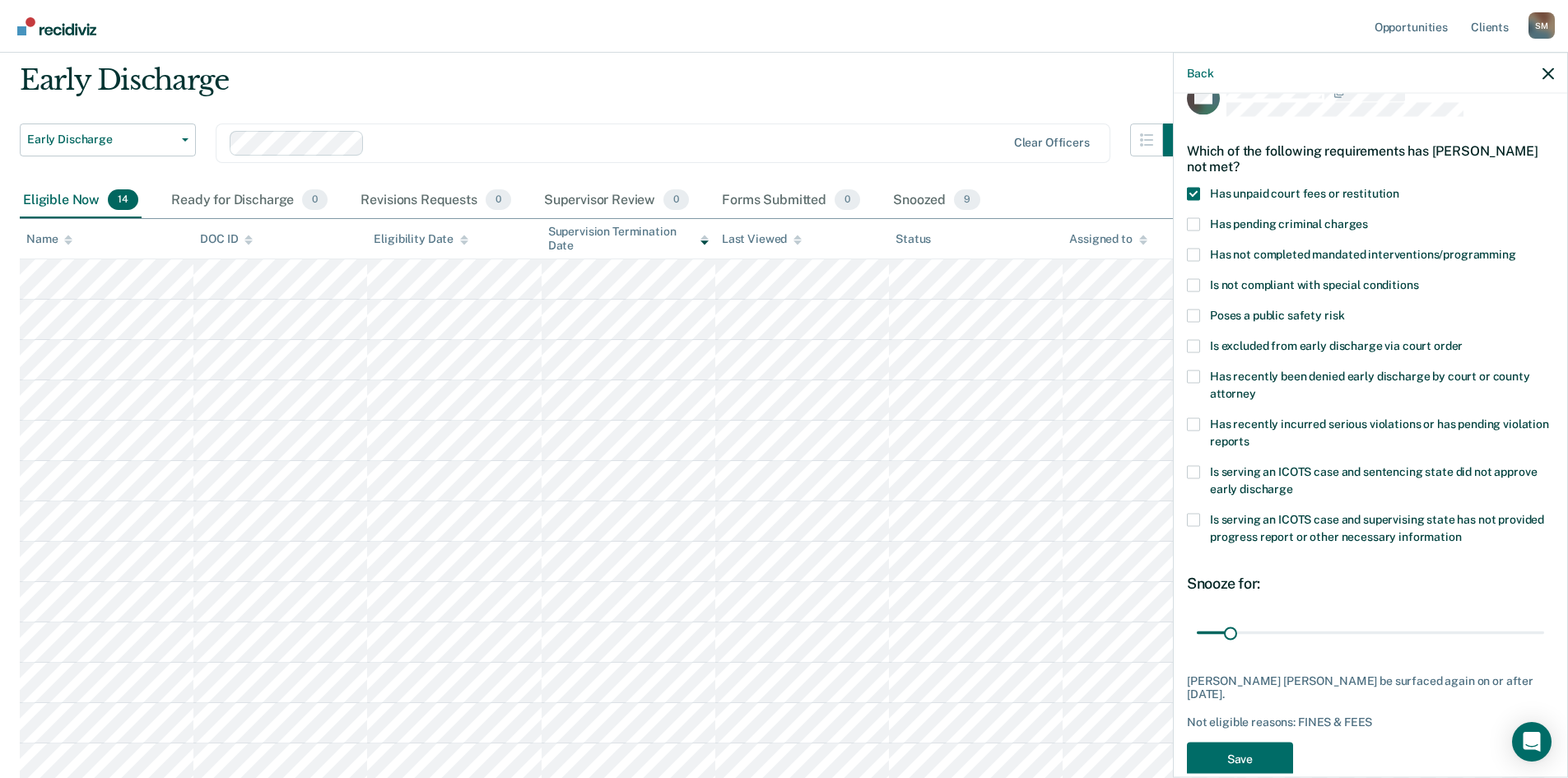
scroll to position [48, 0]
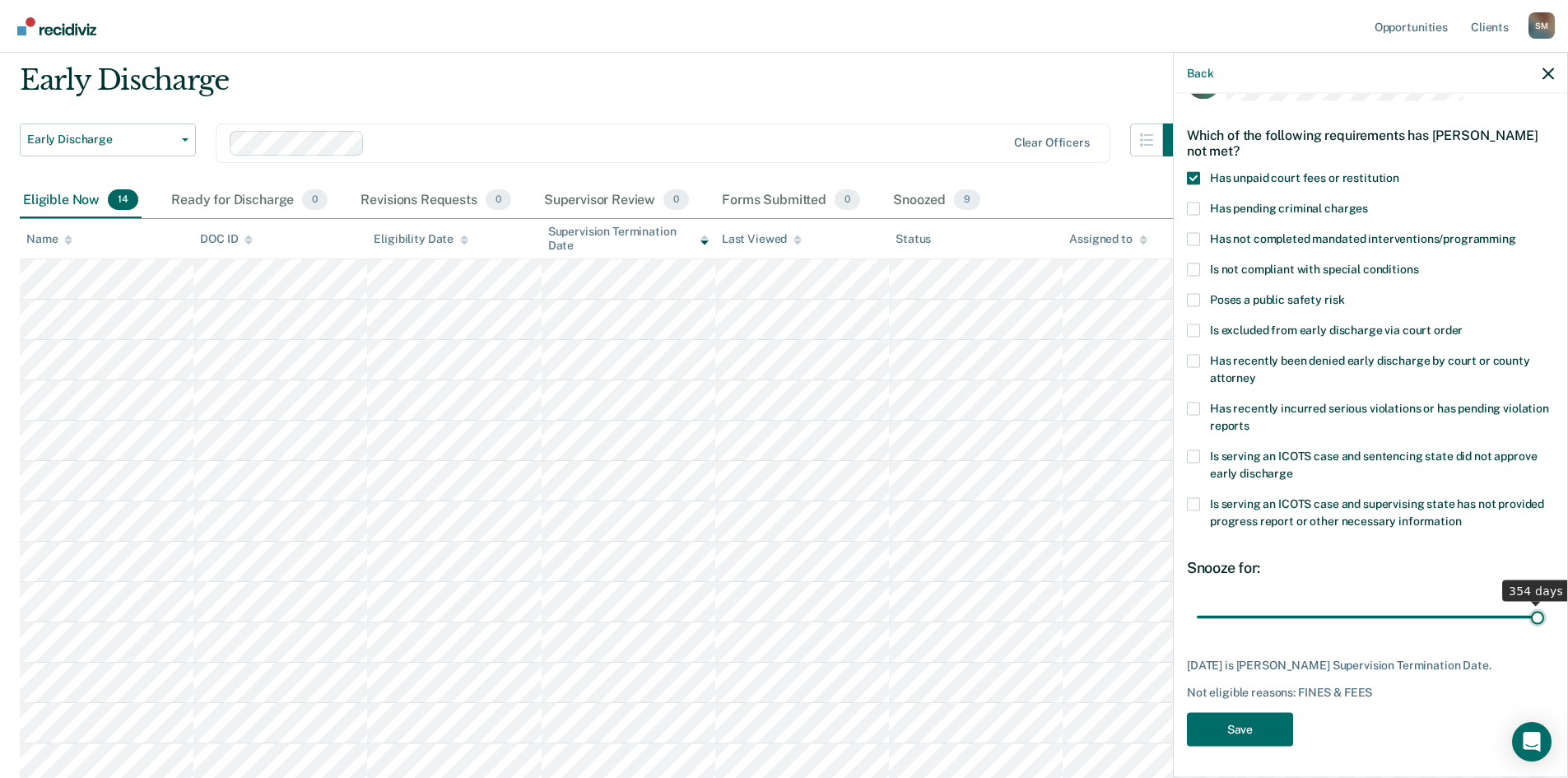
drag, startPoint x: 1229, startPoint y: 619, endPoint x: 1540, endPoint y: 620, distance: 311.0
click at [1264, 600] on input "range" at bounding box center [1370, 617] width 347 height 29
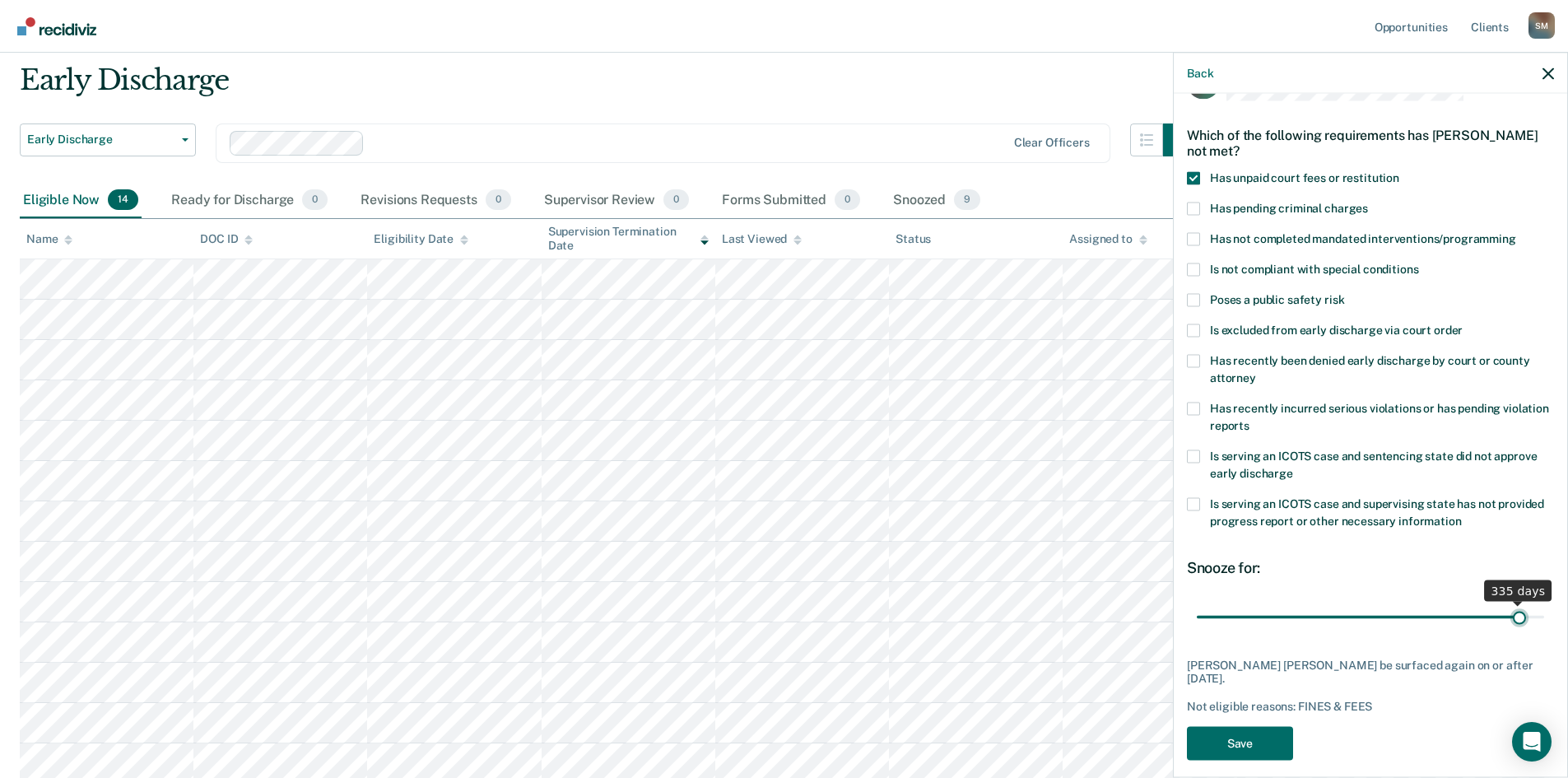
drag, startPoint x: 1522, startPoint y: 615, endPoint x: 1508, endPoint y: 613, distance: 14.1
click at [1264, 600] on input "range" at bounding box center [1370, 617] width 347 height 29
type input "336"
click at [1264, 600] on input "range" at bounding box center [1370, 617] width 347 height 29
click at [1250, 600] on button "Save" at bounding box center [1240, 743] width 106 height 34
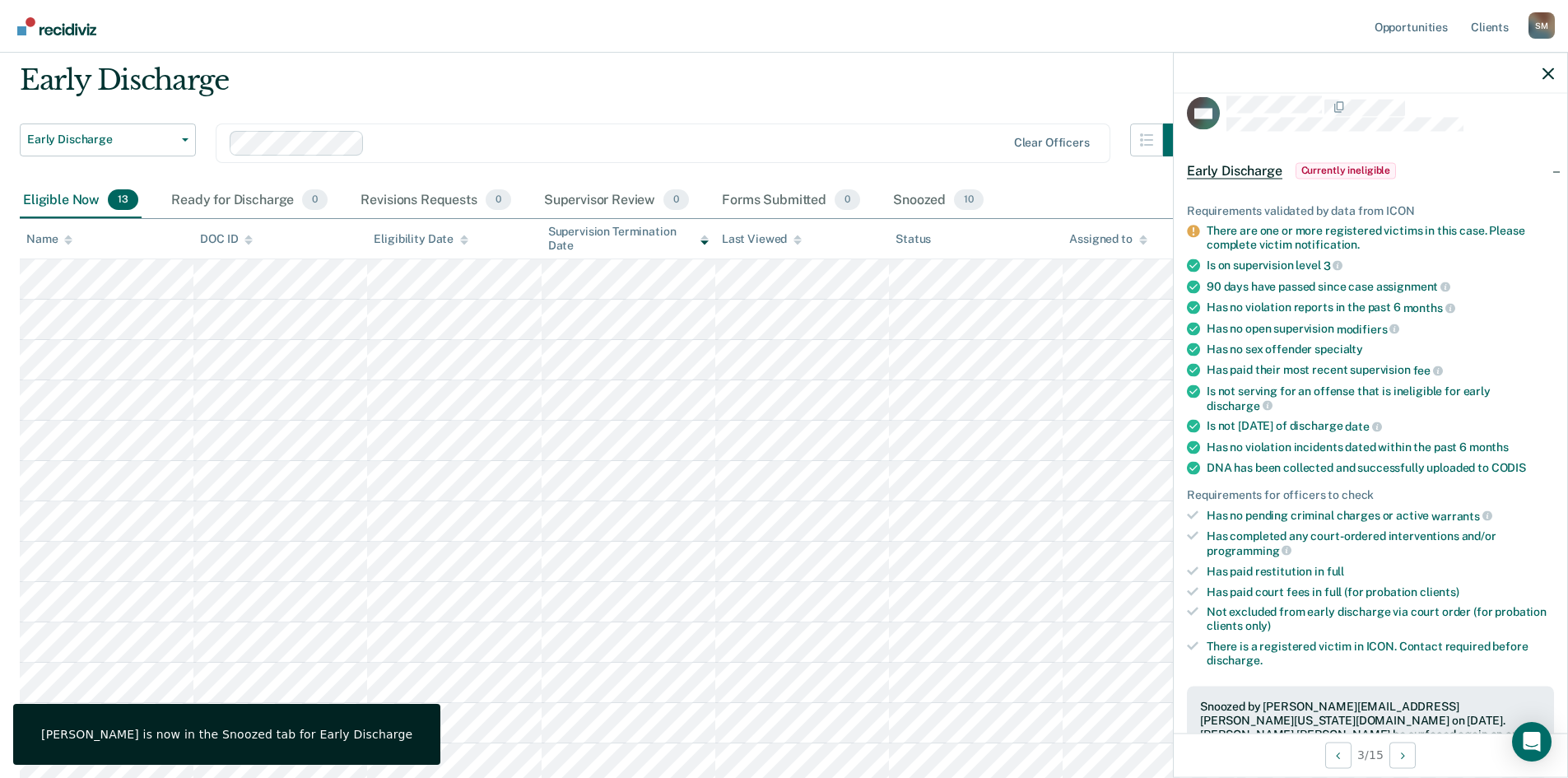
scroll to position [0, 0]
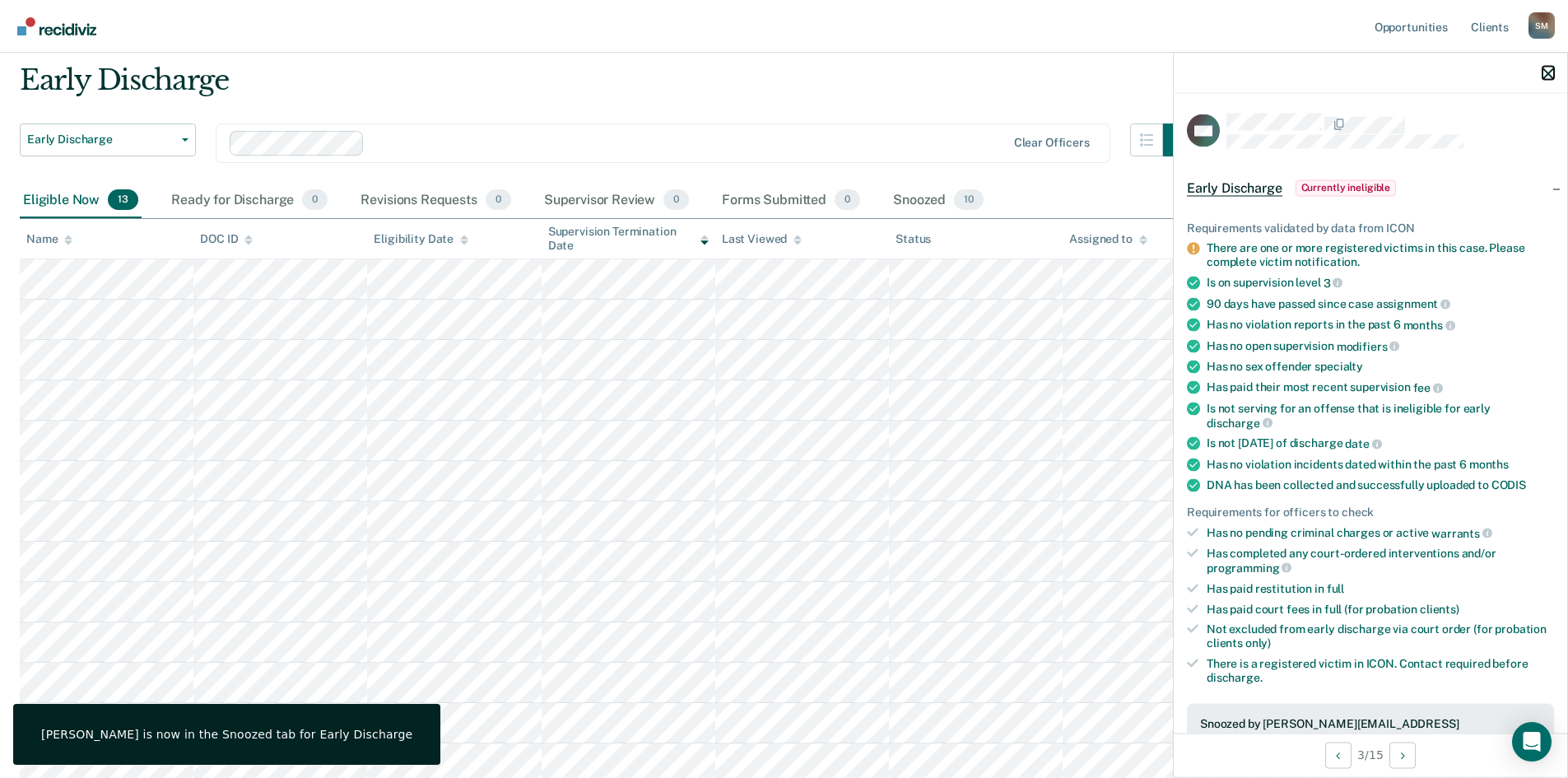
click at [1264, 76] on icon "button" at bounding box center [1548, 73] width 11 height 11
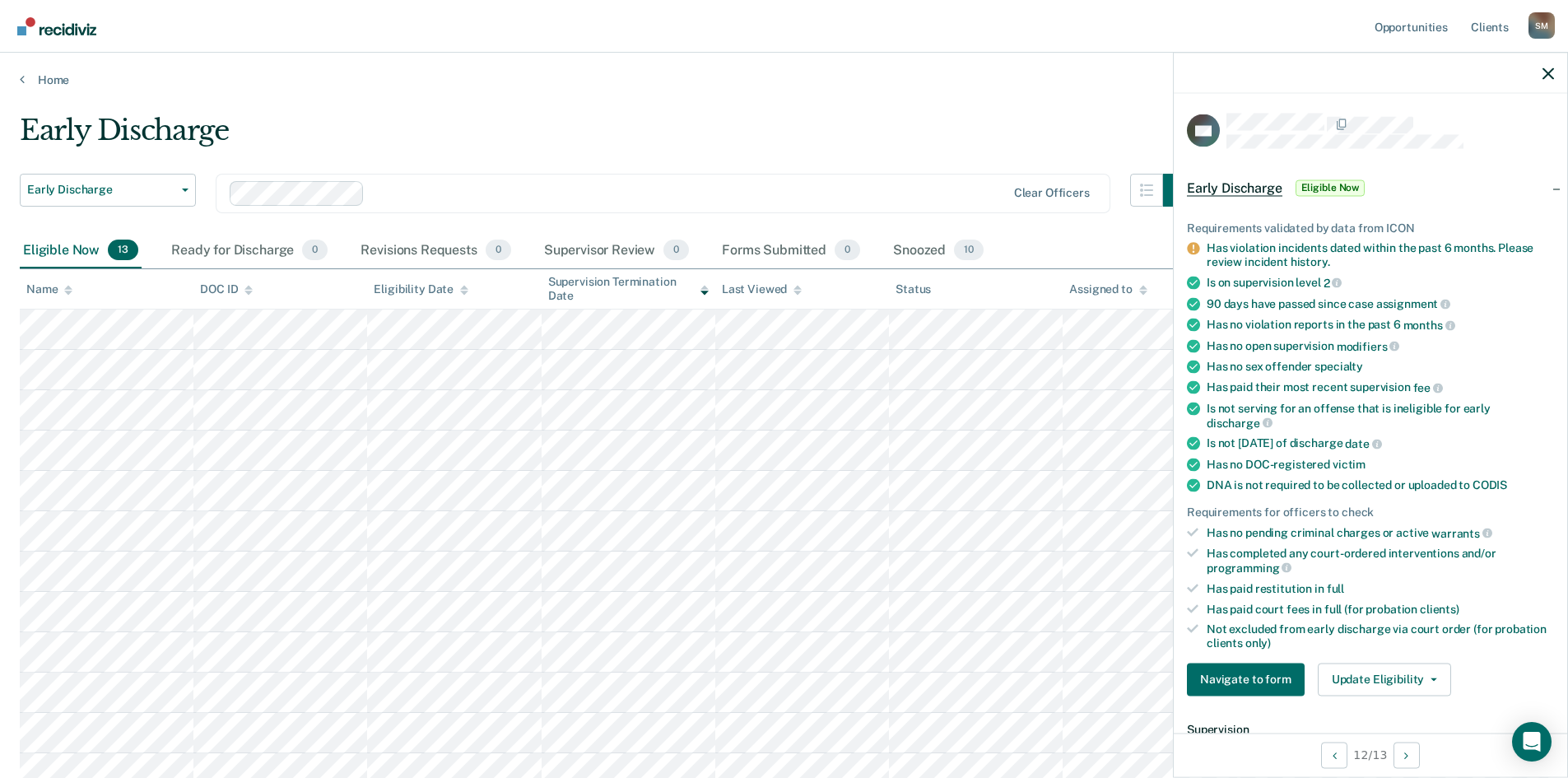
click at [1264, 76] on div at bounding box center [1370, 73] width 394 height 41
drag, startPoint x: 1550, startPoint y: 76, endPoint x: 1537, endPoint y: 90, distance: 19.1
click at [1264, 76] on icon "button" at bounding box center [1548, 73] width 11 height 11
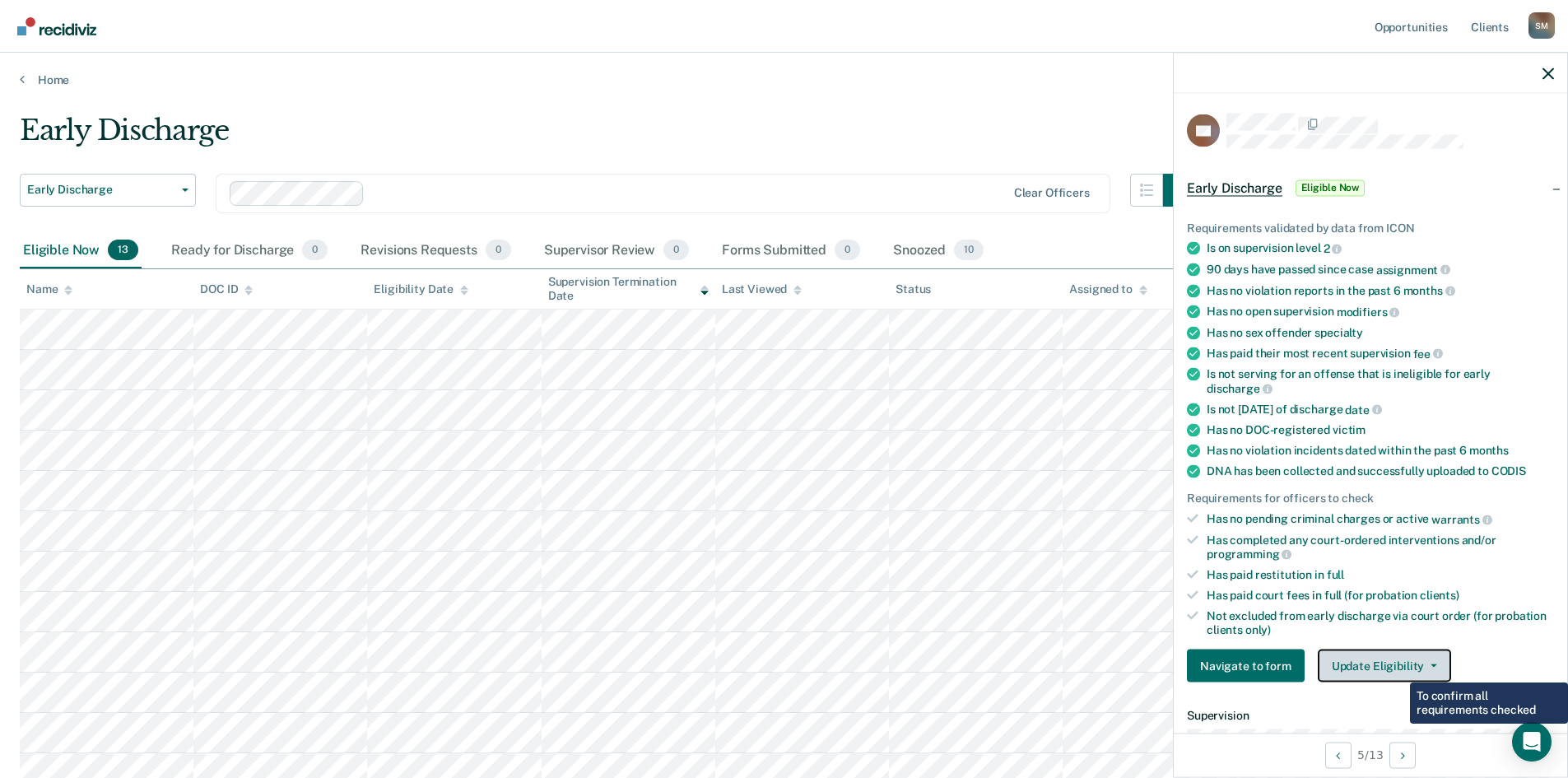
click at [1264, 600] on button "Update Eligibility" at bounding box center [1384, 666] width 133 height 33
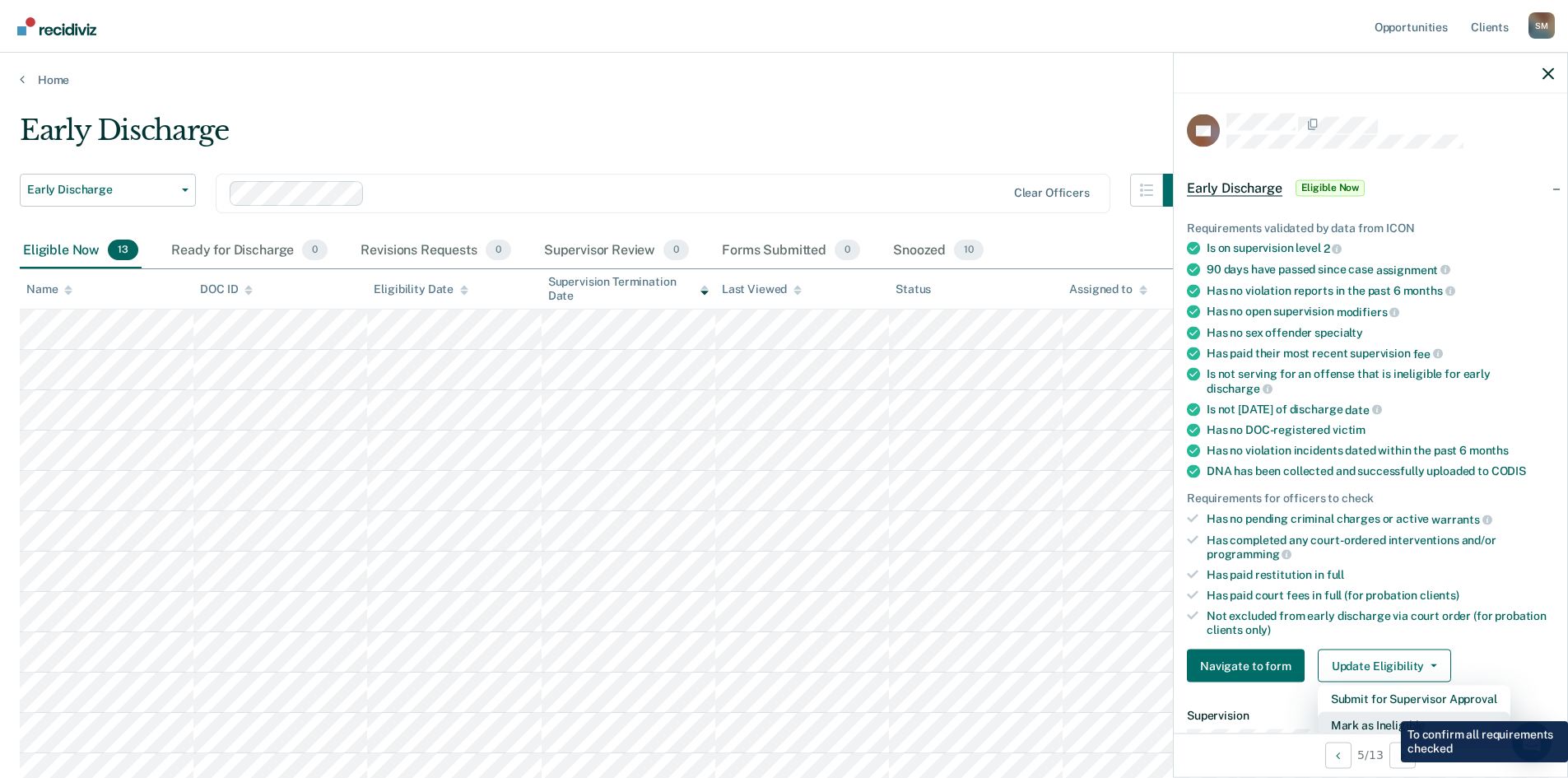
scroll to position [4, 0]
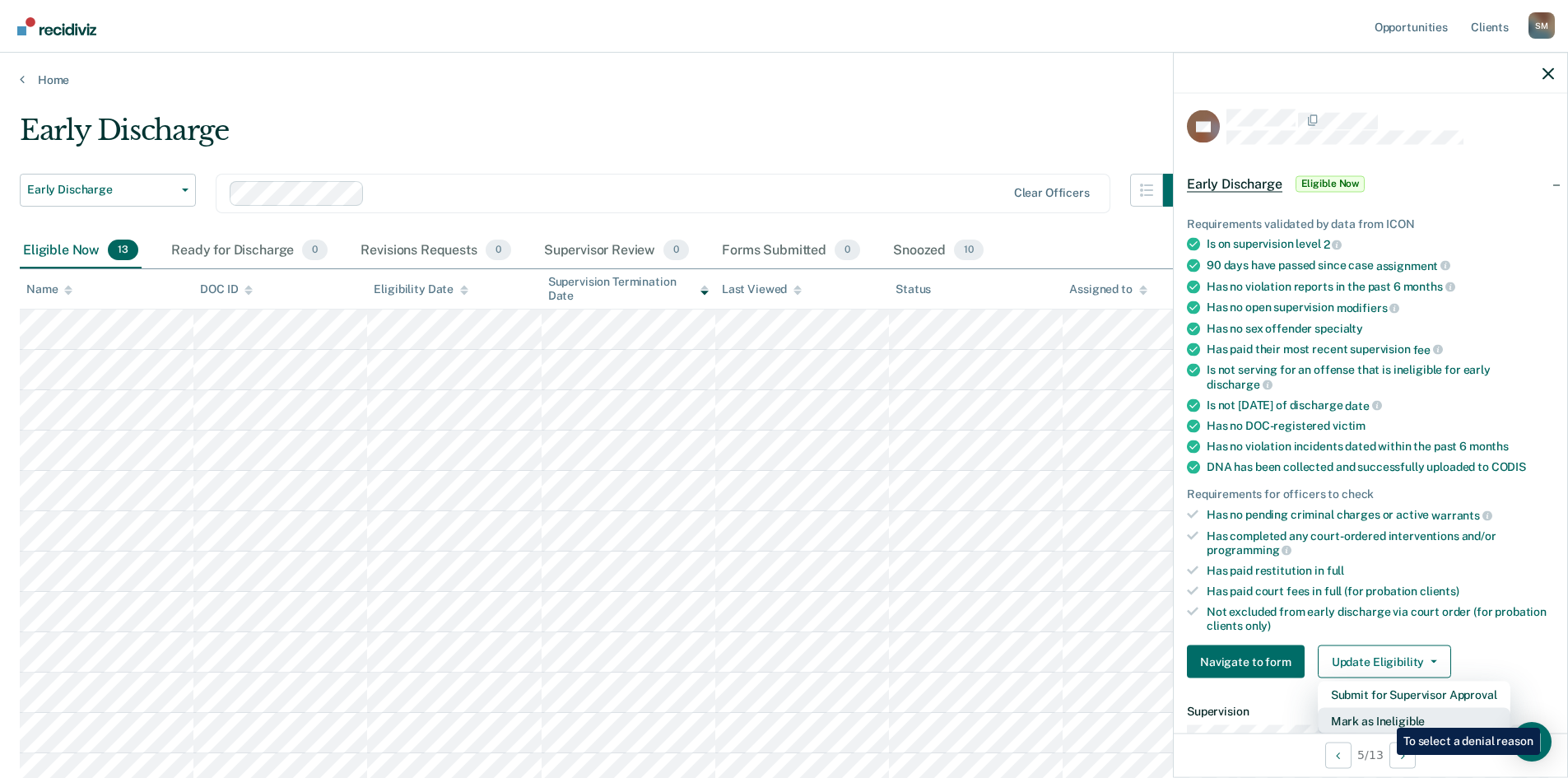
click at [1264, 600] on button "Mark as Ineligible" at bounding box center [1414, 721] width 192 height 26
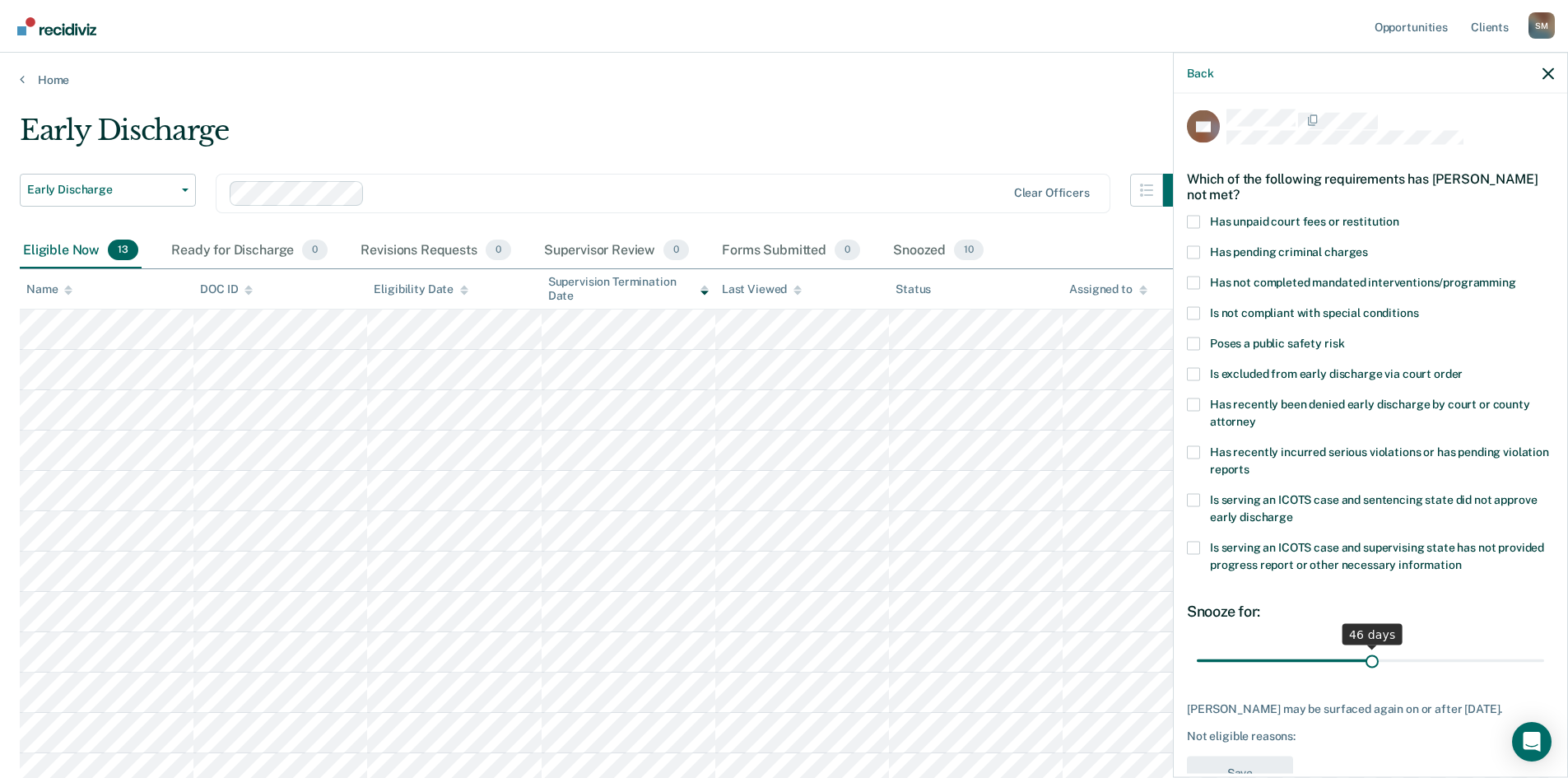
drag, startPoint x: 1308, startPoint y: 660, endPoint x: 1365, endPoint y: 667, distance: 57.4
type input "46"
click at [1264, 600] on input "range" at bounding box center [1370, 660] width 347 height 29
click at [1189, 216] on span at bounding box center [1194, 221] width 13 height 13
click at [1264, 215] on input "Has unpaid court fees or restitution" at bounding box center [1399, 215] width 0 height 0
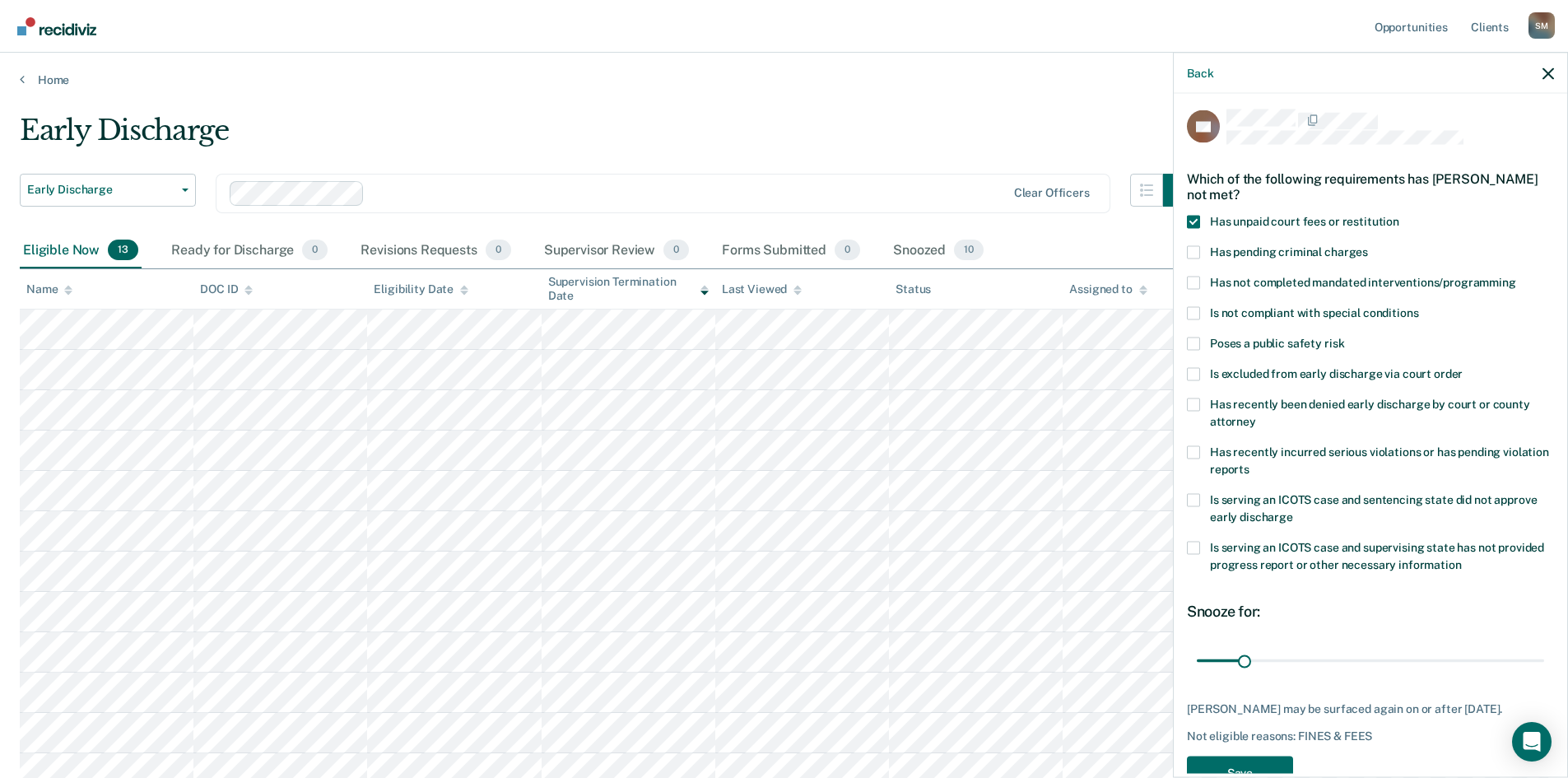
scroll to position [48, 0]
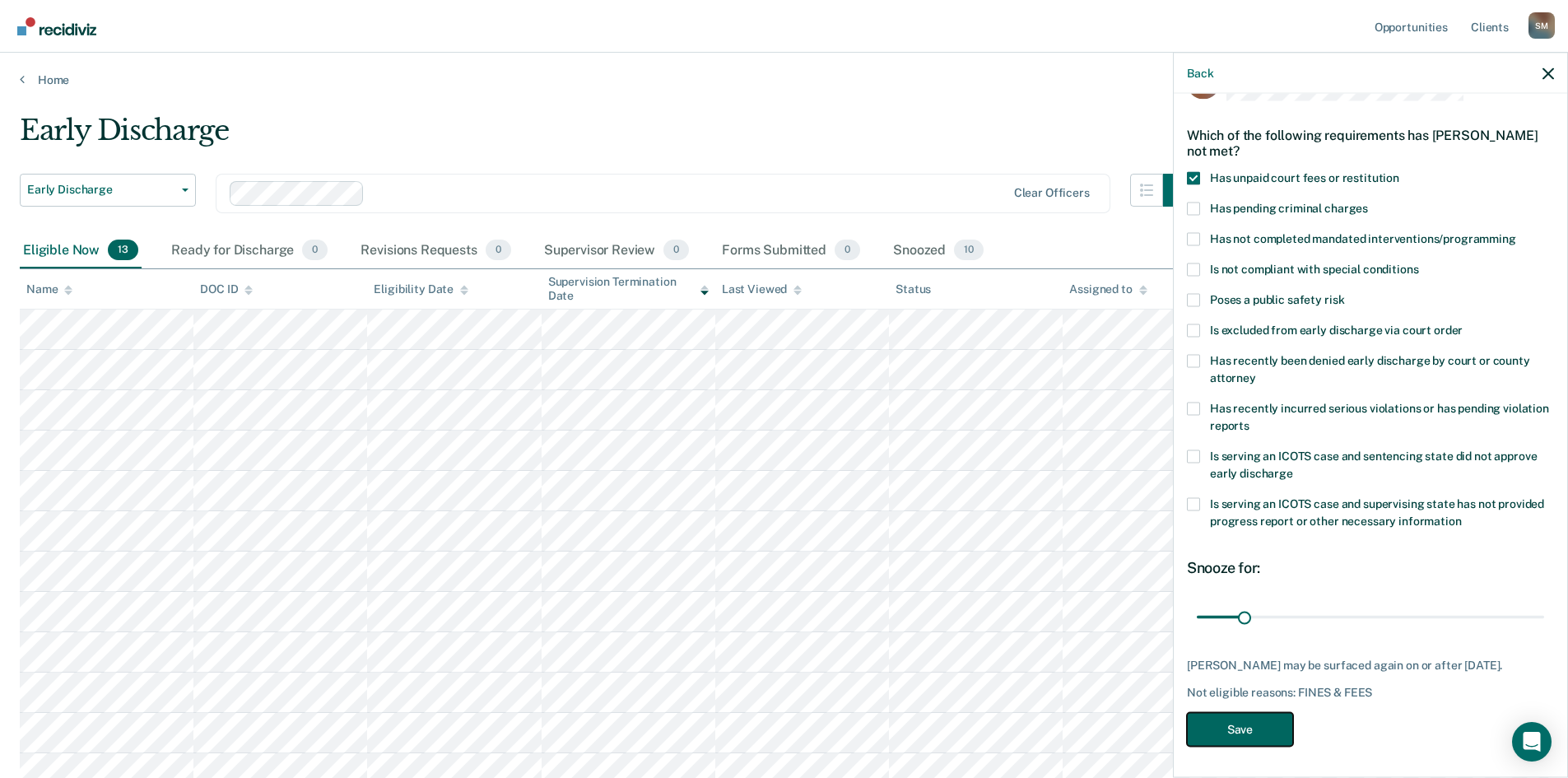
click at [1228, 600] on button "Save" at bounding box center [1240, 729] width 106 height 34
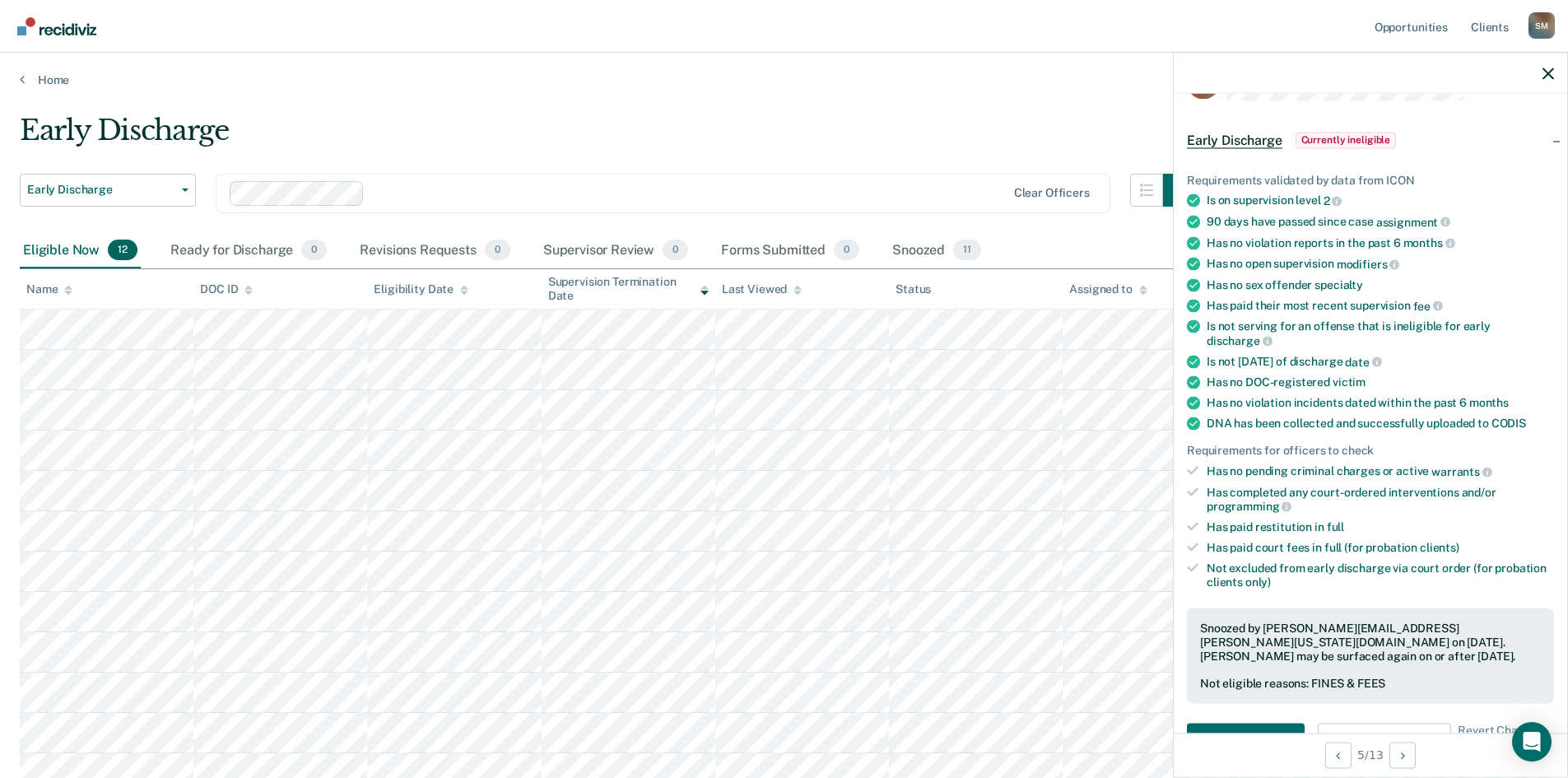
scroll to position [0, 0]
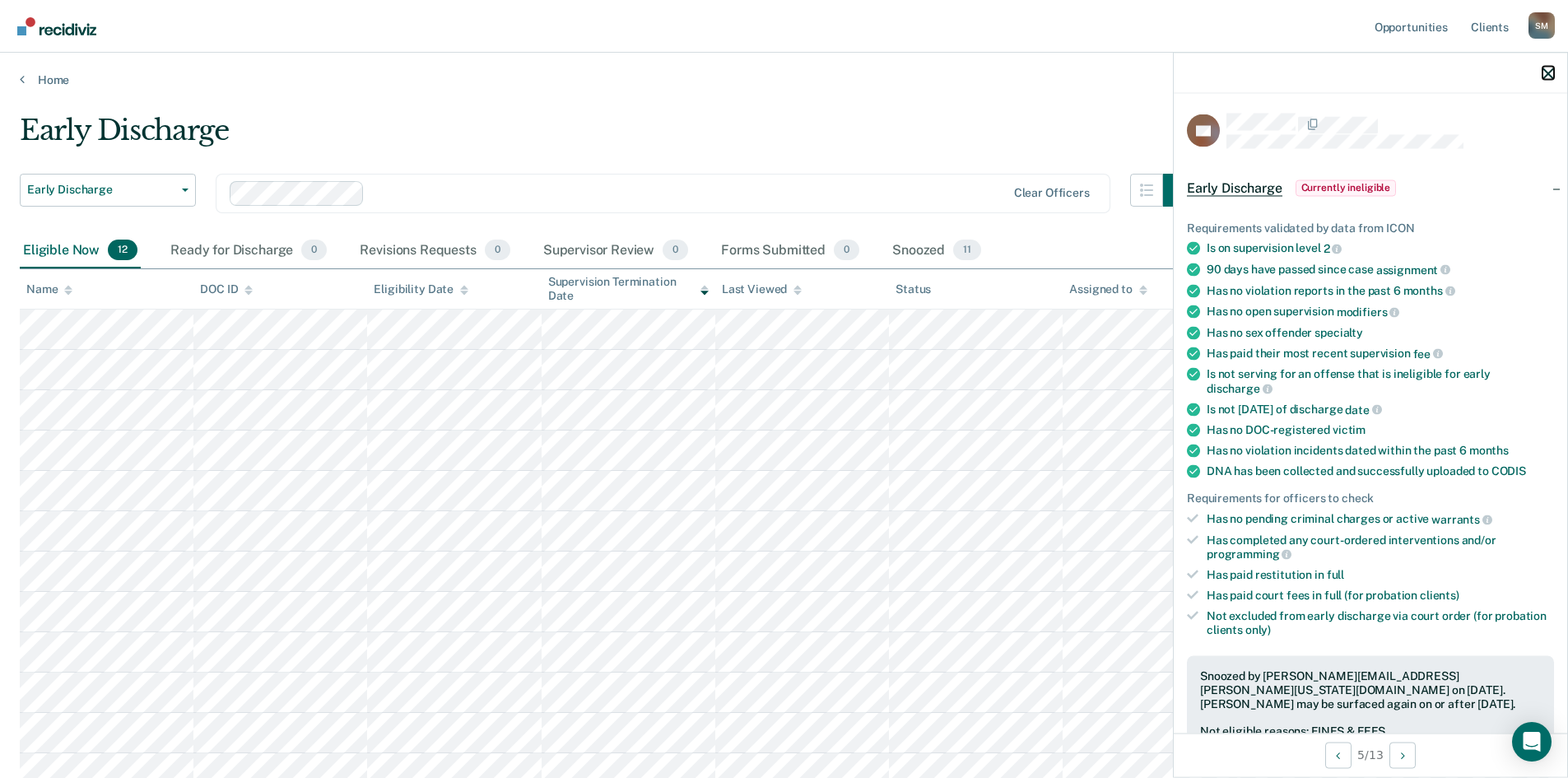
click at [1264, 78] on icon "button" at bounding box center [1548, 73] width 11 height 11
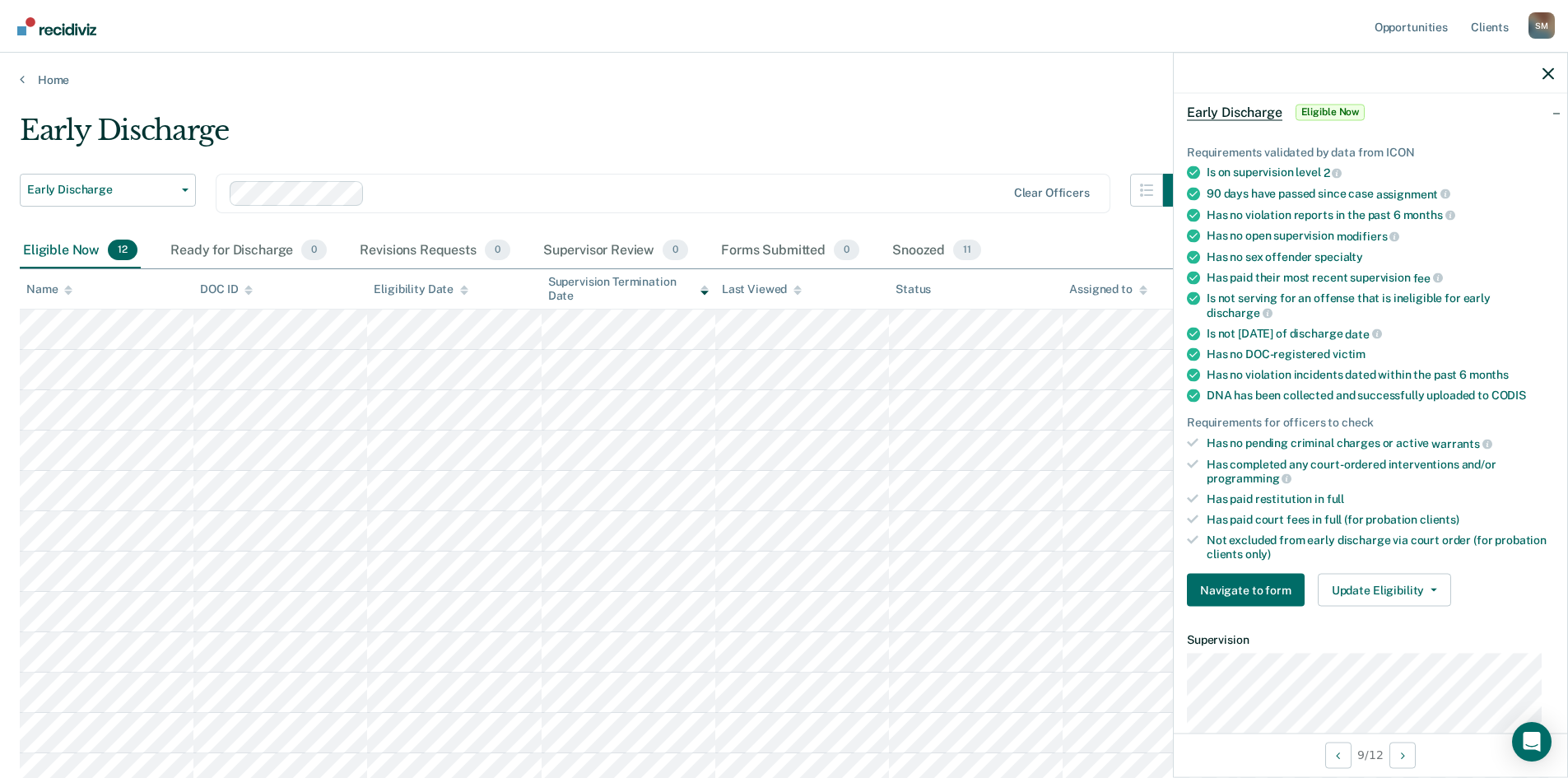
scroll to position [165, 0]
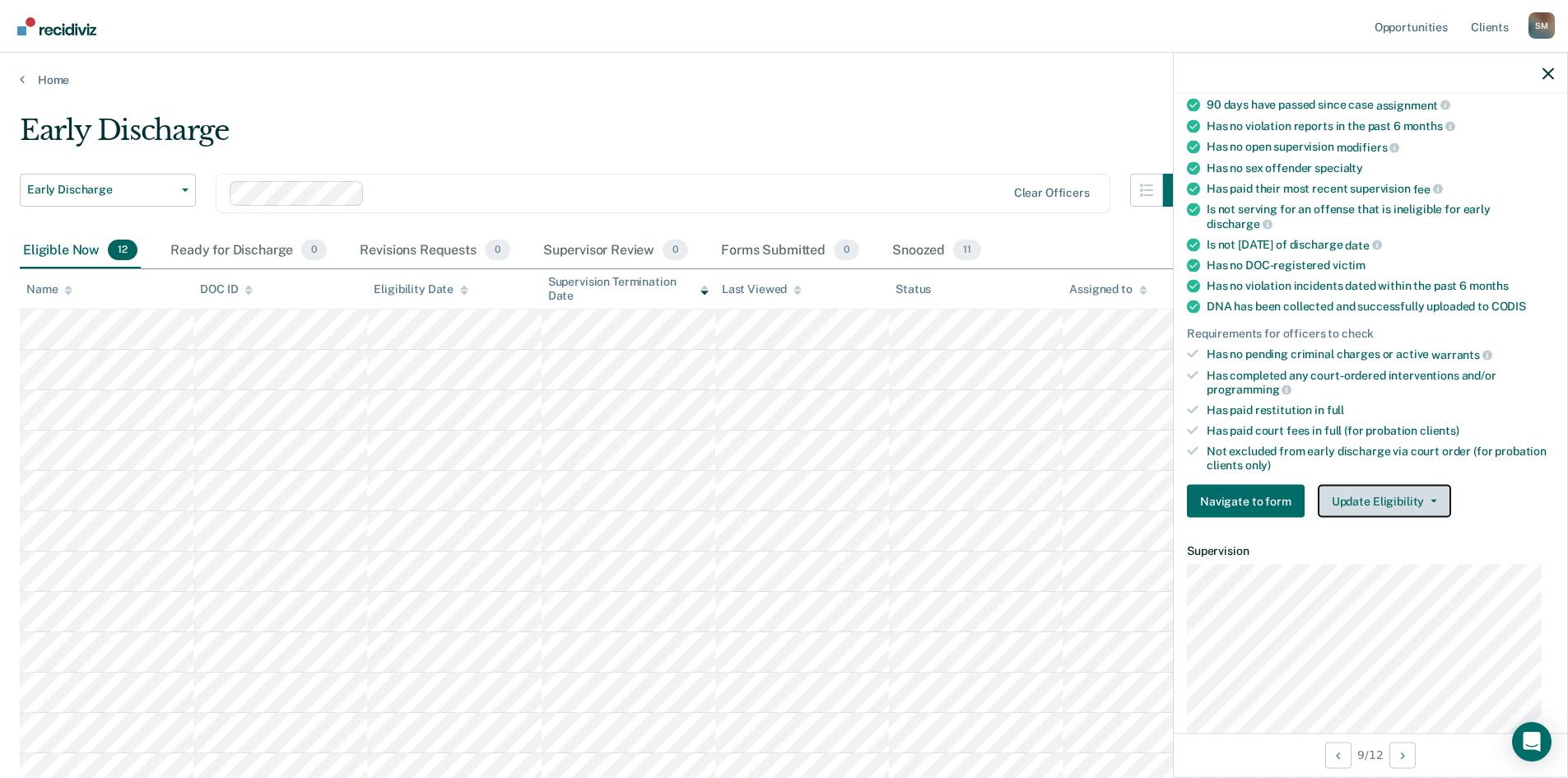
click at [1264, 501] on button "Update Eligibility" at bounding box center [1384, 501] width 133 height 33
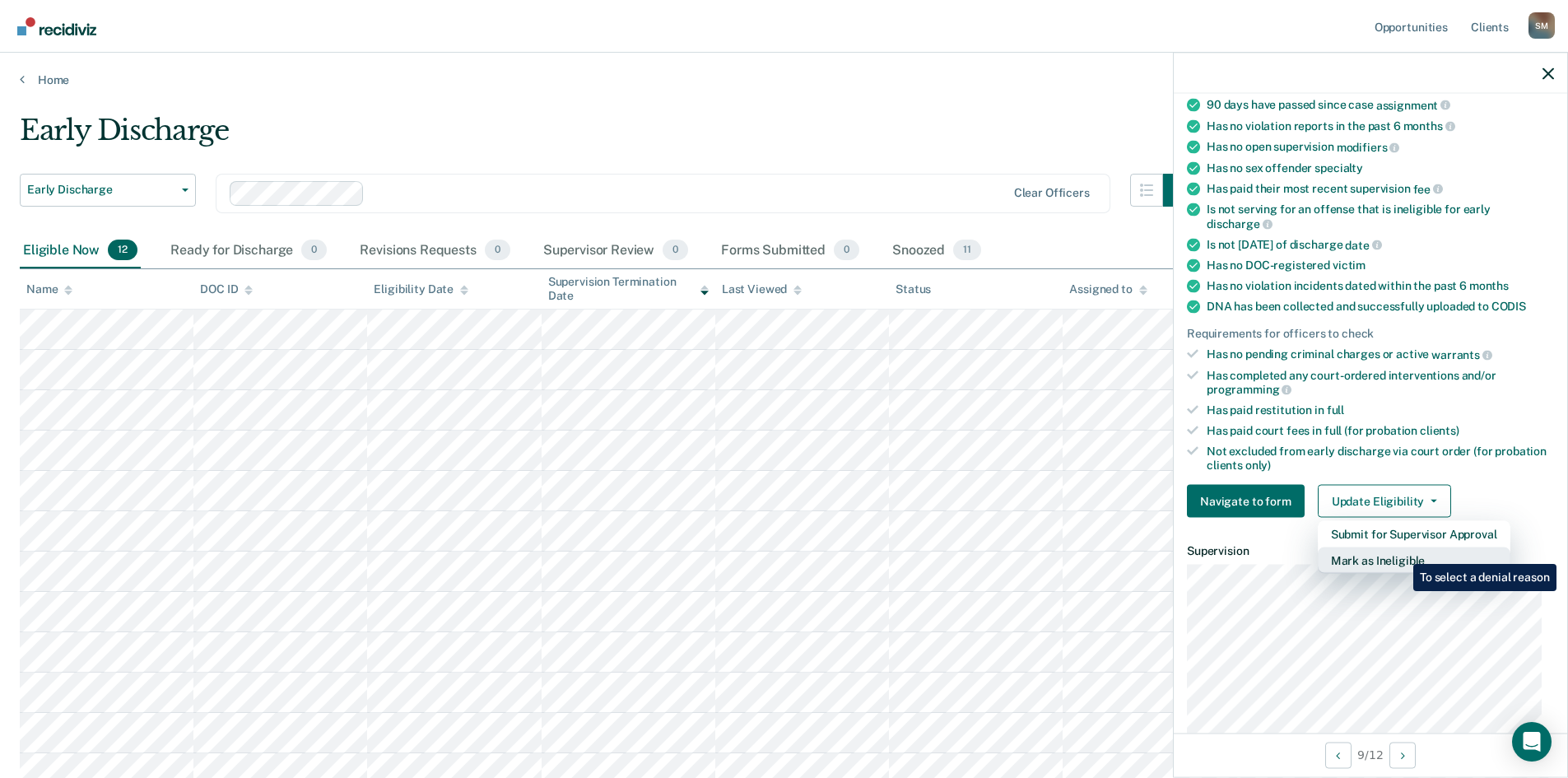
click at [1264, 551] on button "Mark as Ineligible" at bounding box center [1414, 561] width 192 height 26
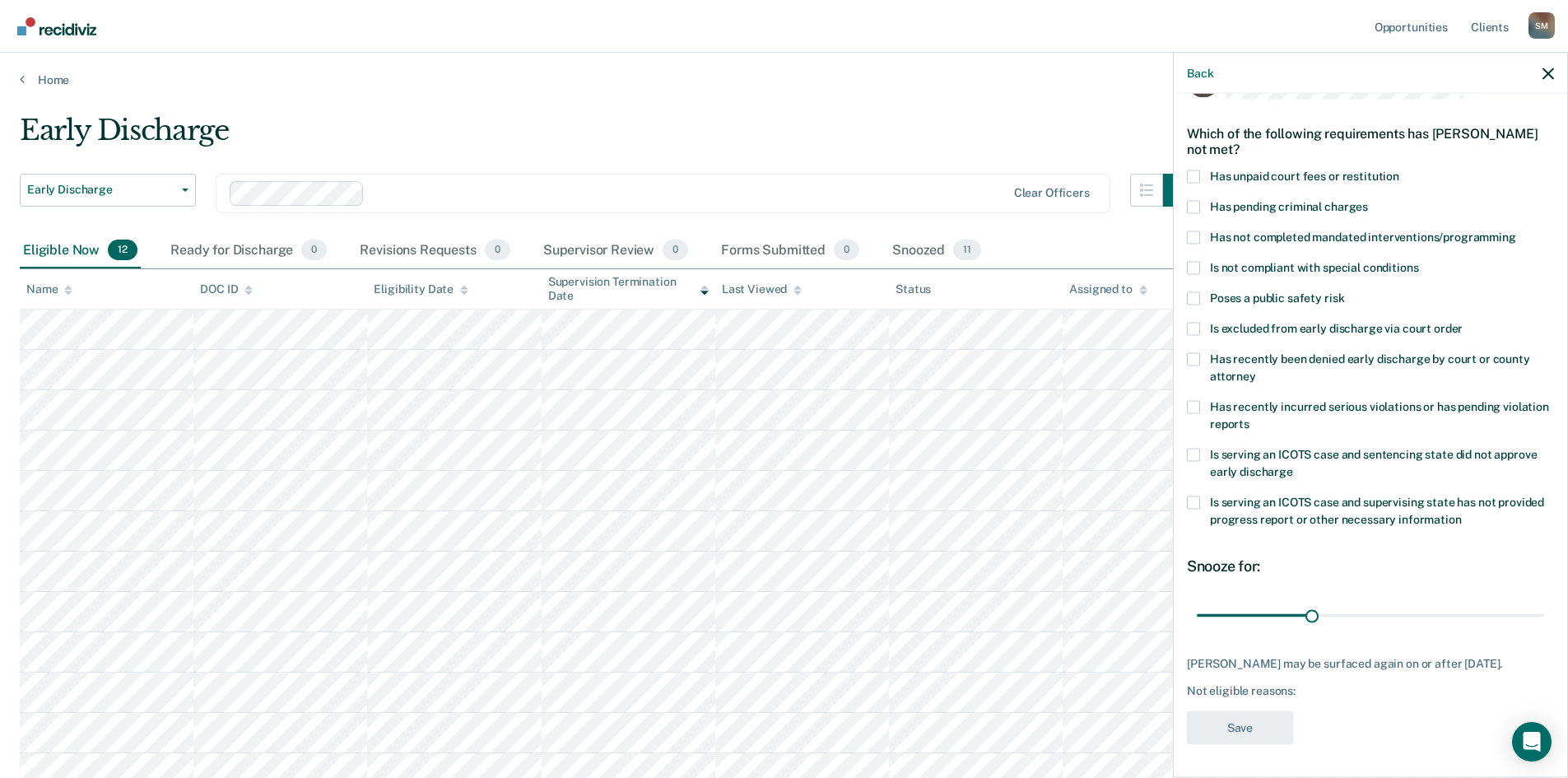
click at [1185, 159] on div "PL Which of the following requirements has [PERSON_NAME] not met? Has unpaid co…" at bounding box center [1370, 433] width 394 height 680
click at [1194, 170] on span at bounding box center [1194, 176] width 13 height 13
click at [1264, 170] on input "Has unpaid court fees or restitution" at bounding box center [1399, 170] width 0 height 0
drag, startPoint x: 1229, startPoint y: 606, endPoint x: 1256, endPoint y: 604, distance: 27.1
type input "61"
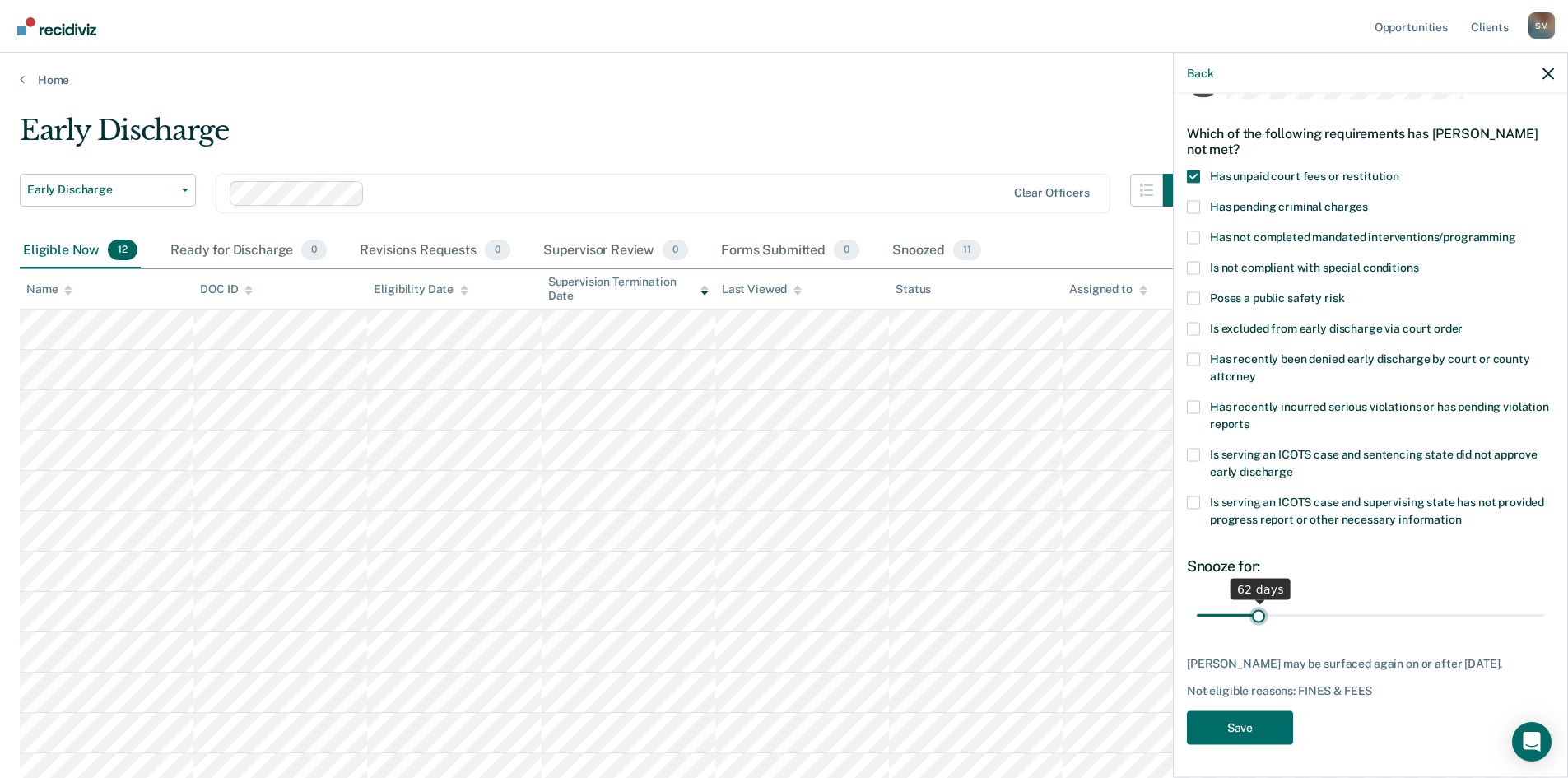
click at [1256, 600] on input "range" at bounding box center [1370, 615] width 347 height 29
click at [1243, 600] on button "Save" at bounding box center [1240, 727] width 106 height 34
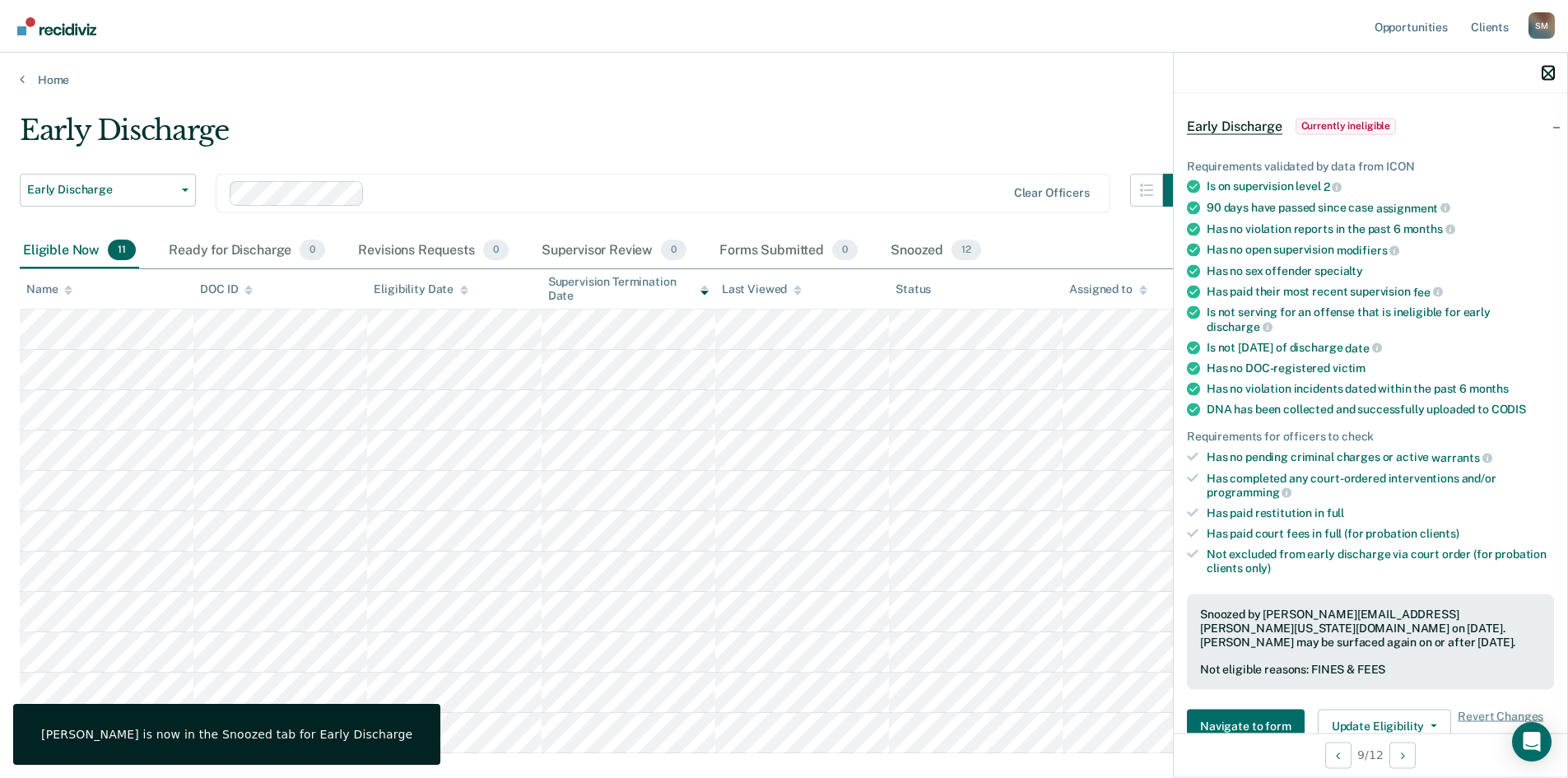
click at [1264, 67] on button "button" at bounding box center [1548, 73] width 11 height 14
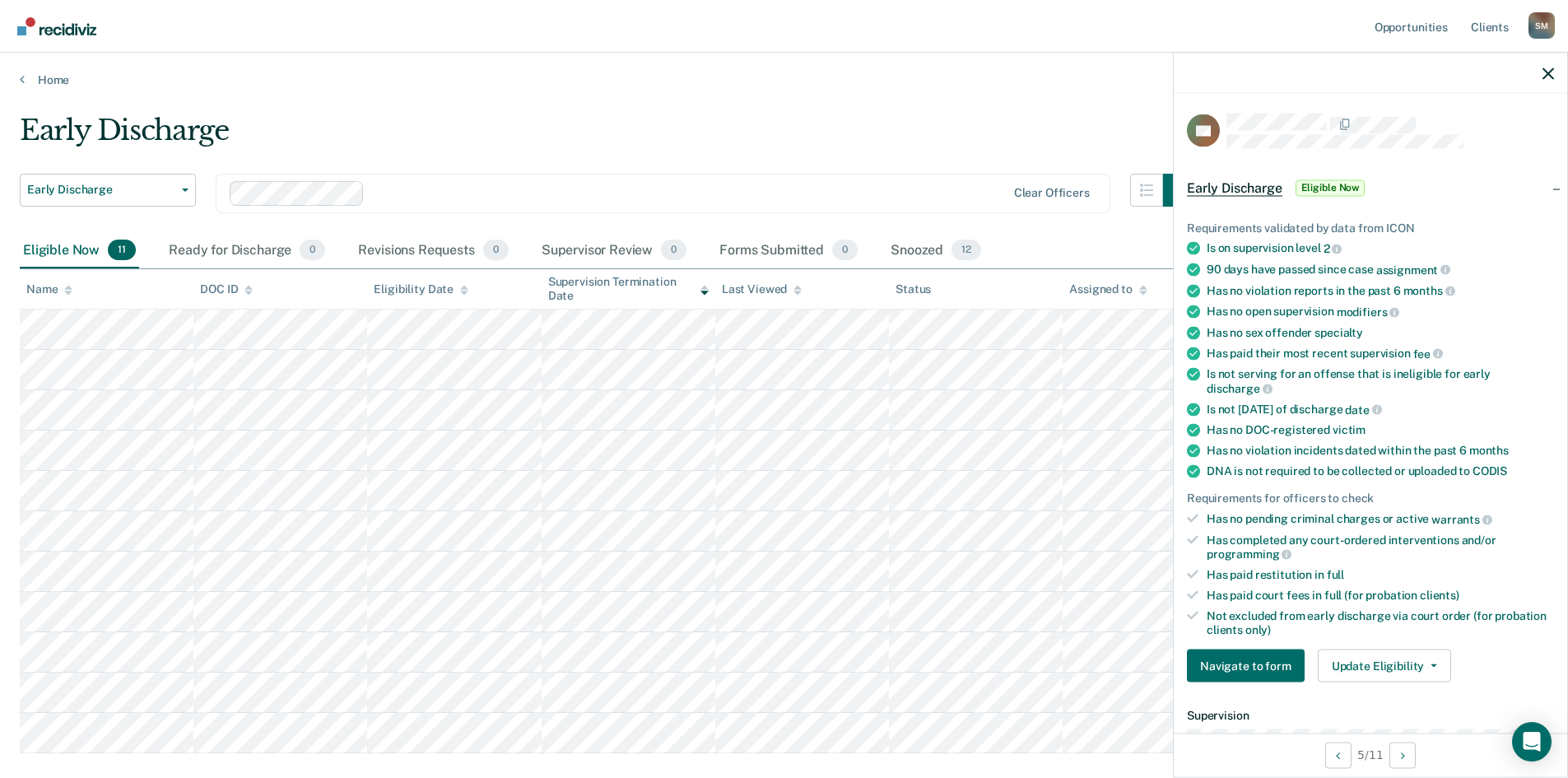
scroll to position [82, 0]
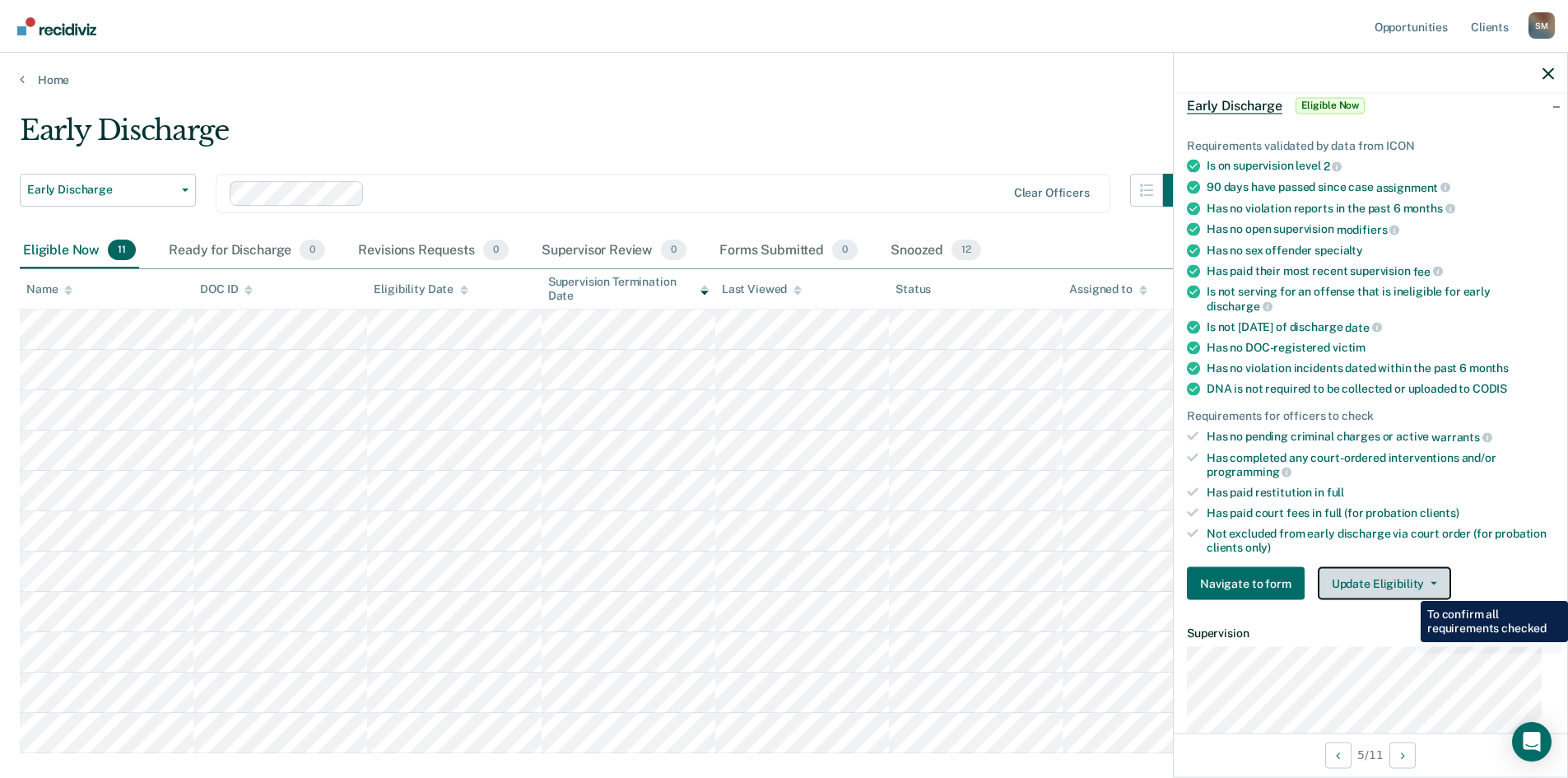
click at [1264, 579] on button "Update Eligibility" at bounding box center [1384, 584] width 133 height 33
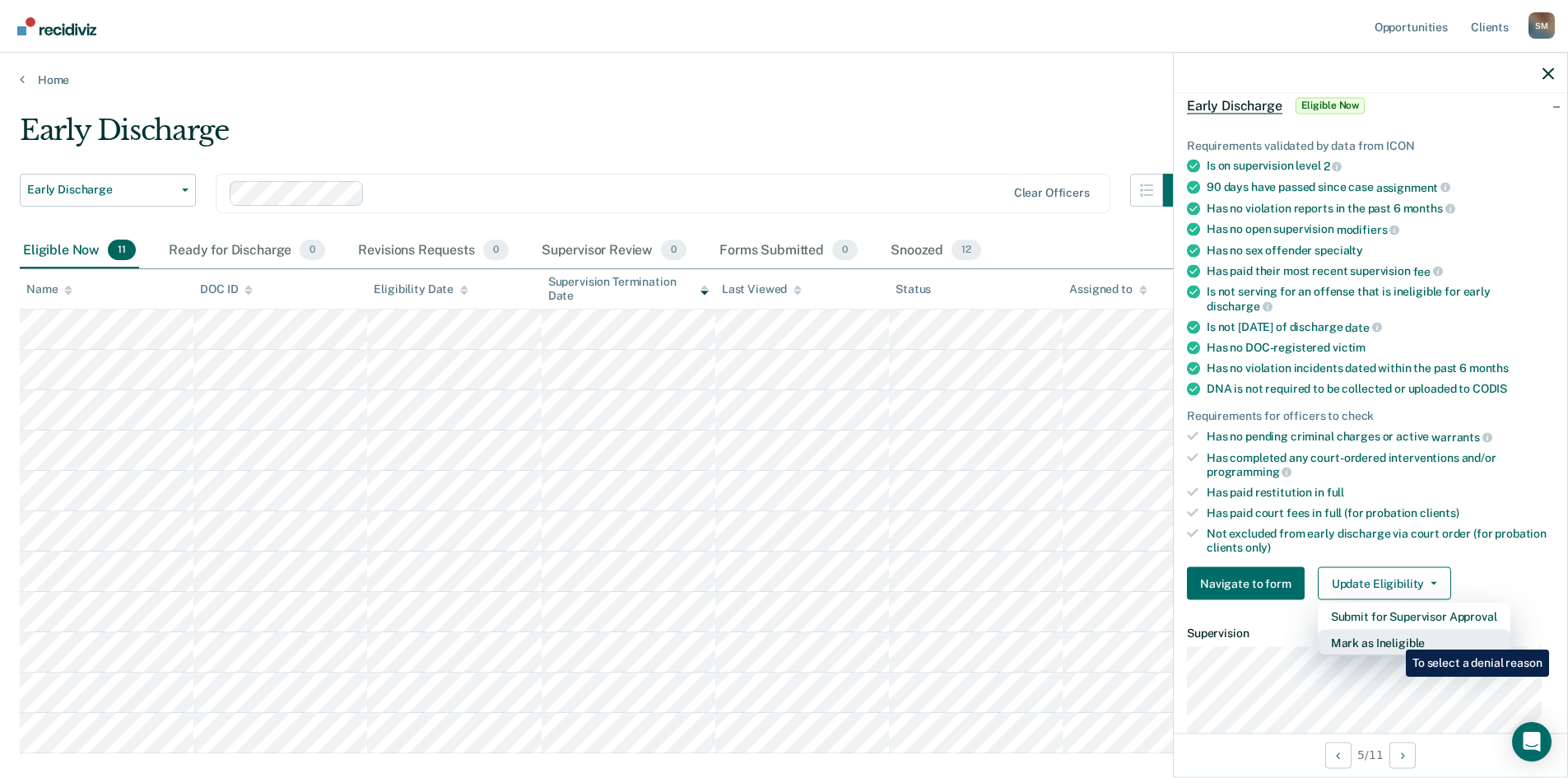
click at [1264, 600] on button "Mark as Ineligible" at bounding box center [1414, 643] width 192 height 26
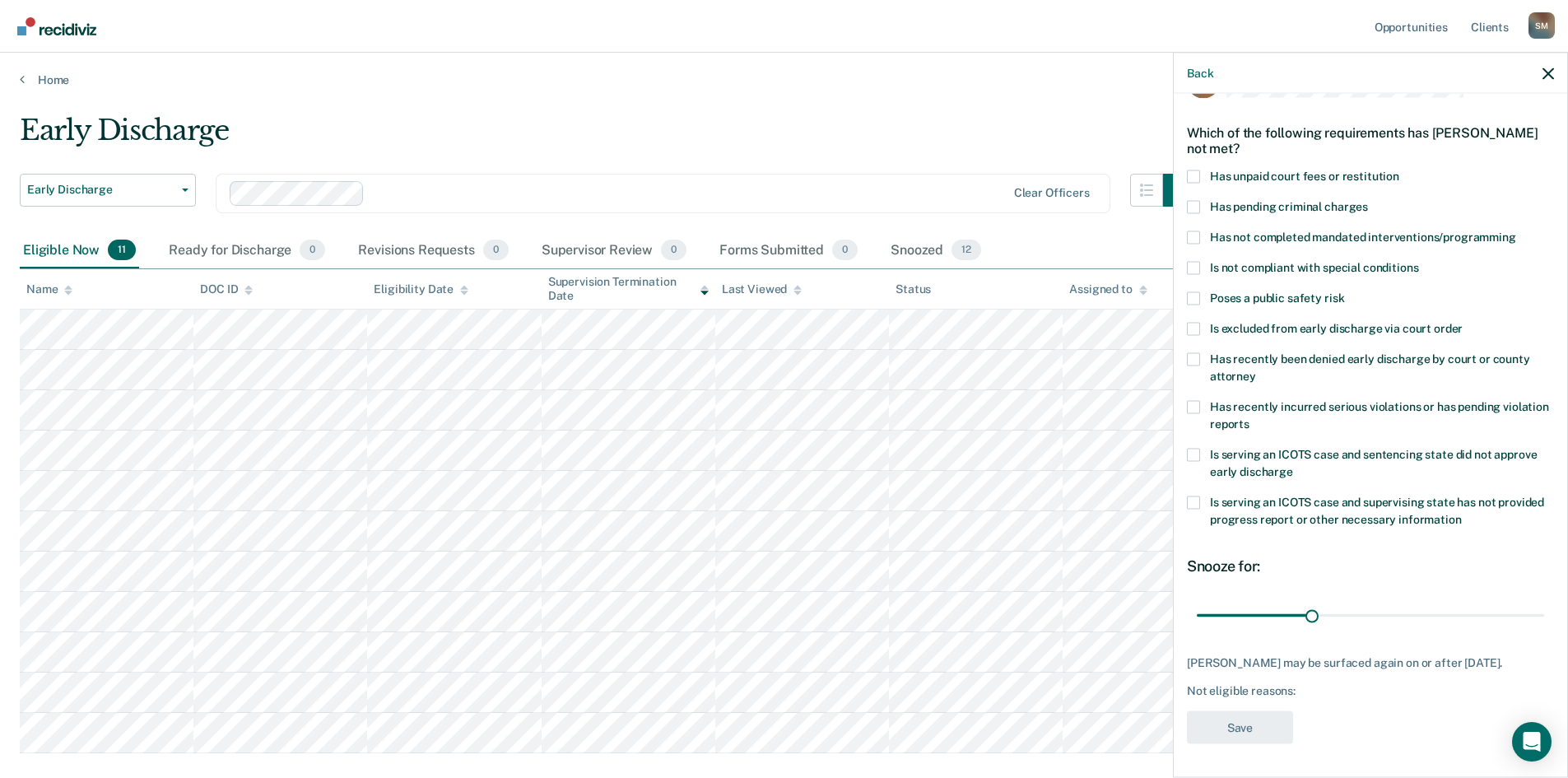
scroll to position [62, 0]
click at [1190, 307] on div "Poses a public safety risk" at bounding box center [1371, 306] width 368 height 31
click at [1192, 322] on span at bounding box center [1194, 328] width 13 height 13
click at [1264, 322] on input "Is excluded from early discharge via court order" at bounding box center [1463, 322] width 0 height 0
drag, startPoint x: 1307, startPoint y: 600, endPoint x: 1458, endPoint y: 603, distance: 151.0
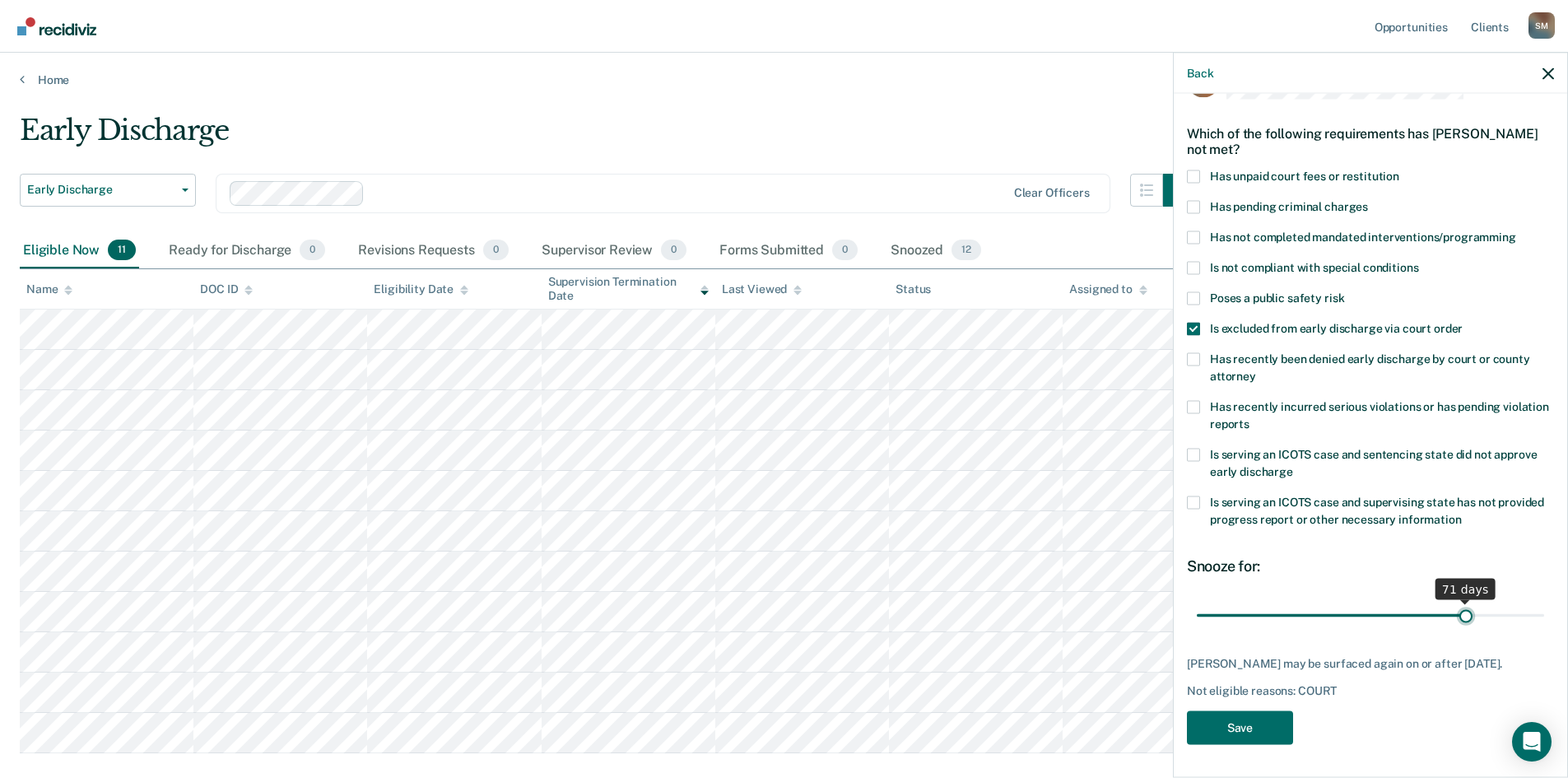
type input "71"
click at [1264, 600] on input "range" at bounding box center [1370, 615] width 347 height 29
click at [1250, 600] on button "Save" at bounding box center [1240, 727] width 106 height 34
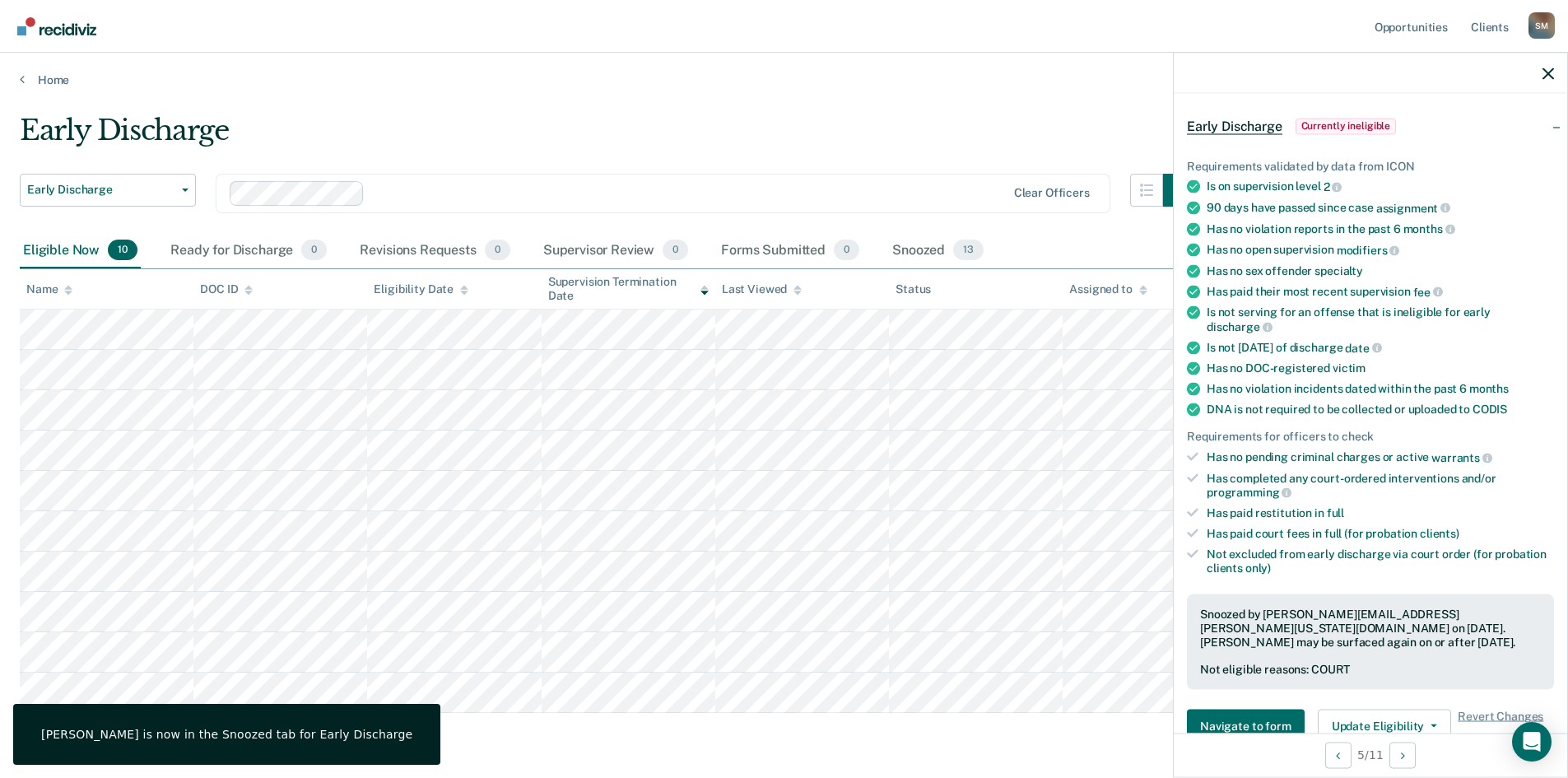
click at [1264, 81] on div at bounding box center [1370, 73] width 394 height 41
click at [1264, 71] on icon "button" at bounding box center [1548, 73] width 11 height 11
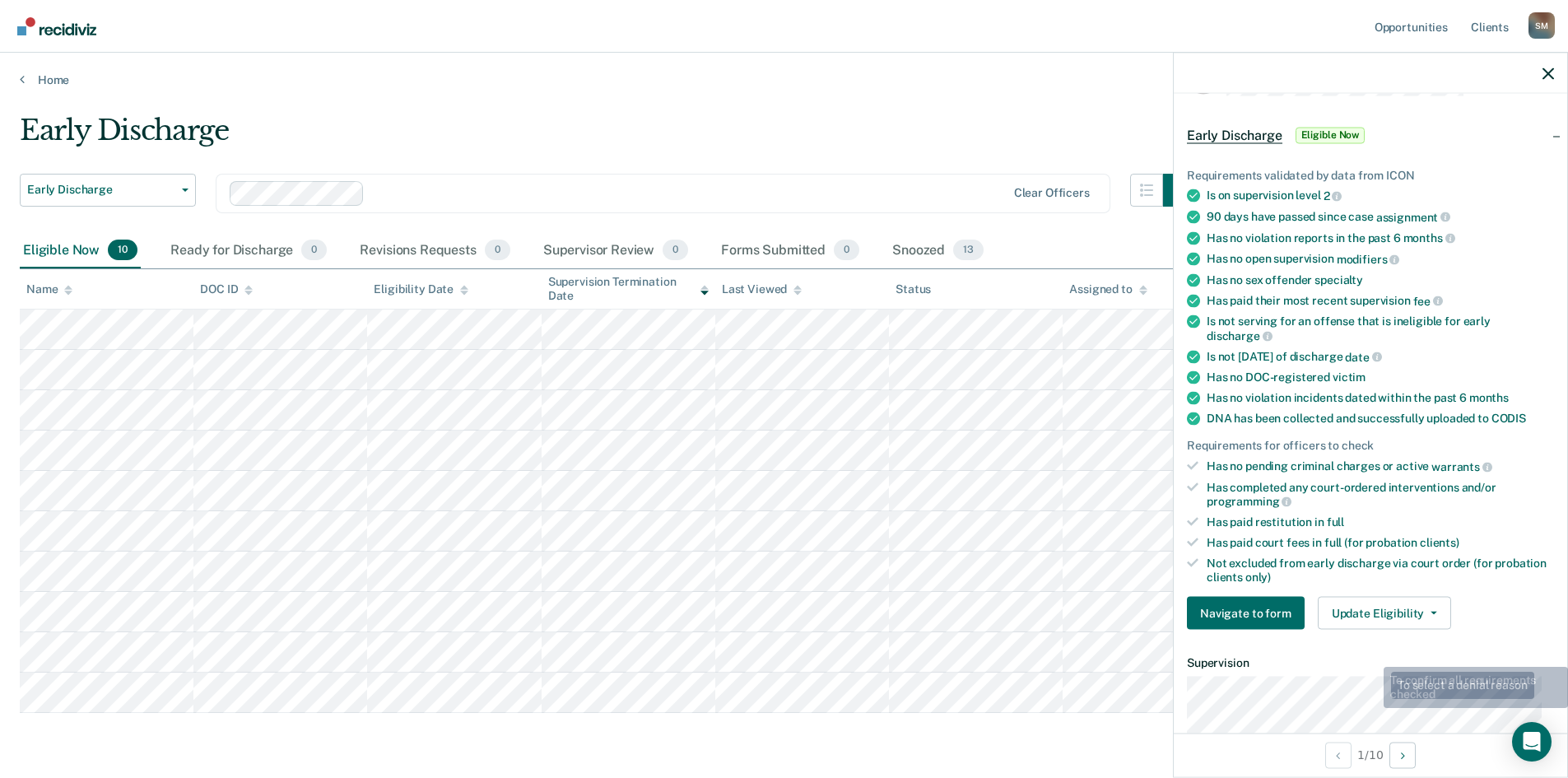
scroll to position [82, 0]
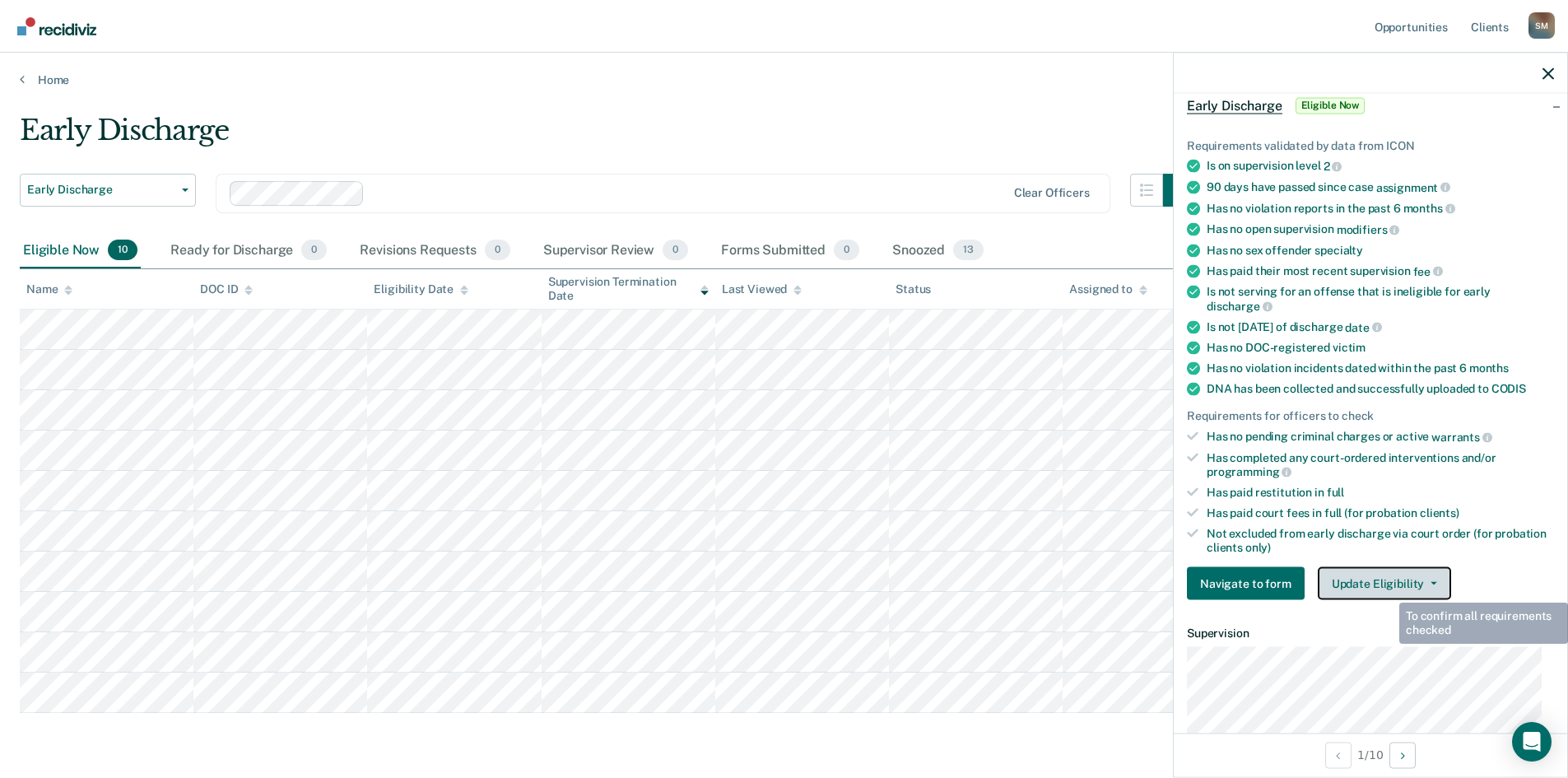
click at [1264, 584] on button "Update Eligibility" at bounding box center [1384, 584] width 133 height 33
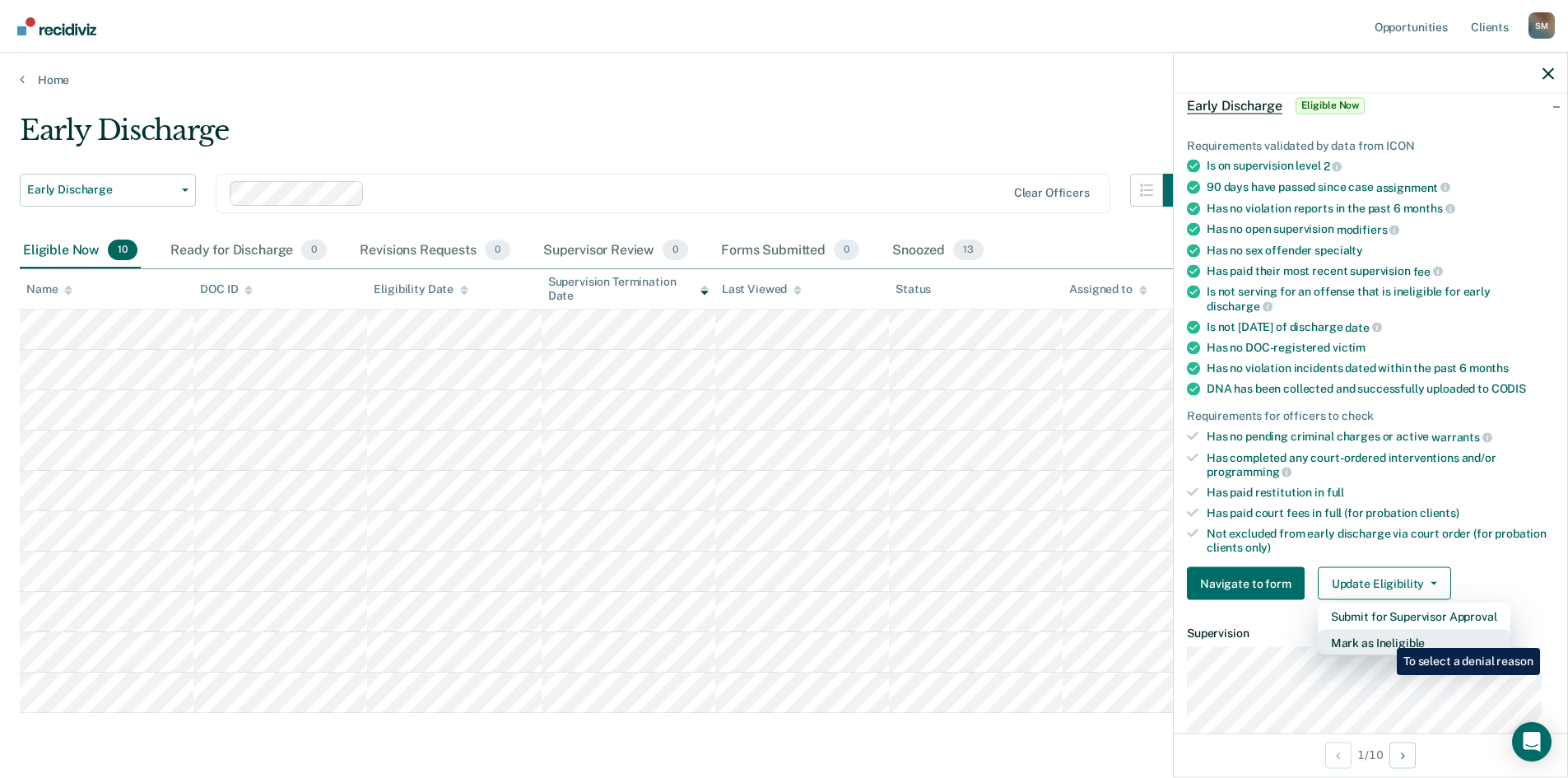
click at [1264, 600] on button "Mark as Ineligible" at bounding box center [1414, 643] width 192 height 26
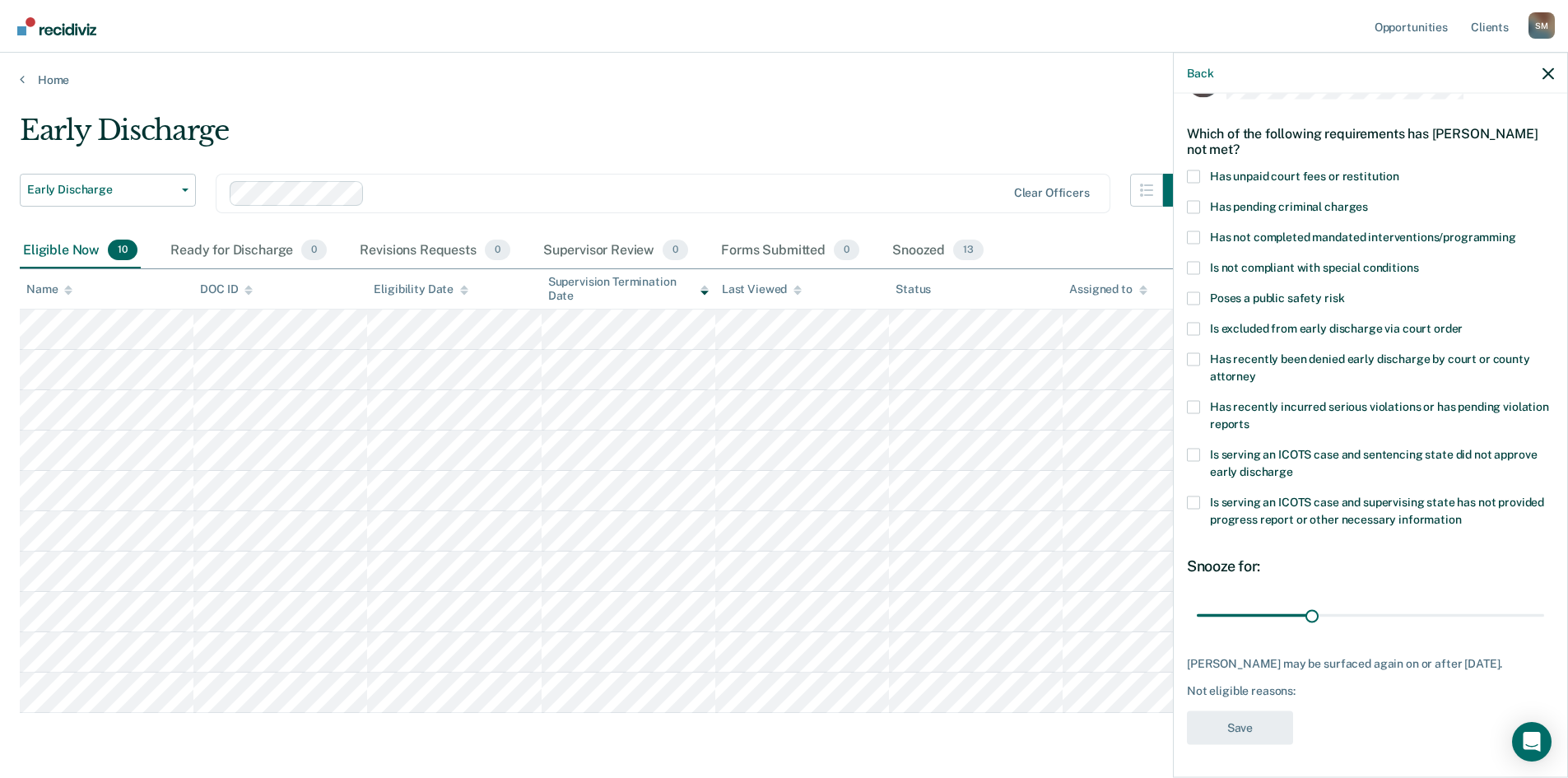
click at [1191, 170] on span at bounding box center [1194, 176] width 13 height 13
click at [1264, 170] on input "Has unpaid court fees or restitution" at bounding box center [1399, 170] width 0 height 0
click at [1202, 322] on label "Is excluded from early discharge via court order" at bounding box center [1371, 331] width 368 height 18
click at [1264, 322] on input "Is excluded from early discharge via court order" at bounding box center [1463, 322] width 0 height 0
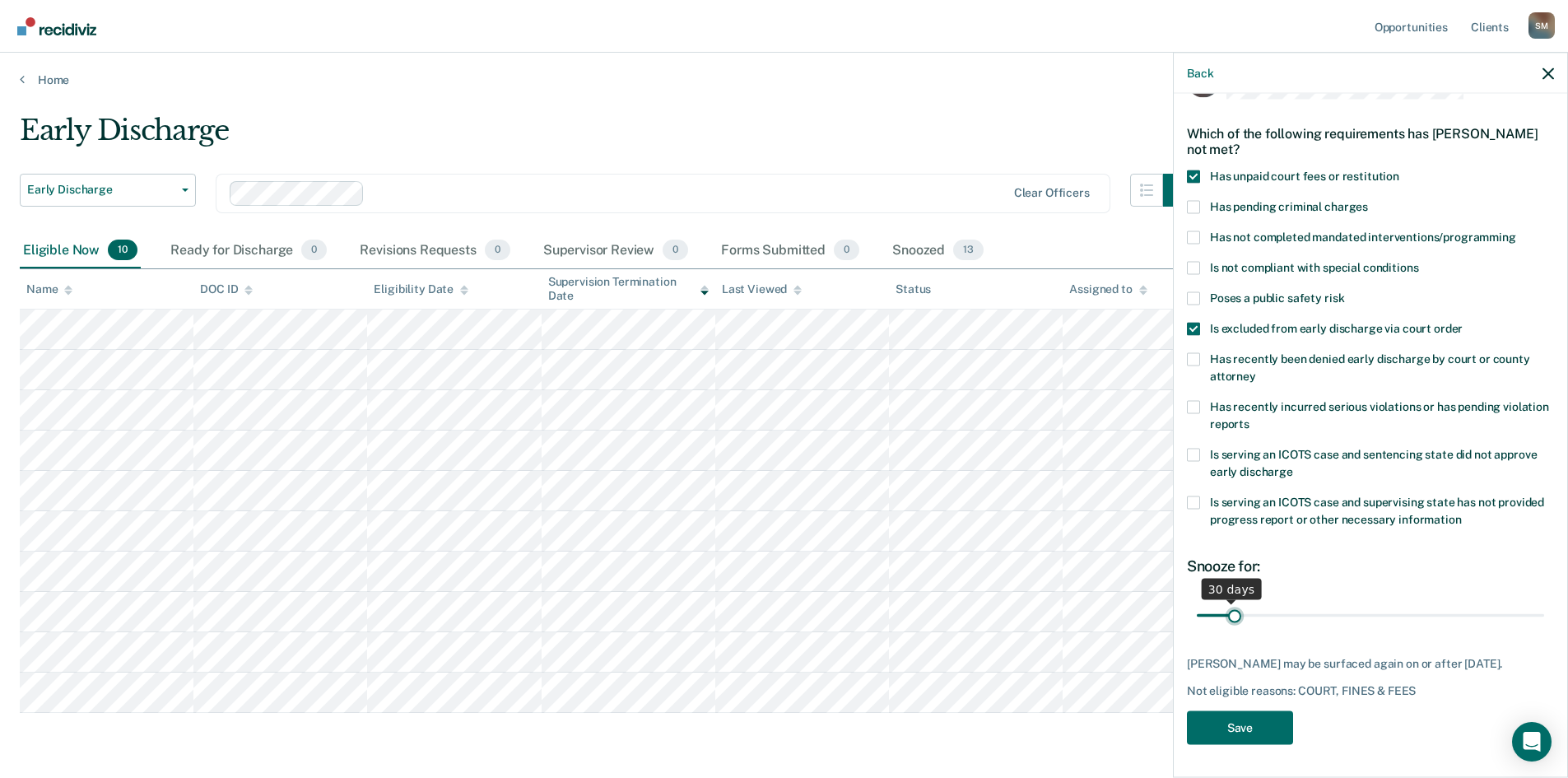
click at [1233, 600] on input "range" at bounding box center [1370, 615] width 347 height 29
drag, startPoint x: 1232, startPoint y: 606, endPoint x: 1536, endPoint y: 616, distance: 304.2
type input "365"
click at [1264, 600] on input "range" at bounding box center [1370, 615] width 347 height 29
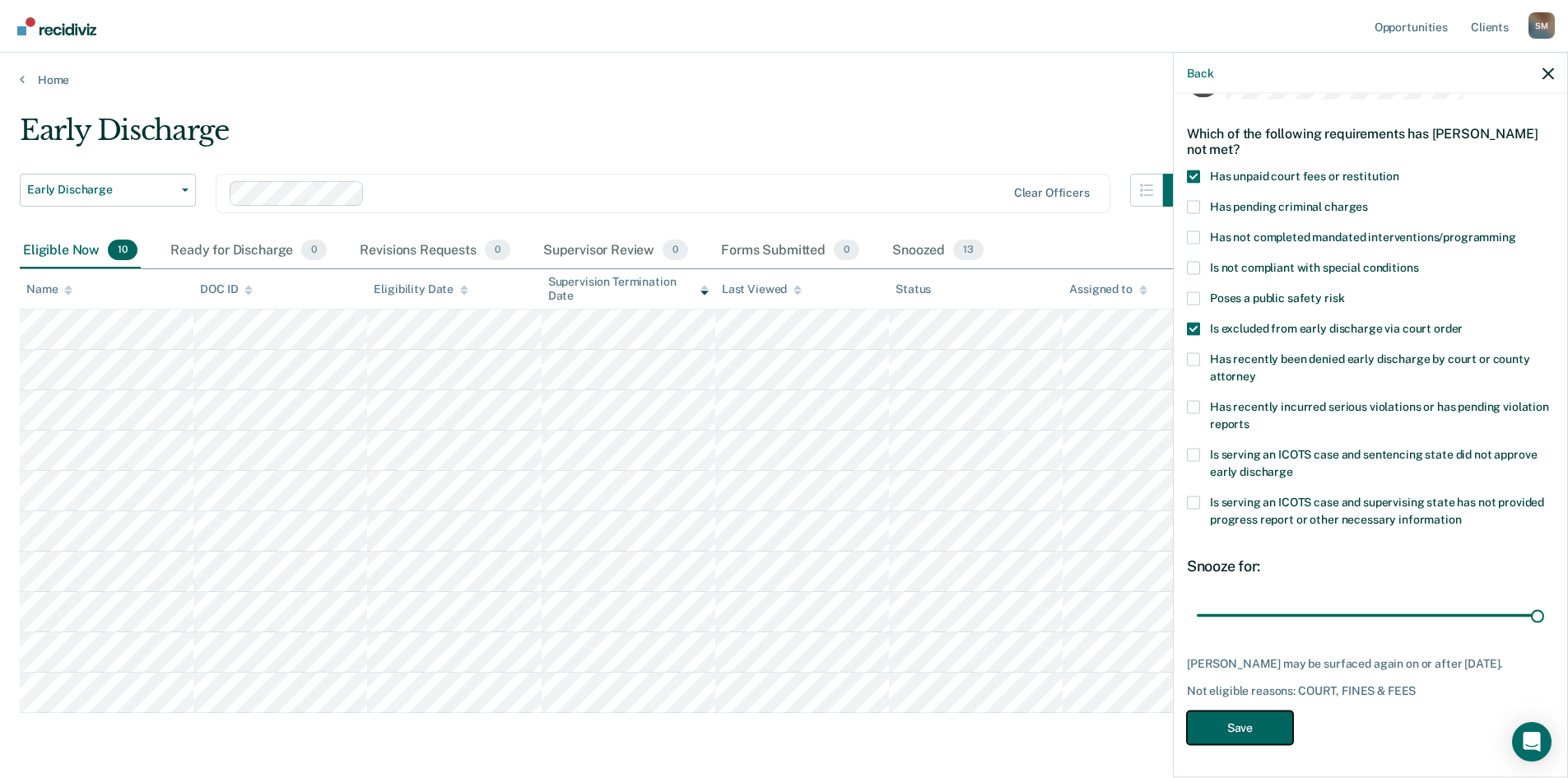
click at [1243, 600] on button "Save" at bounding box center [1240, 727] width 106 height 34
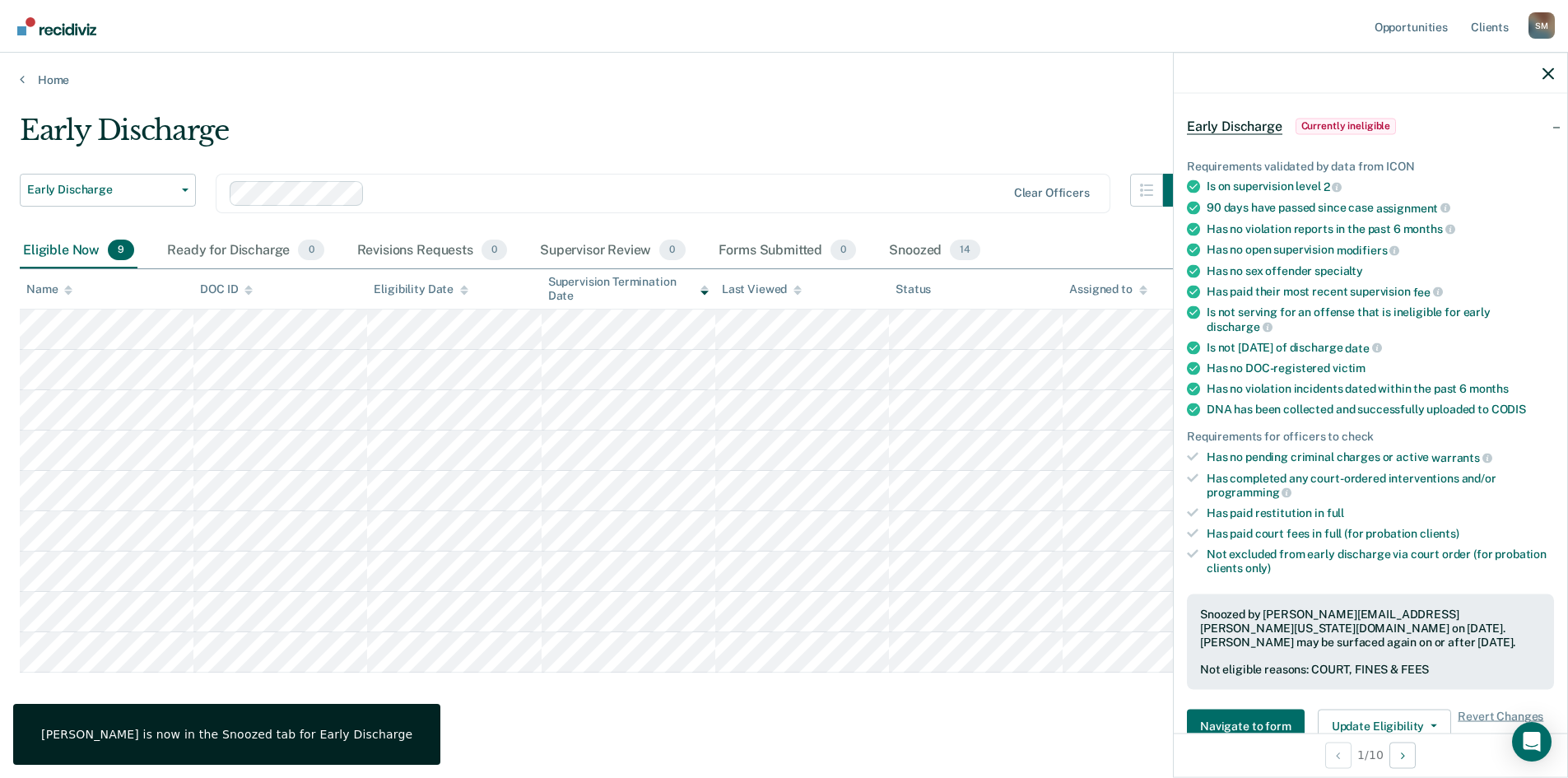
click at [1264, 72] on div at bounding box center [1370, 73] width 394 height 41
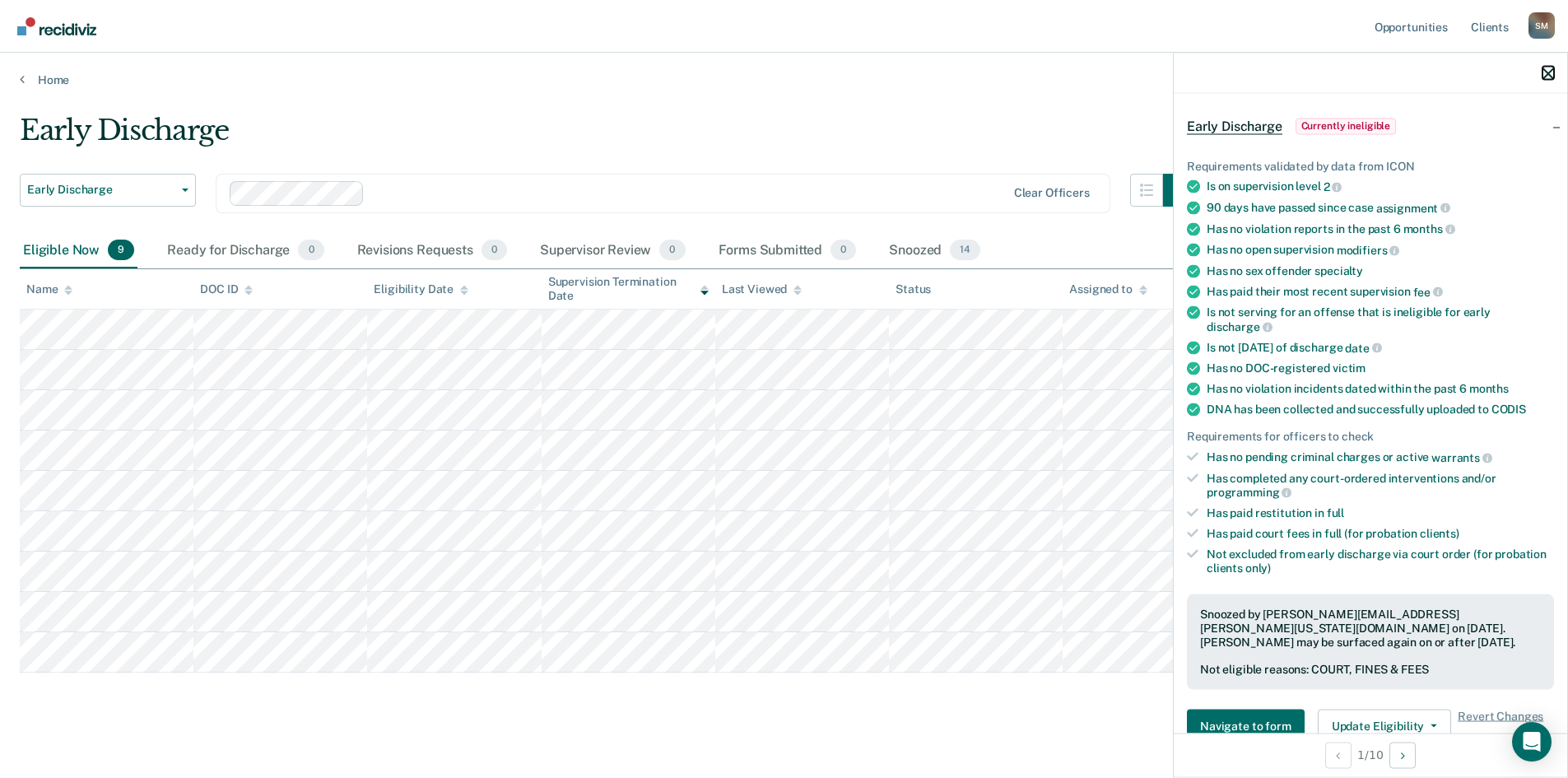
click at [1264, 74] on icon "button" at bounding box center [1548, 73] width 11 height 11
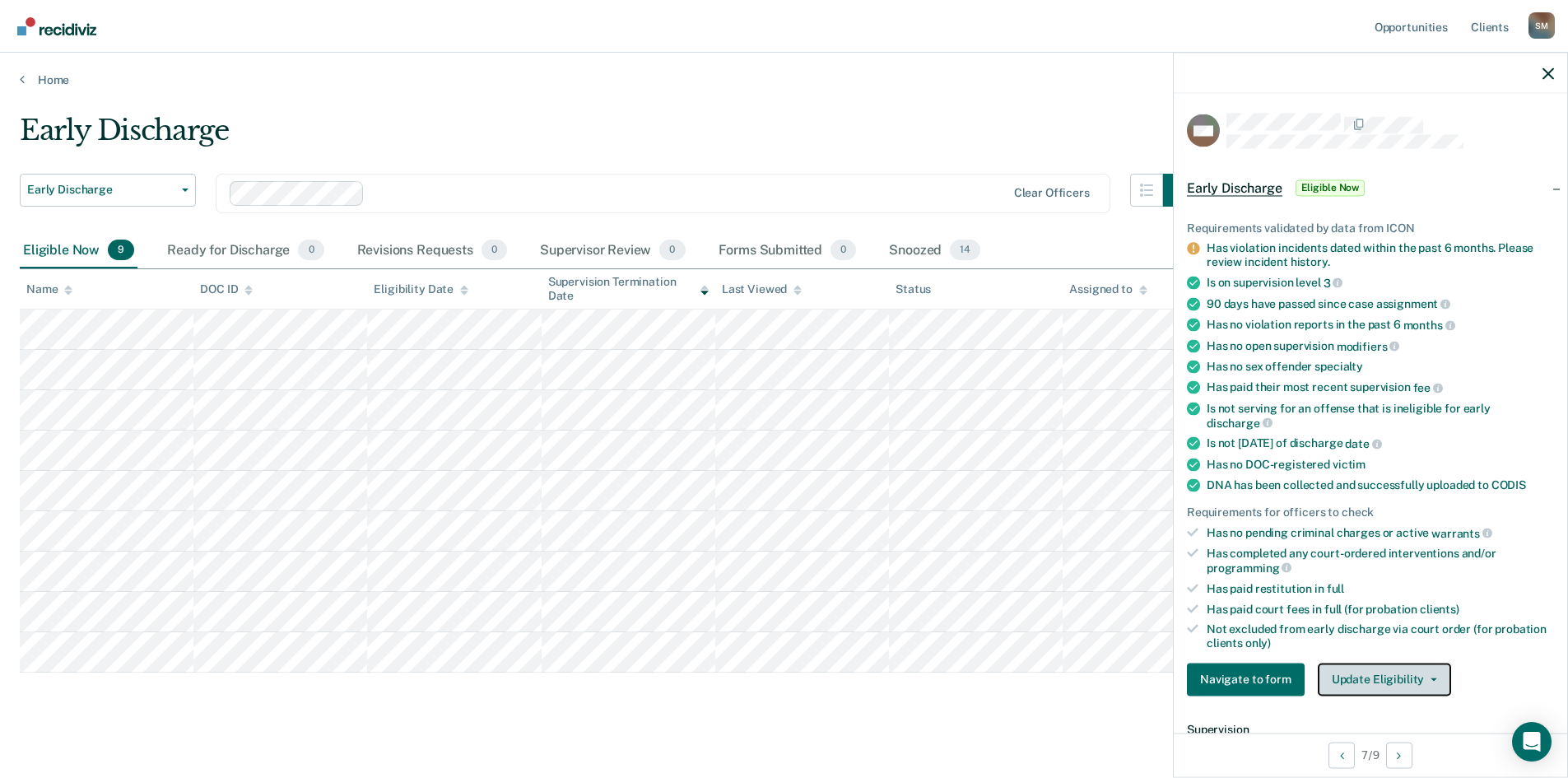
click at [1264, 600] on button "Update Eligibility" at bounding box center [1384, 679] width 133 height 33
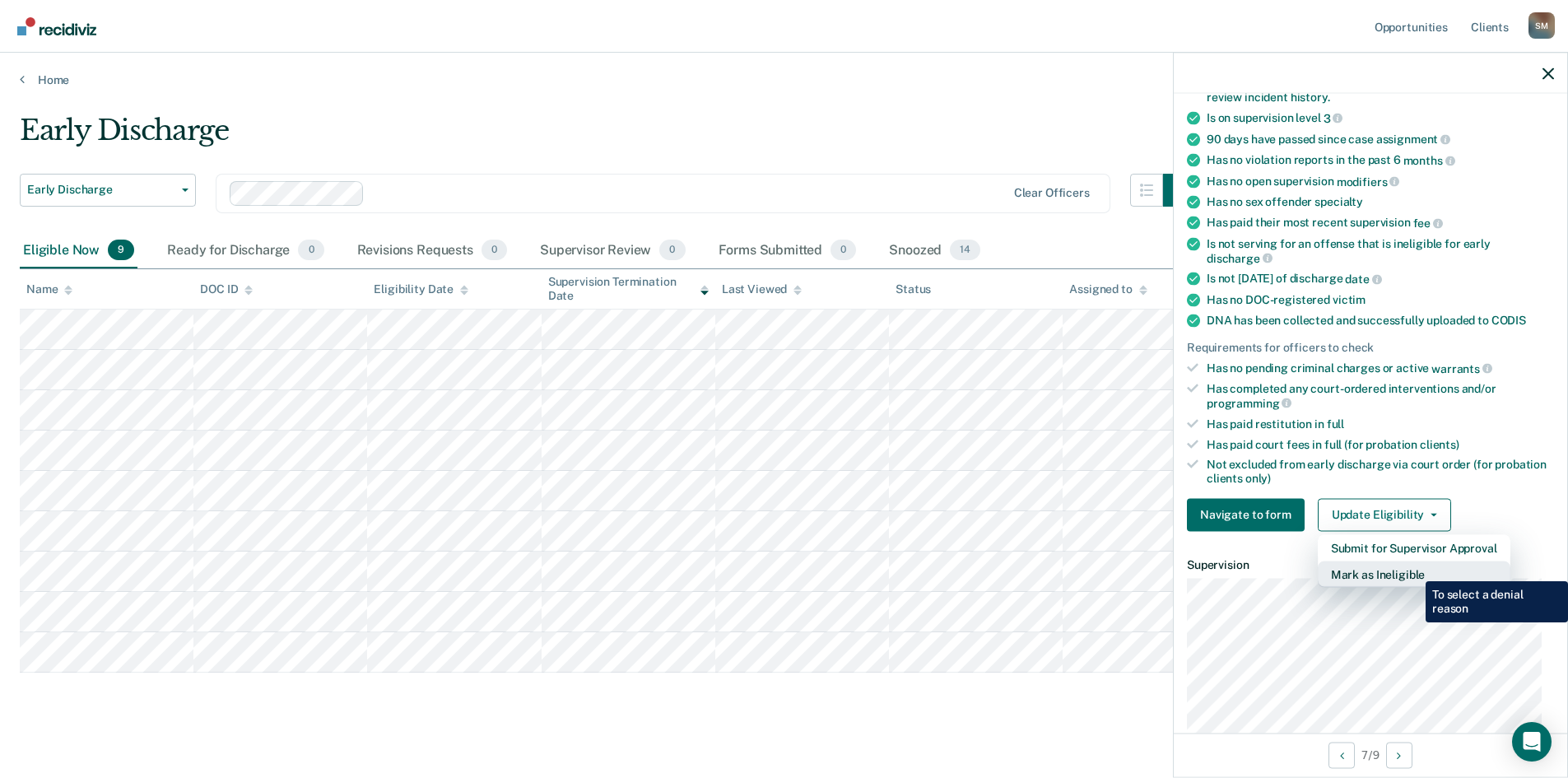
click at [1264, 569] on button "Mark as Ineligible" at bounding box center [1414, 574] width 192 height 26
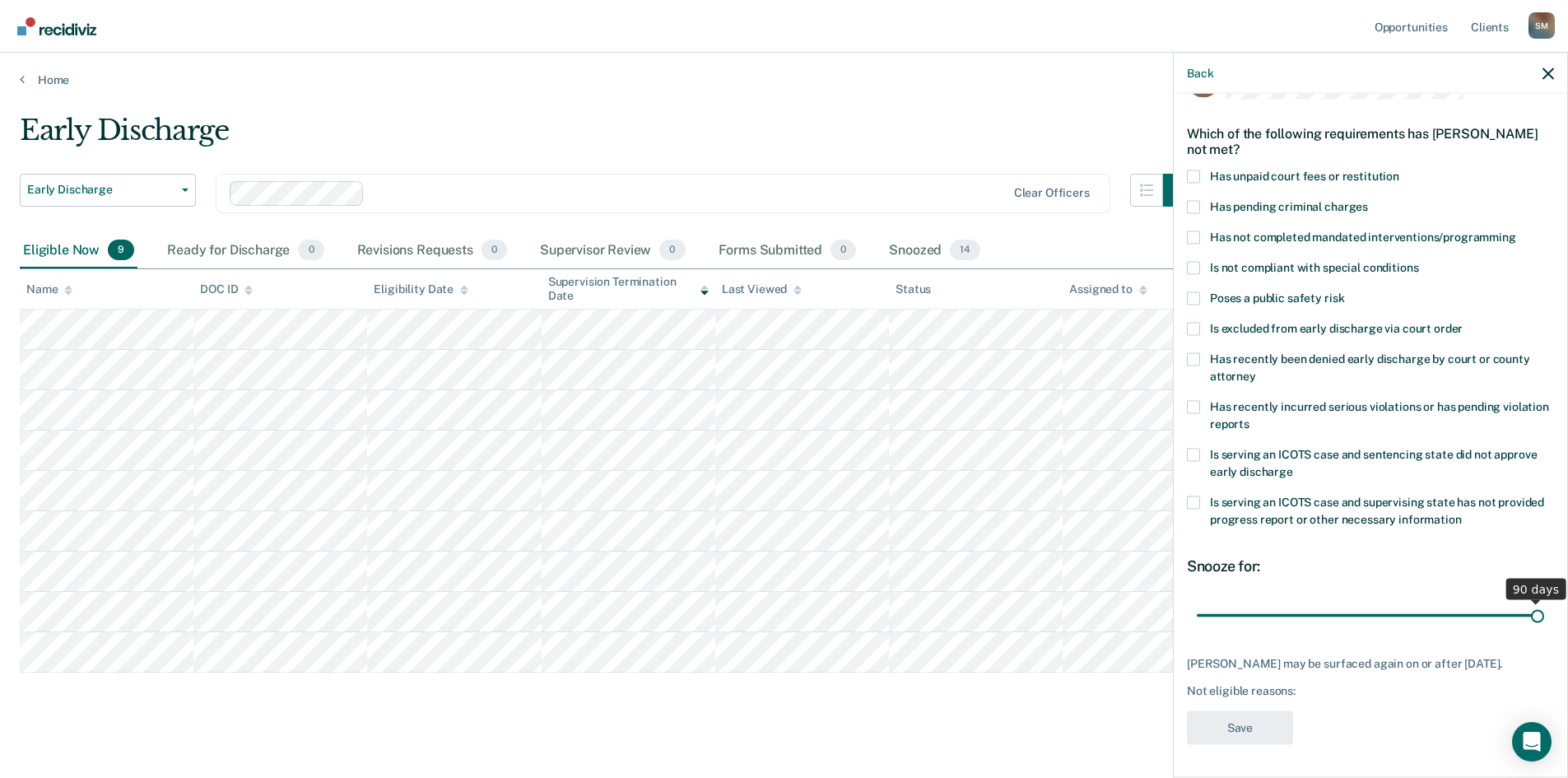
drag, startPoint x: 1306, startPoint y: 602, endPoint x: 1543, endPoint y: 626, distance: 238.2
type input "90"
click at [1264, 600] on input "range" at bounding box center [1370, 615] width 347 height 29
click at [1197, 230] on span at bounding box center [1194, 236] width 13 height 13
click at [1264, 230] on input "Has not completed mandated interventions/programming" at bounding box center [1516, 230] width 0 height 0
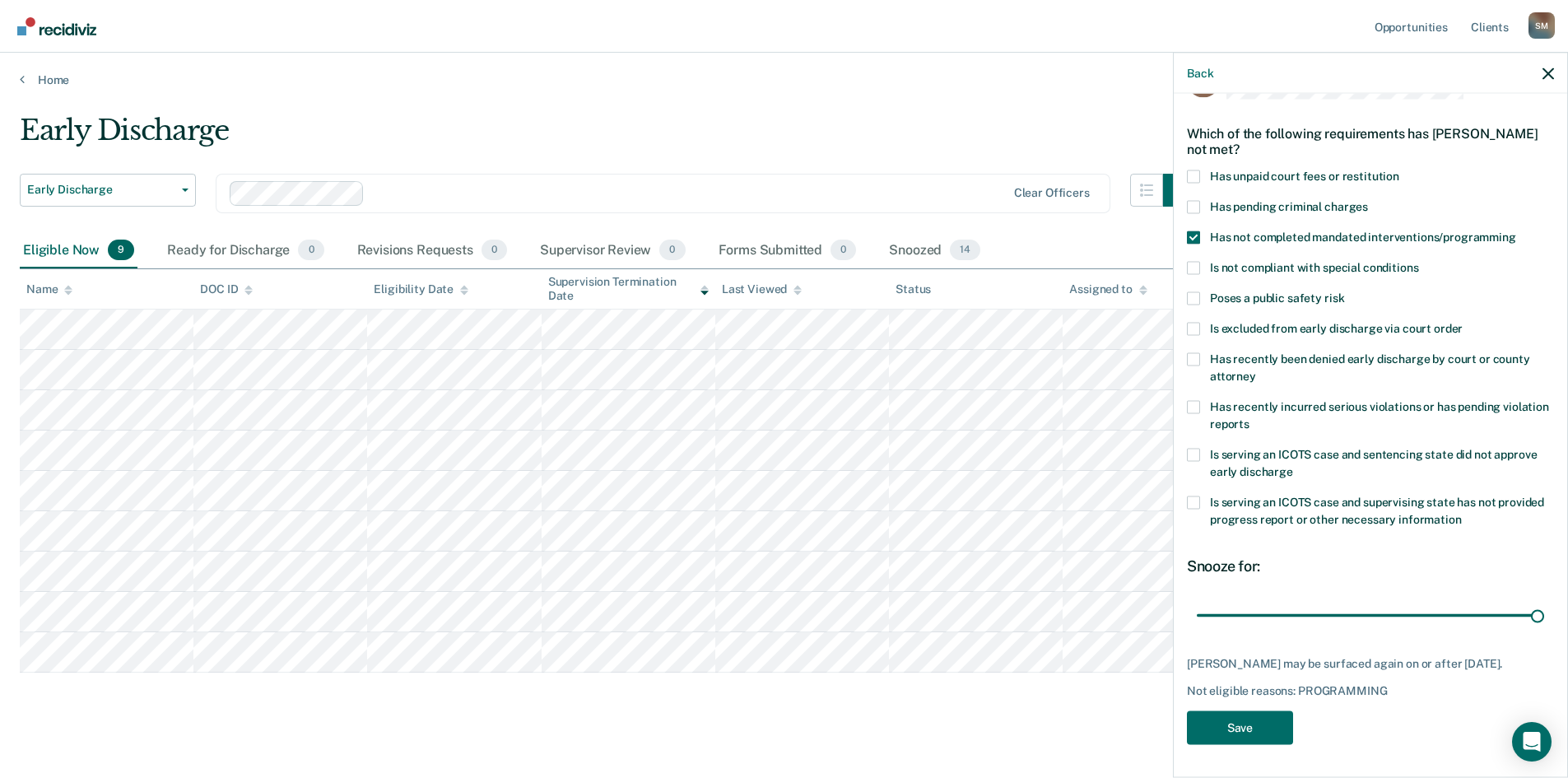
click at [1190, 170] on span at bounding box center [1194, 176] width 13 height 13
click at [1264, 170] on input "Has unpaid court fees or restitution" at bounding box center [1399, 170] width 0 height 0
click at [1257, 600] on button "Save" at bounding box center [1240, 727] width 106 height 34
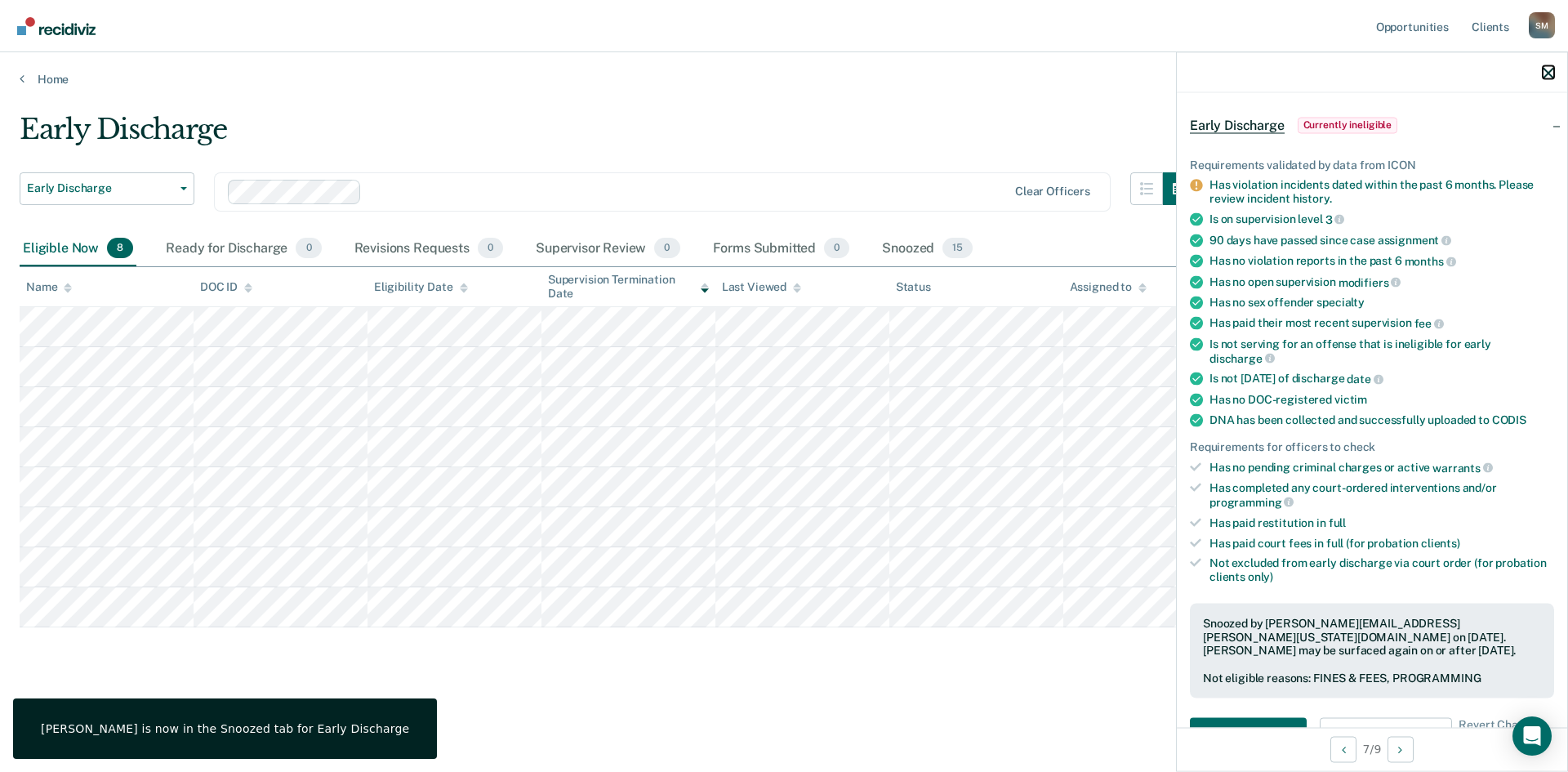
click at [1254, 72] on icon "button" at bounding box center [1548, 72] width 11 height 11
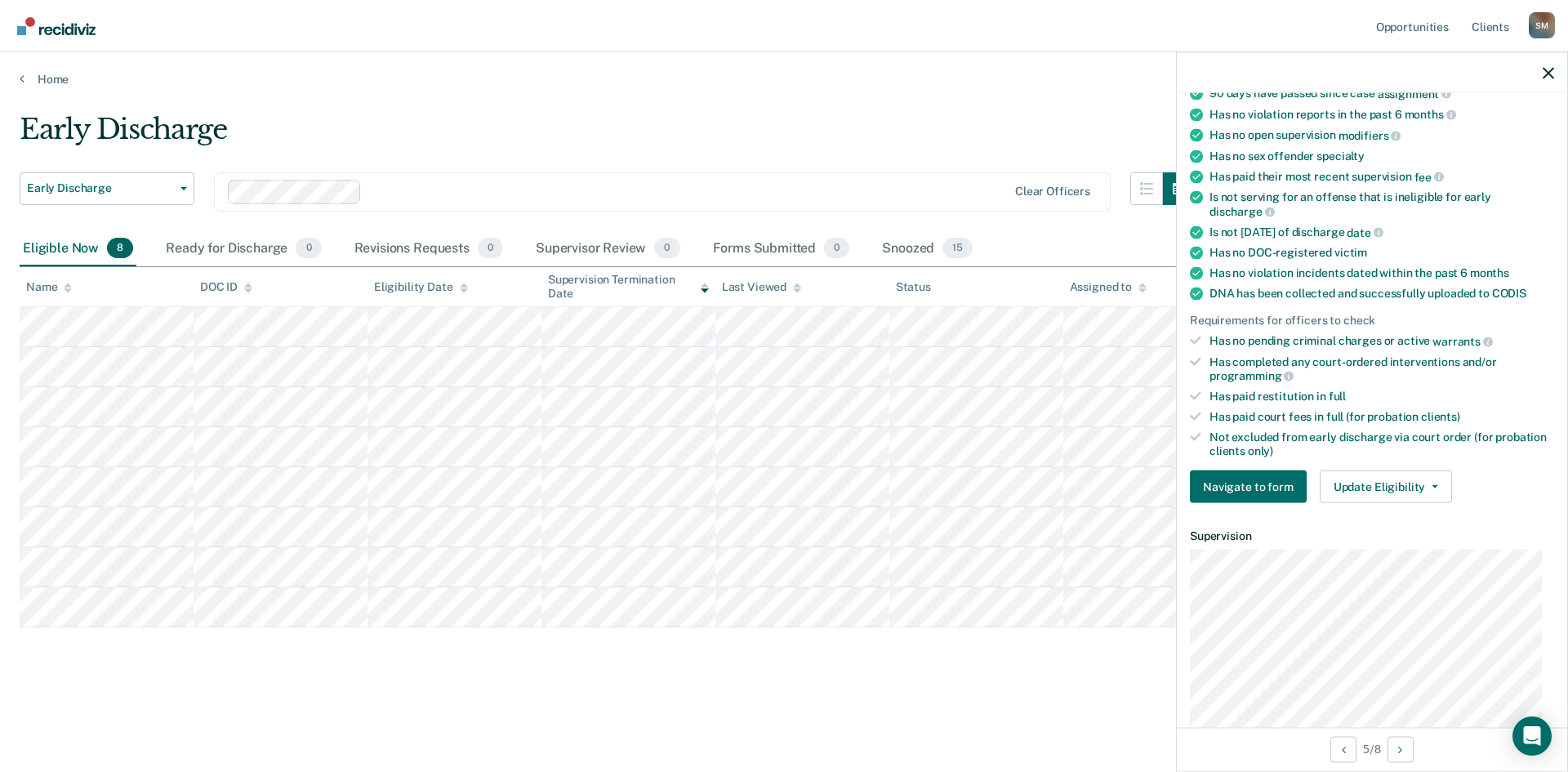
scroll to position [245, 0]
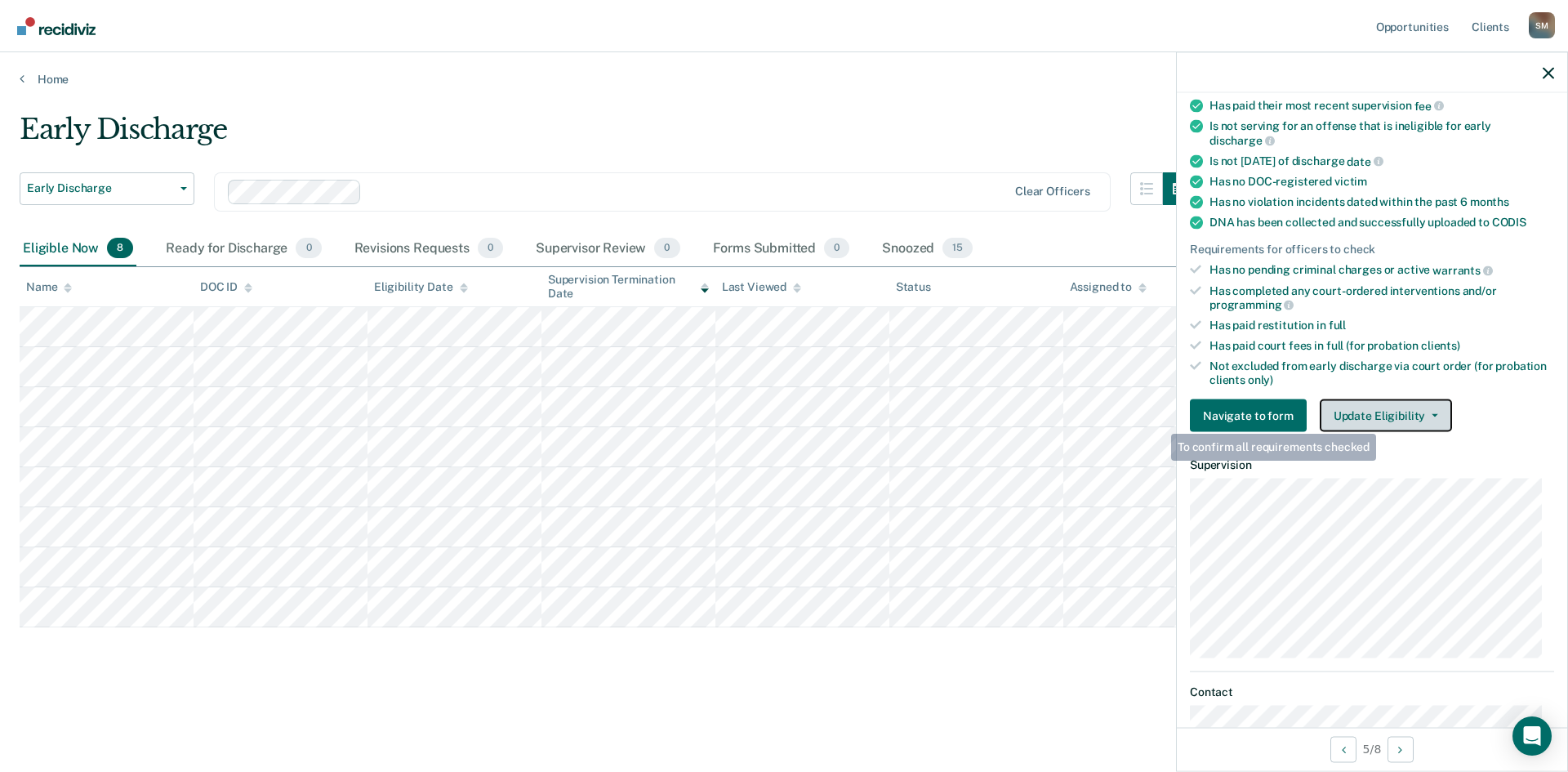
drag, startPoint x: 1380, startPoint y: 408, endPoint x: 1392, endPoint y: 431, distance: 25.9
click at [1254, 408] on button "Update Eligibility" at bounding box center [1386, 416] width 132 height 33
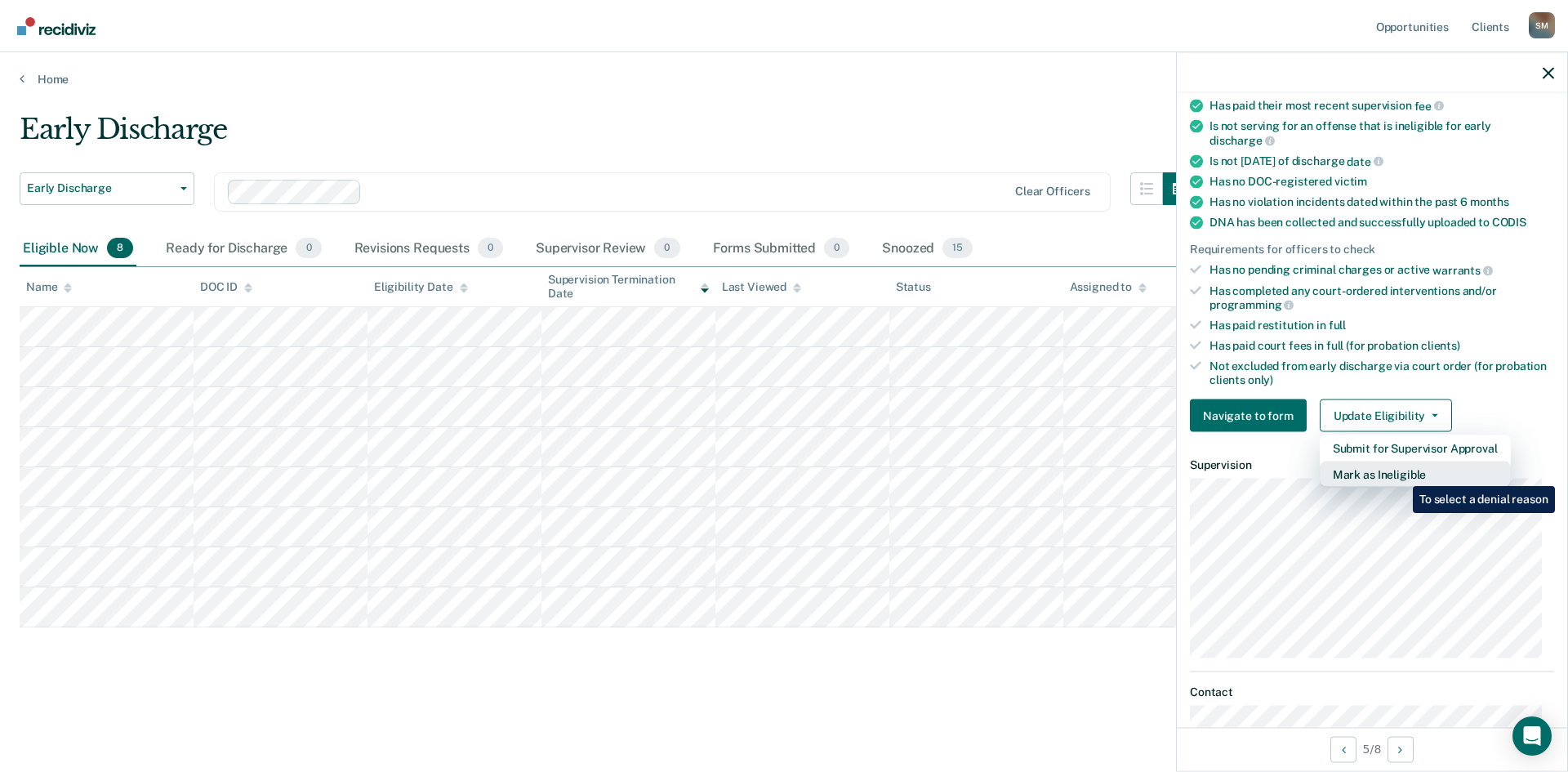
click at [1254, 474] on button "Mark as Ineligible" at bounding box center [1415, 475] width 191 height 26
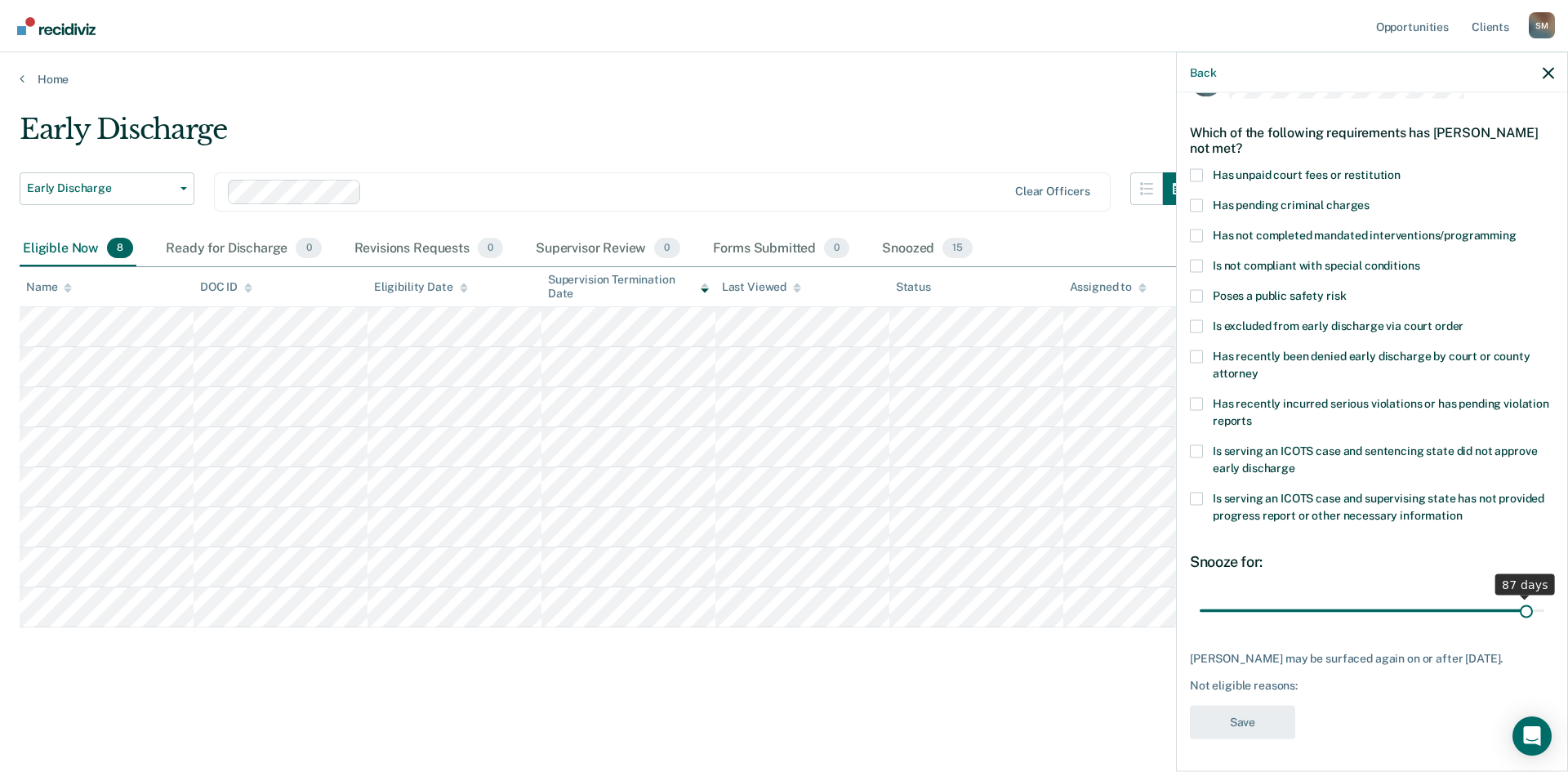
drag, startPoint x: 1311, startPoint y: 601, endPoint x: 1513, endPoint y: 603, distance: 202.0
type input "87"
click at [1254, 596] on input "range" at bounding box center [1372, 610] width 345 height 29
click at [1202, 168] on span at bounding box center [1196, 175] width 13 height 13
click at [1254, 168] on input "Has unpaid court fees or restitution" at bounding box center [1400, 168] width 0 height 0
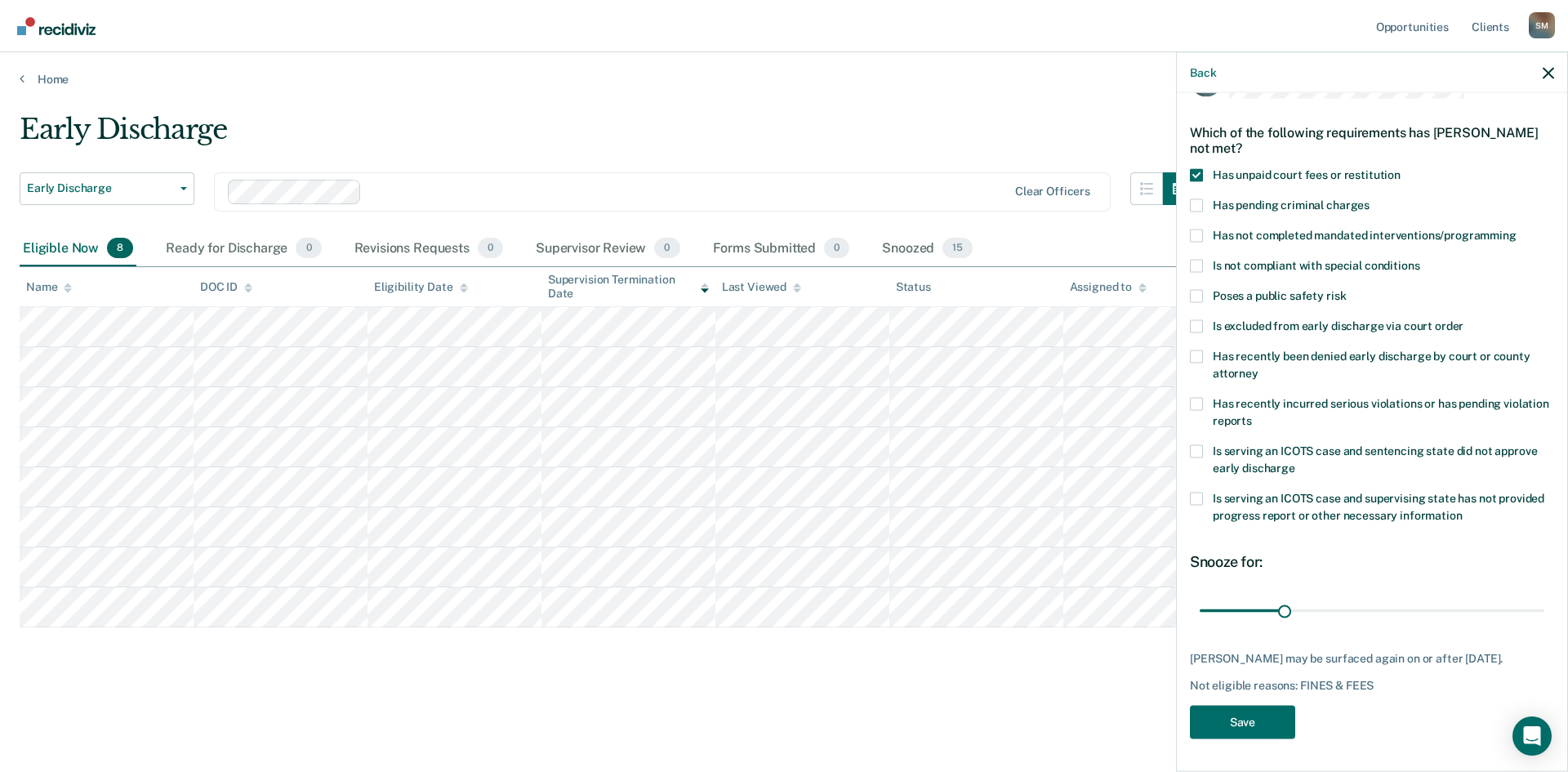
click at [1195, 320] on span at bounding box center [1196, 326] width 13 height 13
click at [1254, 320] on input "Is excluded from early discharge via court order" at bounding box center [1464, 320] width 0 height 0
click at [1249, 596] on button "Save" at bounding box center [1242, 722] width 105 height 34
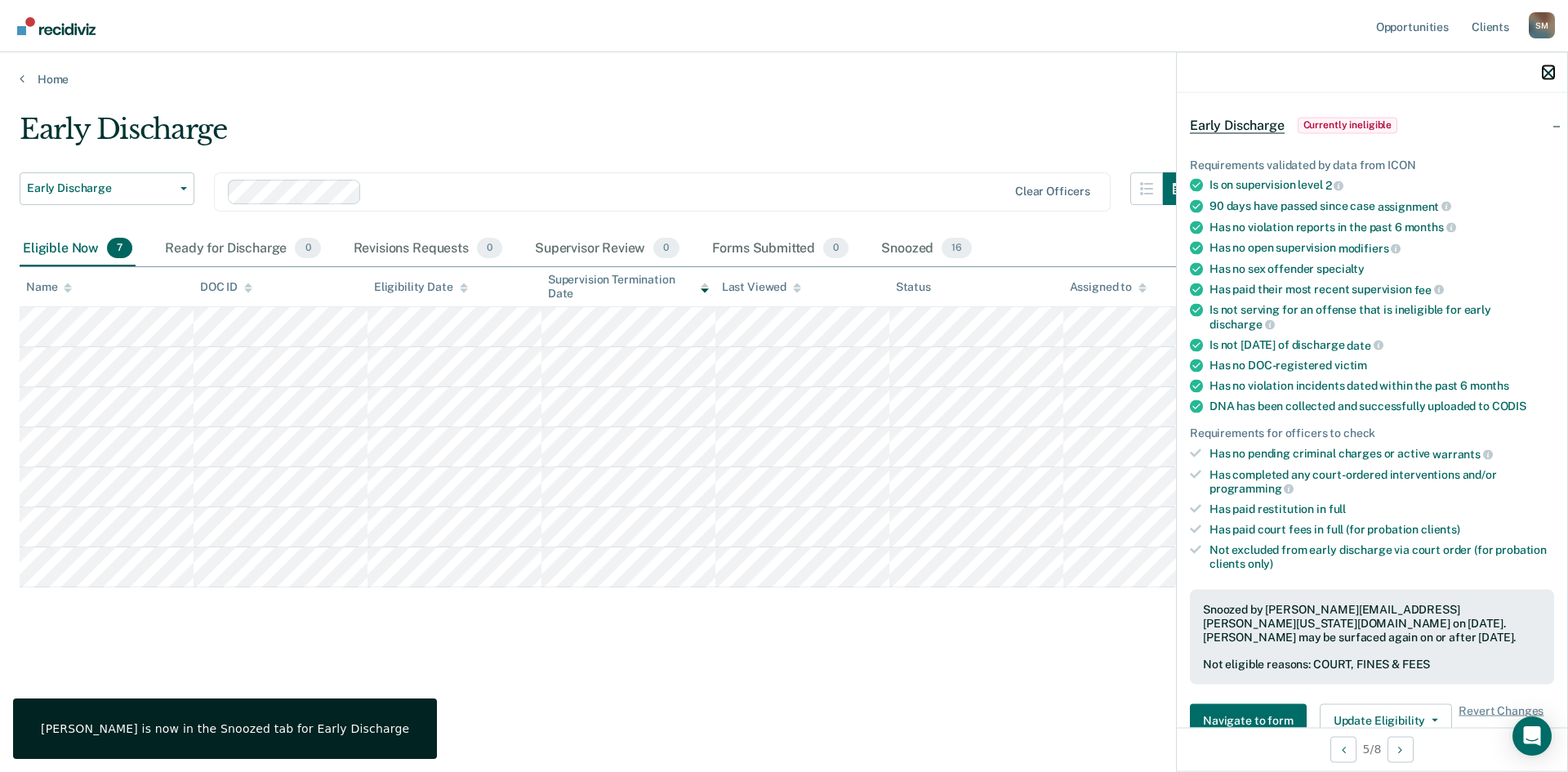
click at [1254, 74] on icon "button" at bounding box center [1548, 72] width 11 height 11
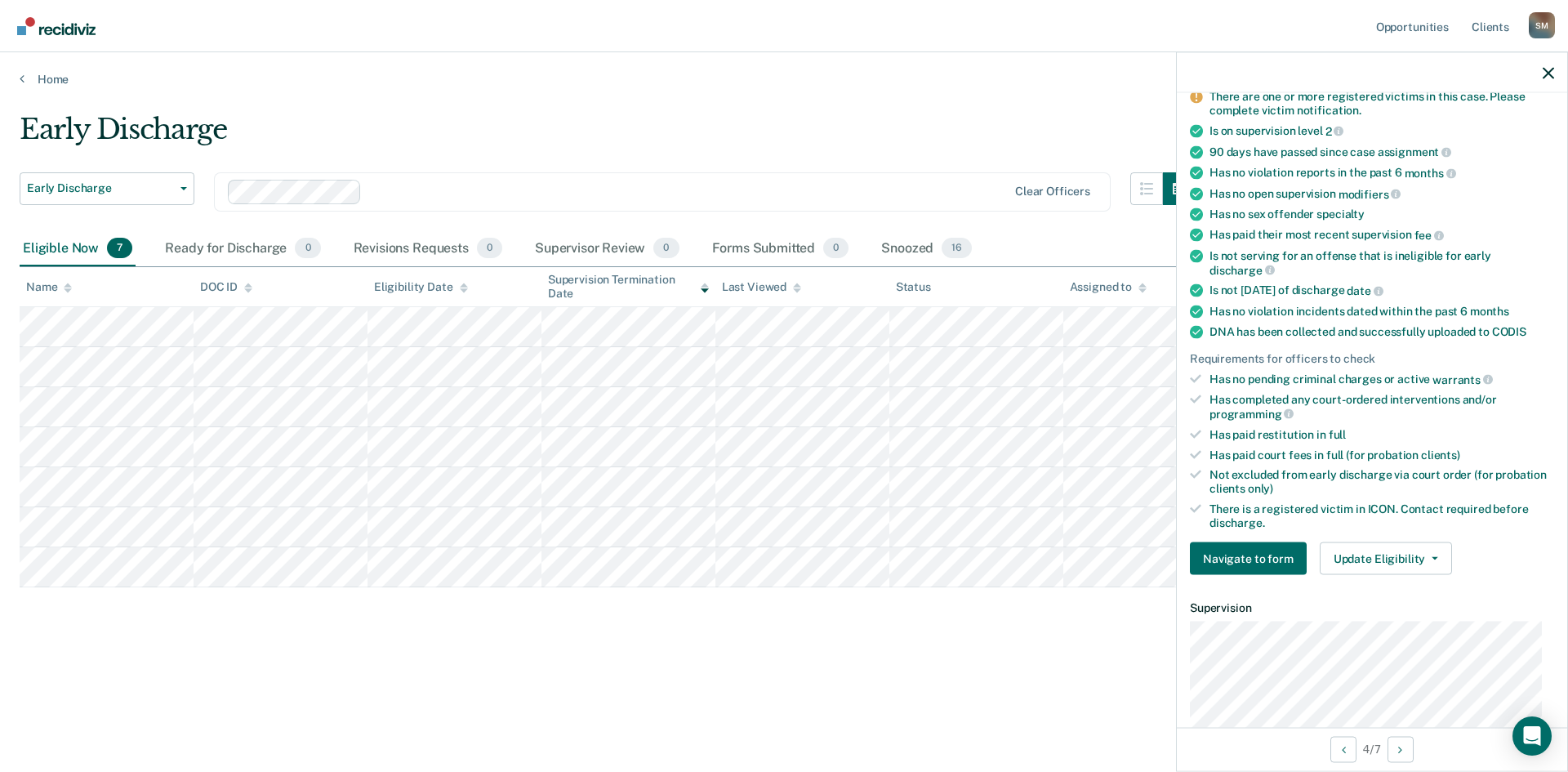
scroll to position [163, 0]
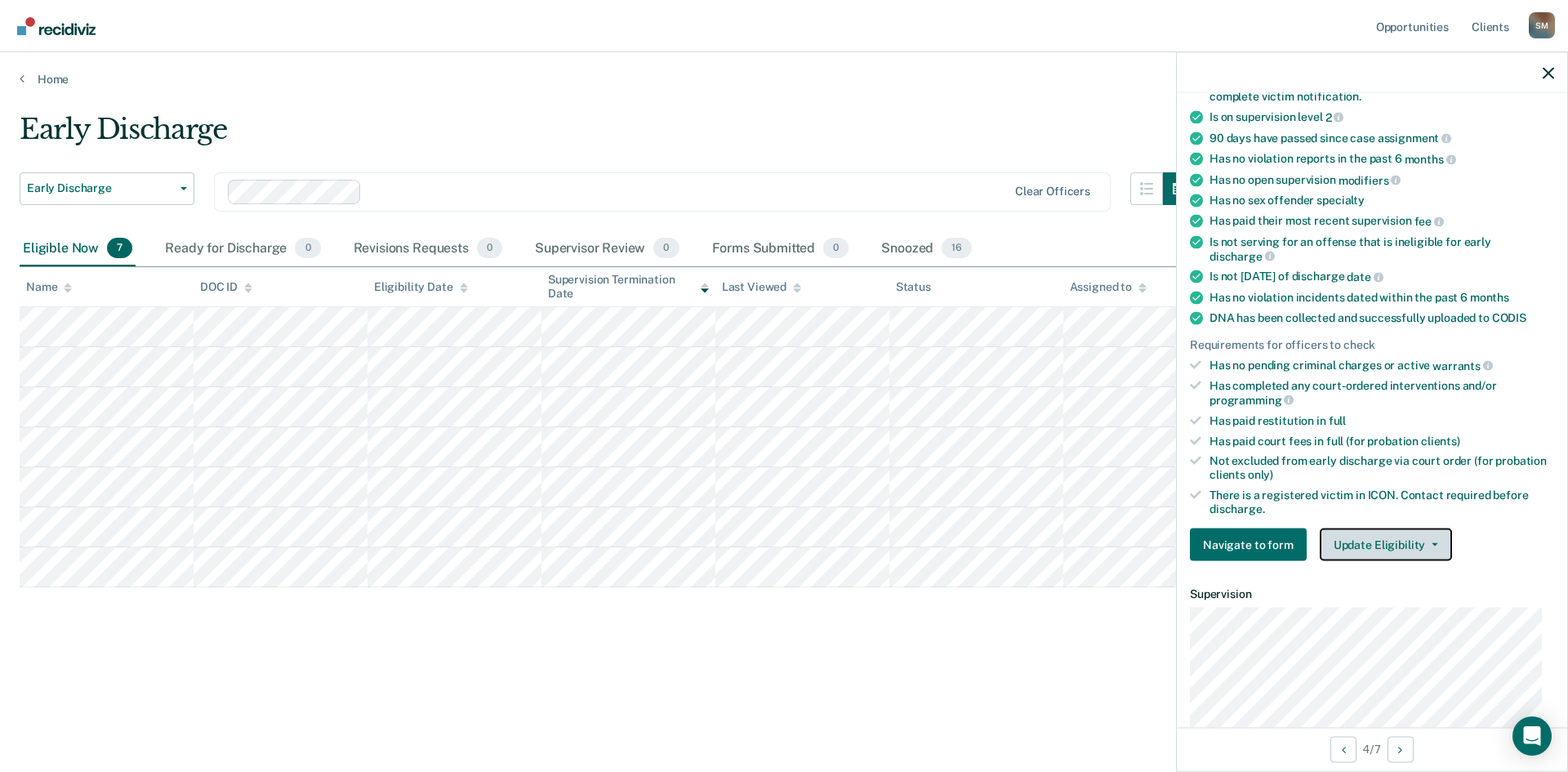
click at [1254, 544] on button "Update Eligibility" at bounding box center [1386, 545] width 132 height 33
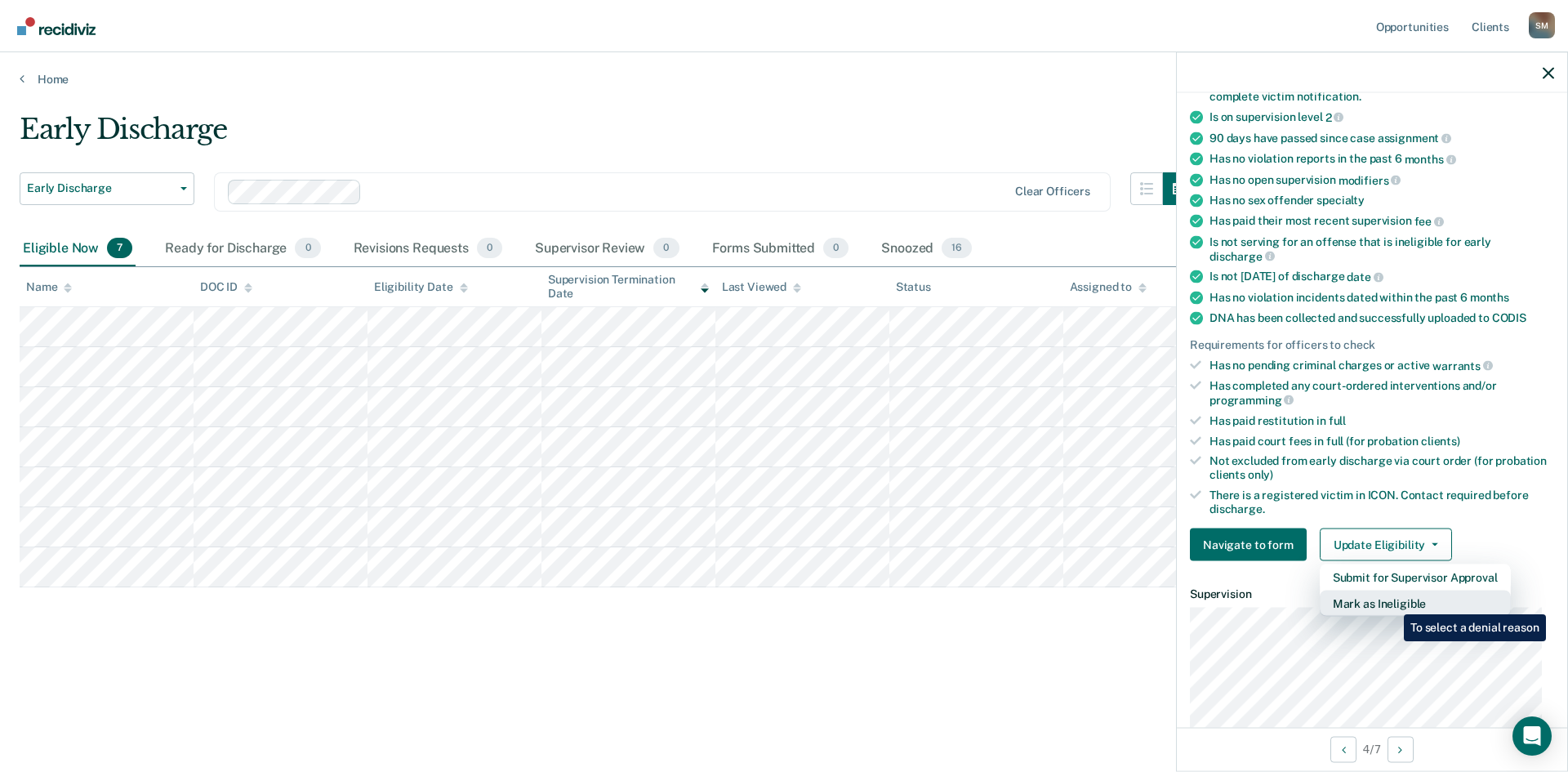
click at [1254, 596] on button "Mark as Ineligible" at bounding box center [1415, 604] width 191 height 26
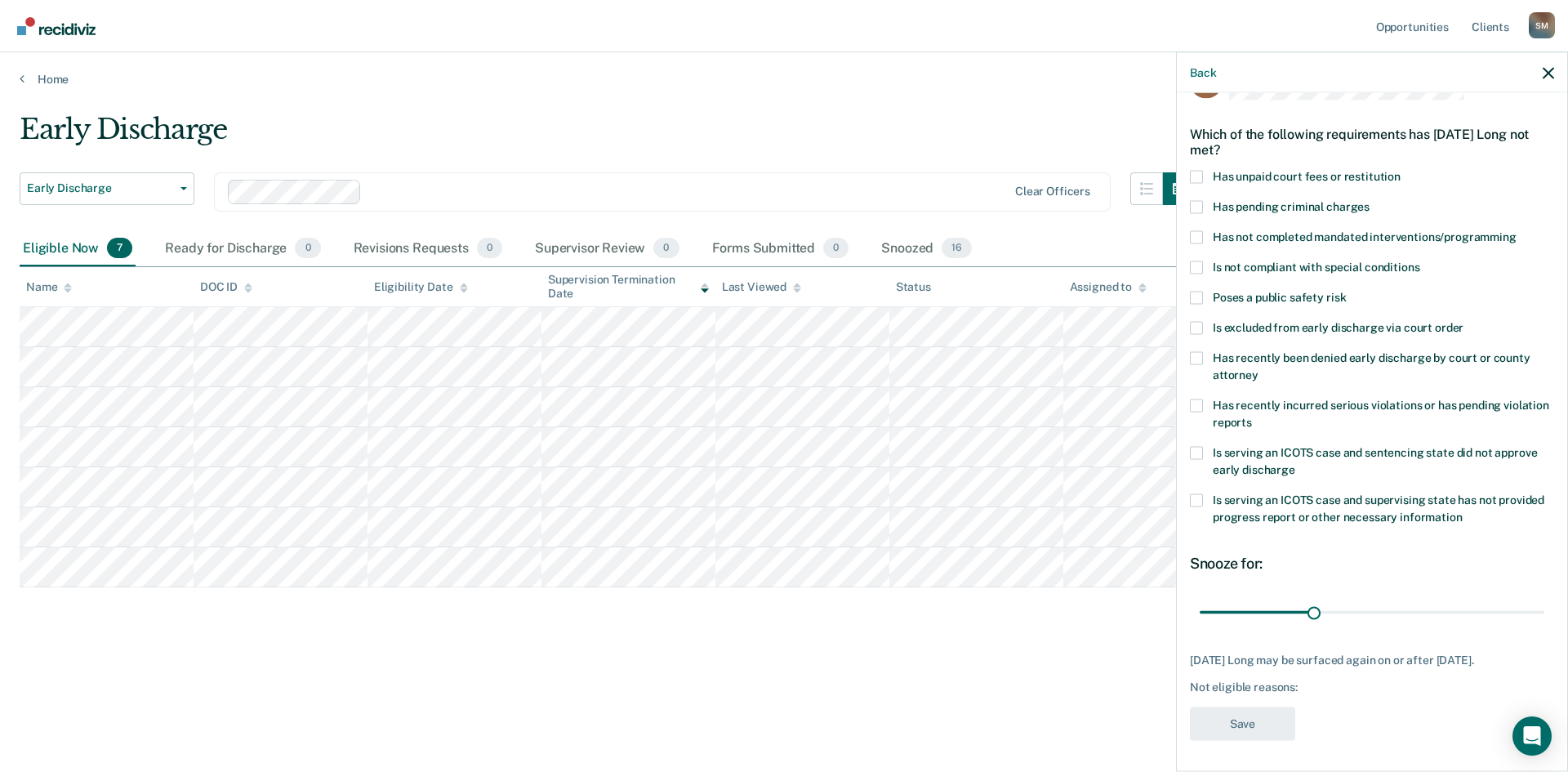
click at [1195, 178] on span at bounding box center [1196, 176] width 13 height 13
click at [1254, 170] on input "Has unpaid court fees or restitution" at bounding box center [1400, 170] width 0 height 0
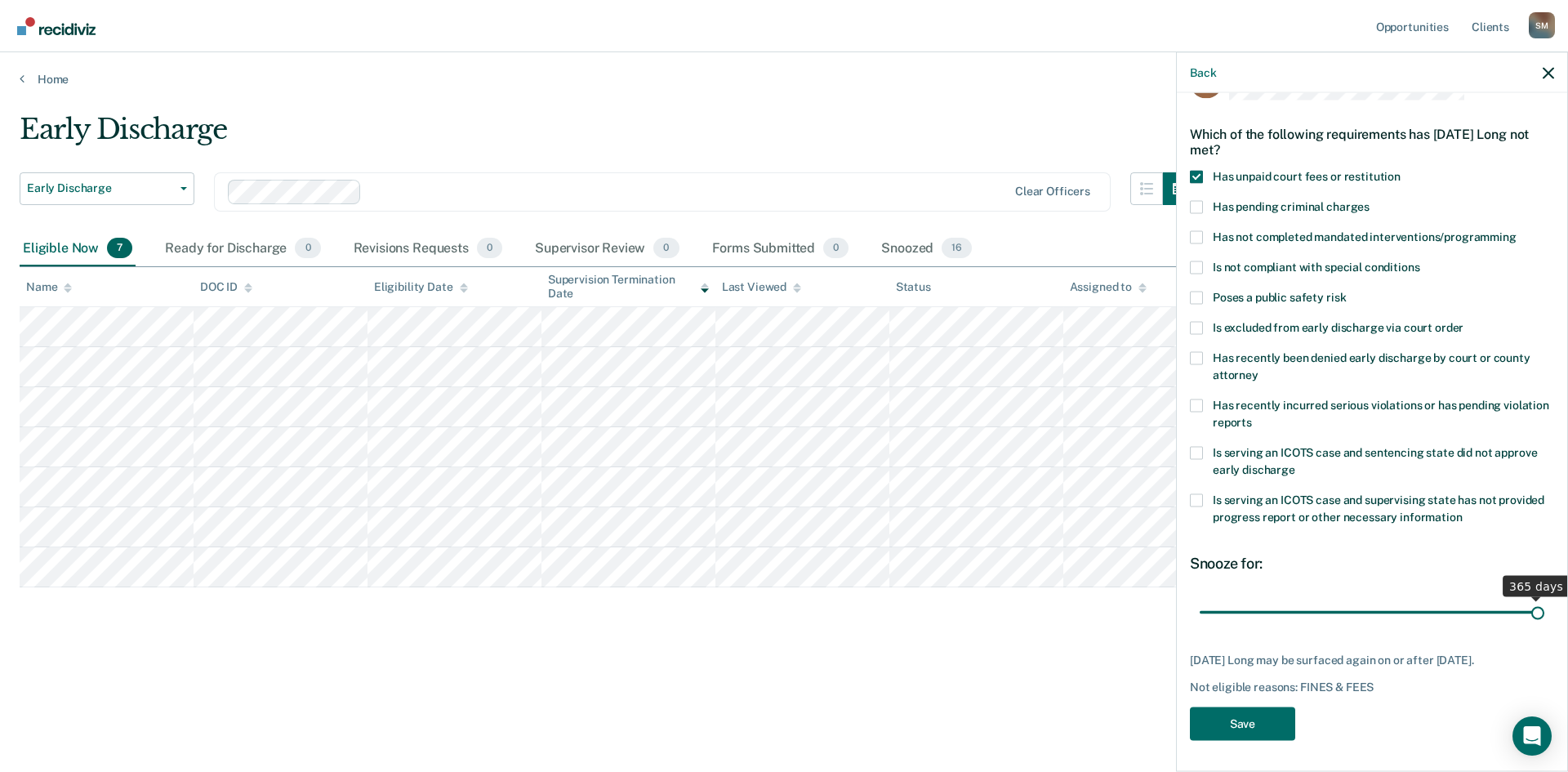
drag, startPoint x: 1235, startPoint y: 611, endPoint x: 1538, endPoint y: 609, distance: 303.0
type input "365"
click at [1254, 596] on input "range" at bounding box center [1372, 612] width 345 height 29
click at [1242, 596] on button "Save" at bounding box center [1242, 723] width 105 height 34
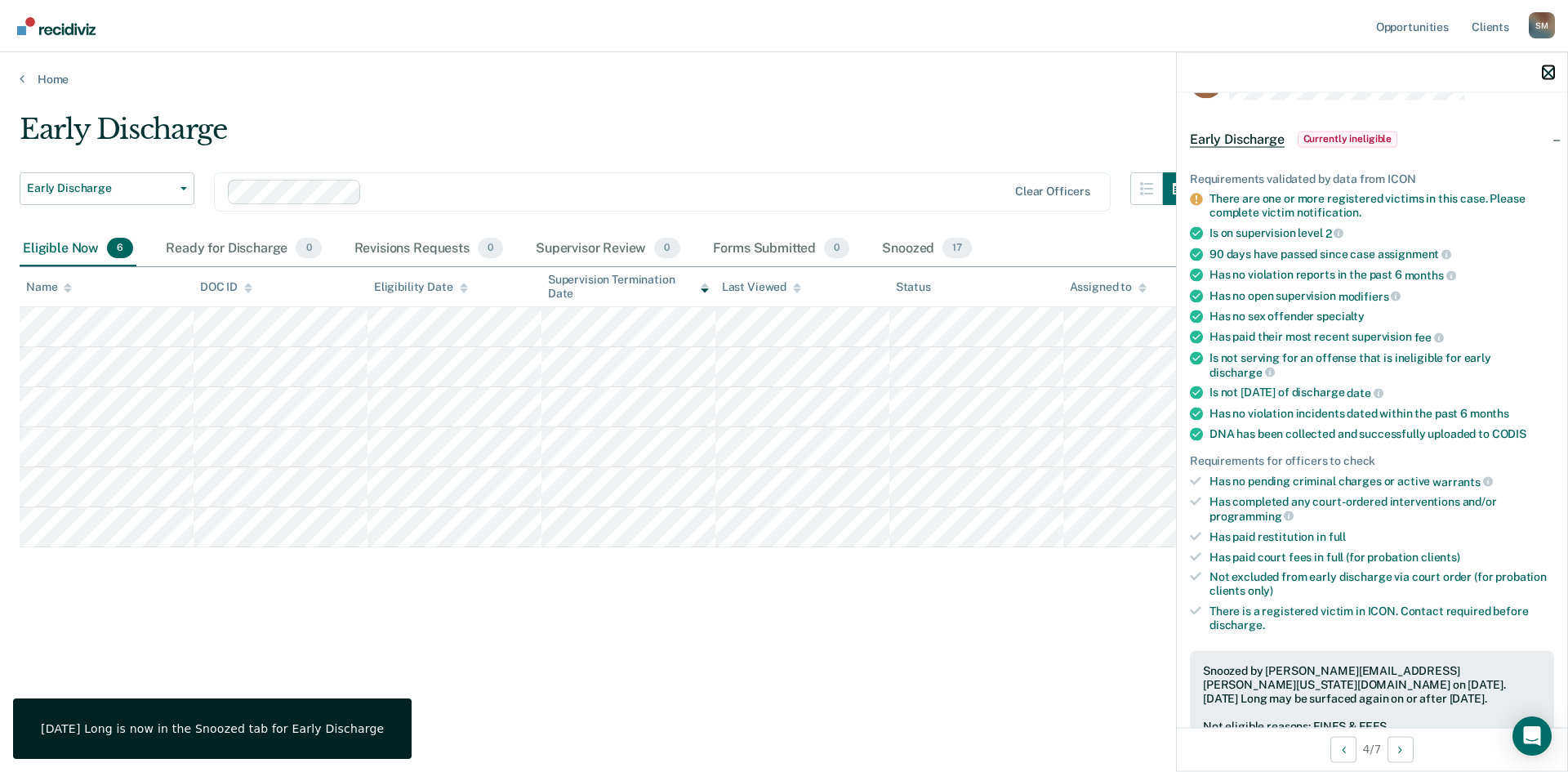
click at [1254, 76] on icon "button" at bounding box center [1548, 72] width 11 height 11
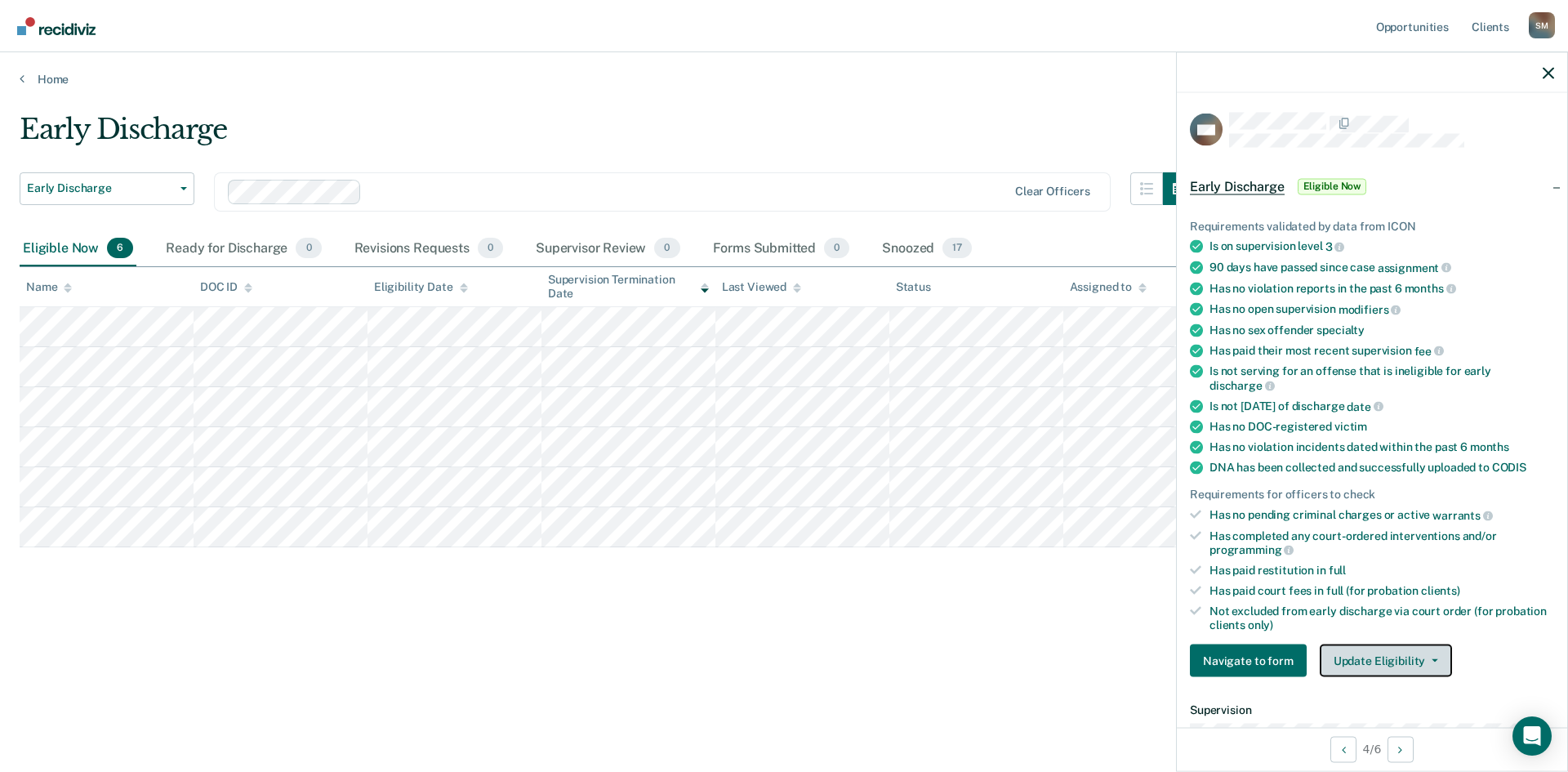
click at [1254, 596] on button "Update Eligibility" at bounding box center [1386, 661] width 132 height 33
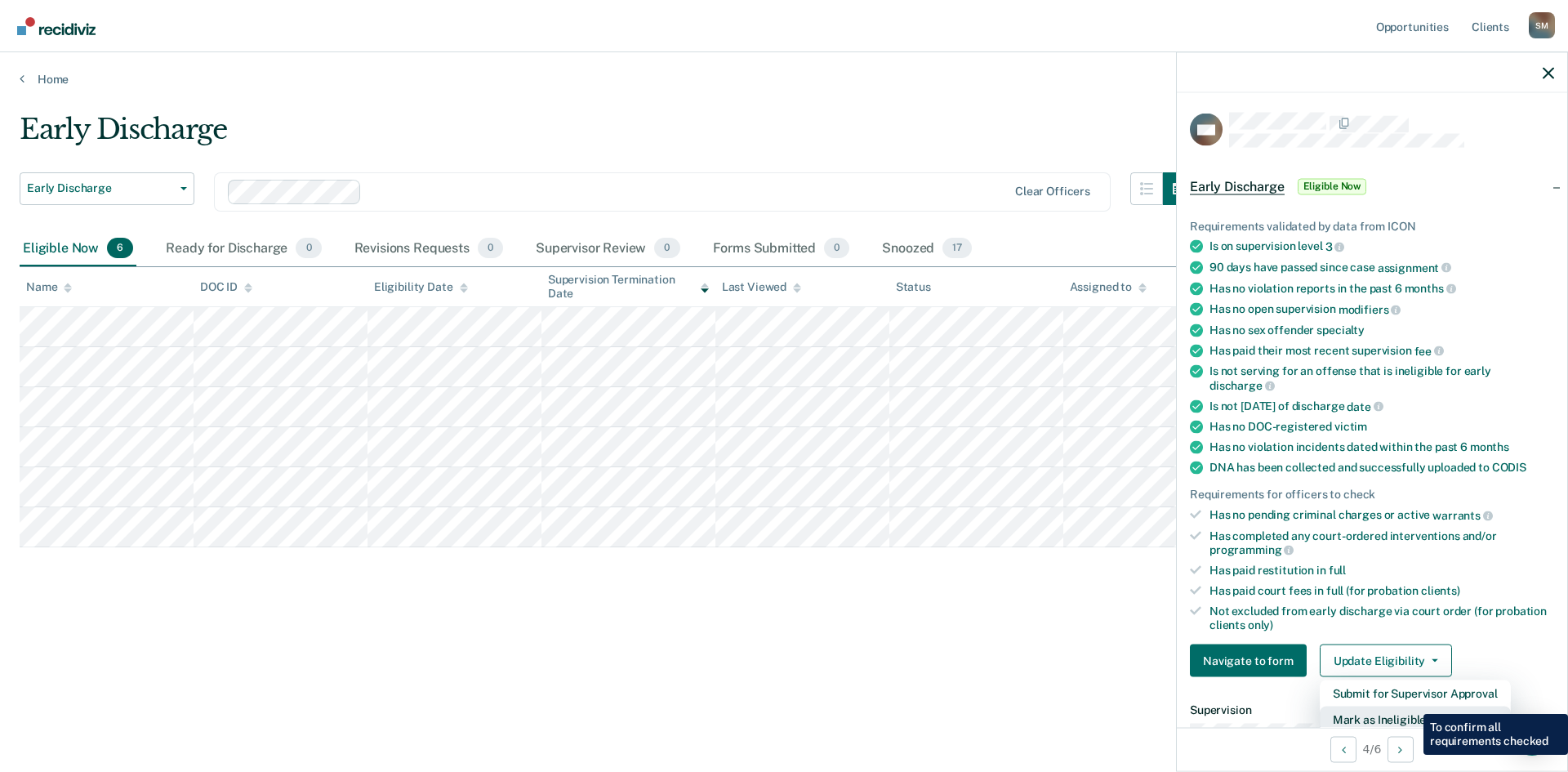
scroll to position [4, 0]
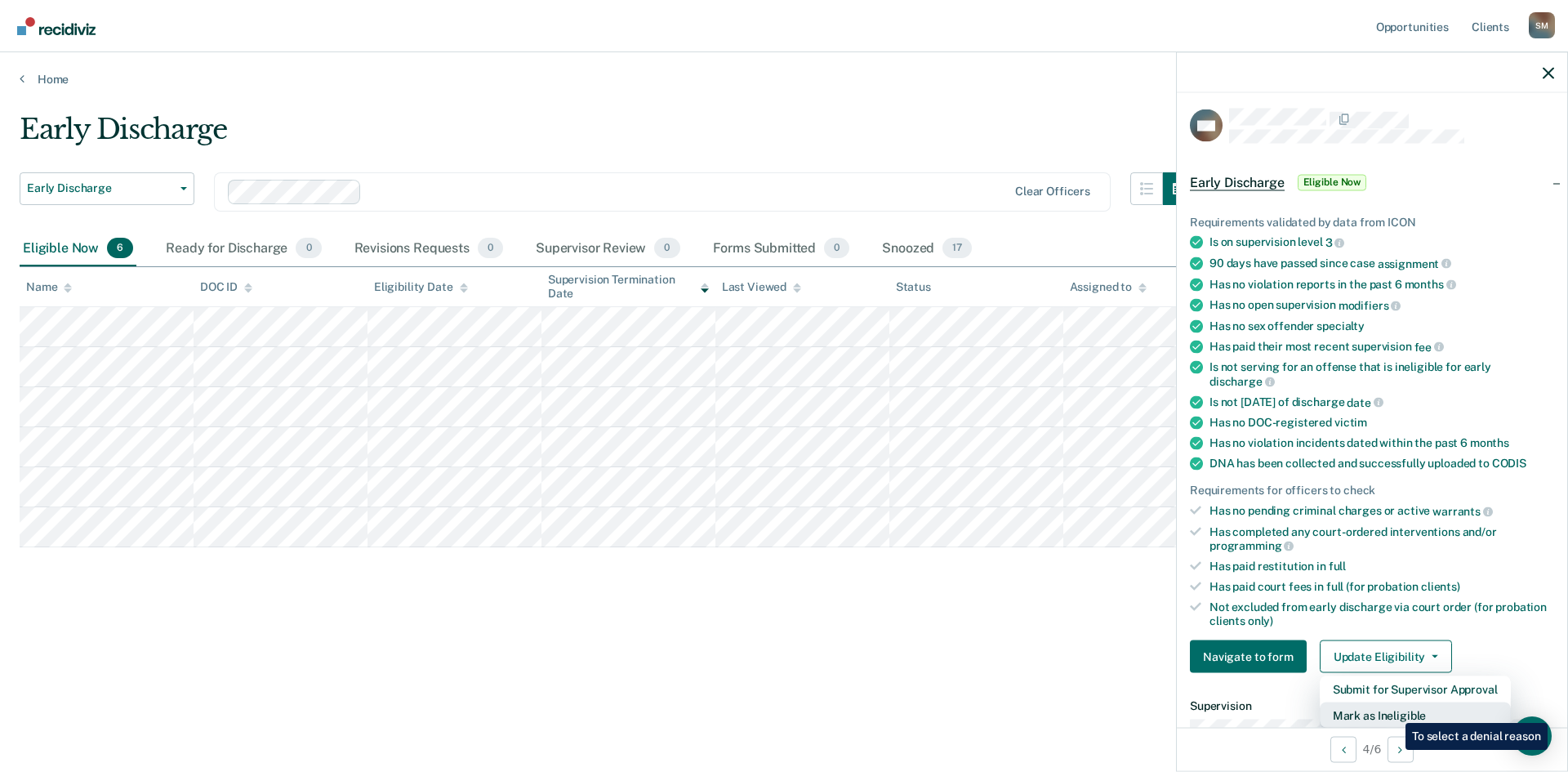
click at [1254, 596] on button "Mark as Ineligible" at bounding box center [1415, 716] width 191 height 26
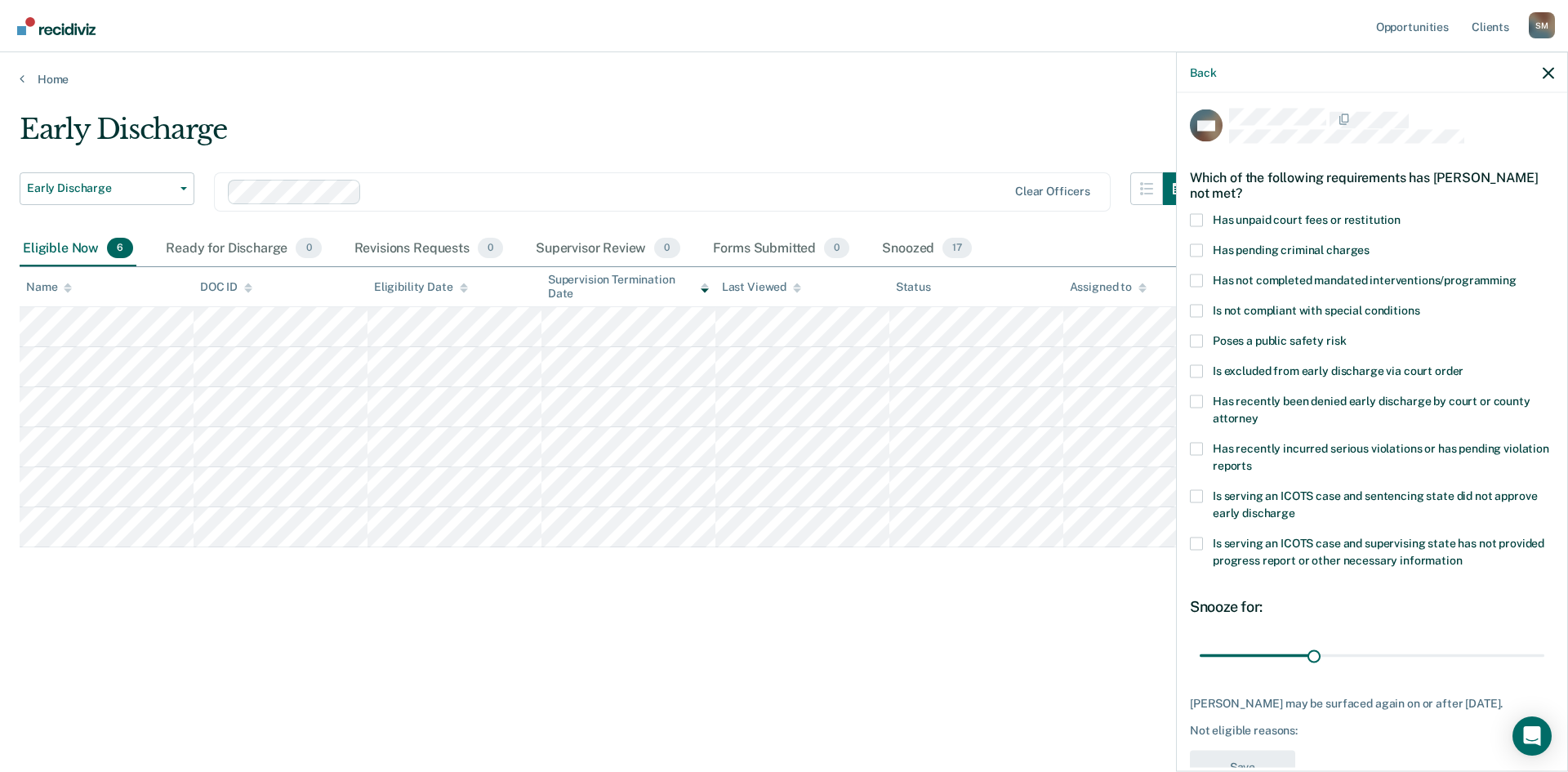
click at [1197, 366] on span at bounding box center [1196, 371] width 13 height 13
click at [1254, 365] on input "Is excluded from early discharge via court order" at bounding box center [1464, 365] width 0 height 0
drag, startPoint x: 1312, startPoint y: 654, endPoint x: 1535, endPoint y: 657, distance: 223.0
type input "90"
click at [1254, 596] on input "range" at bounding box center [1372, 655] width 345 height 29
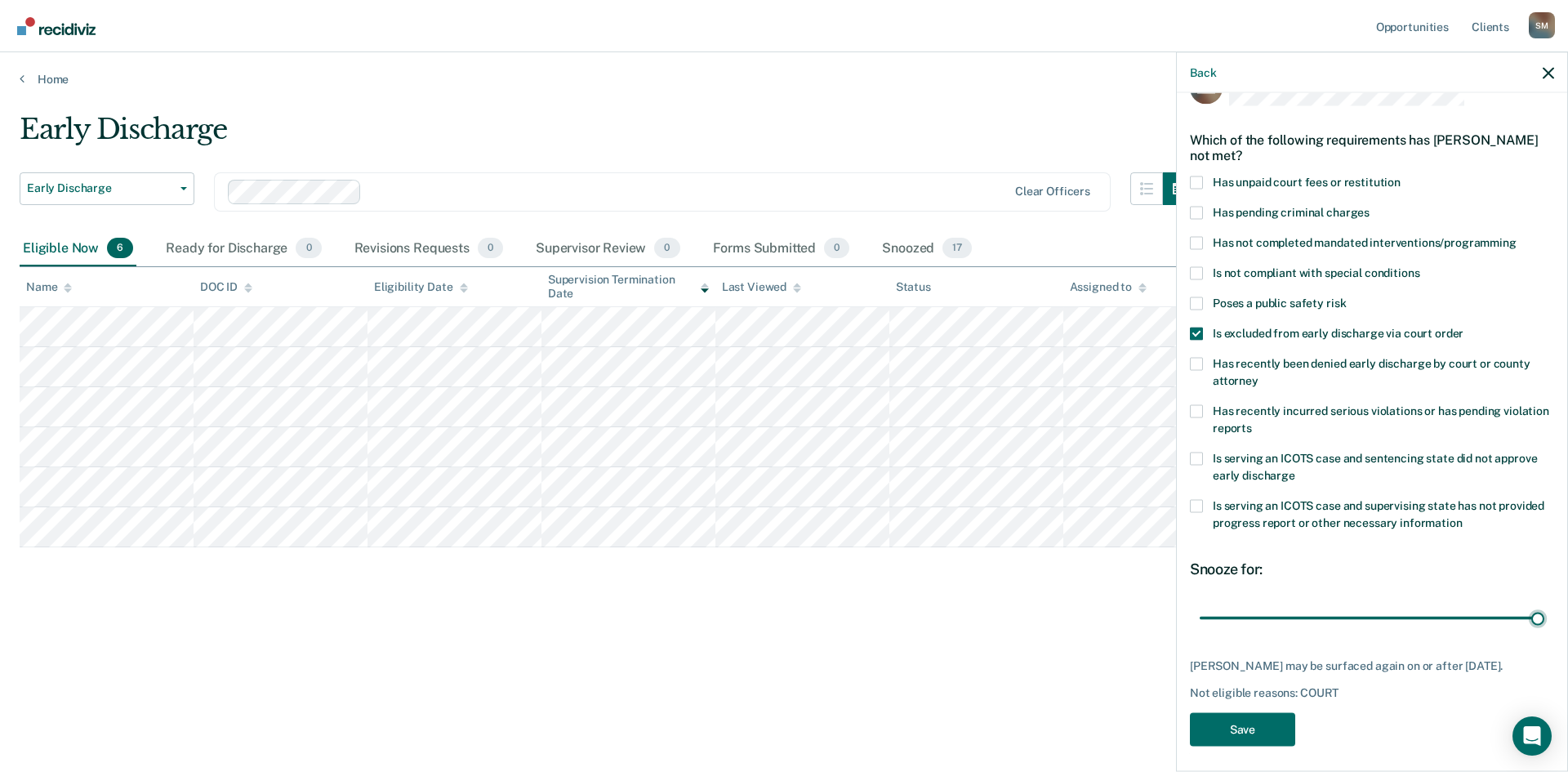
scroll to position [62, 0]
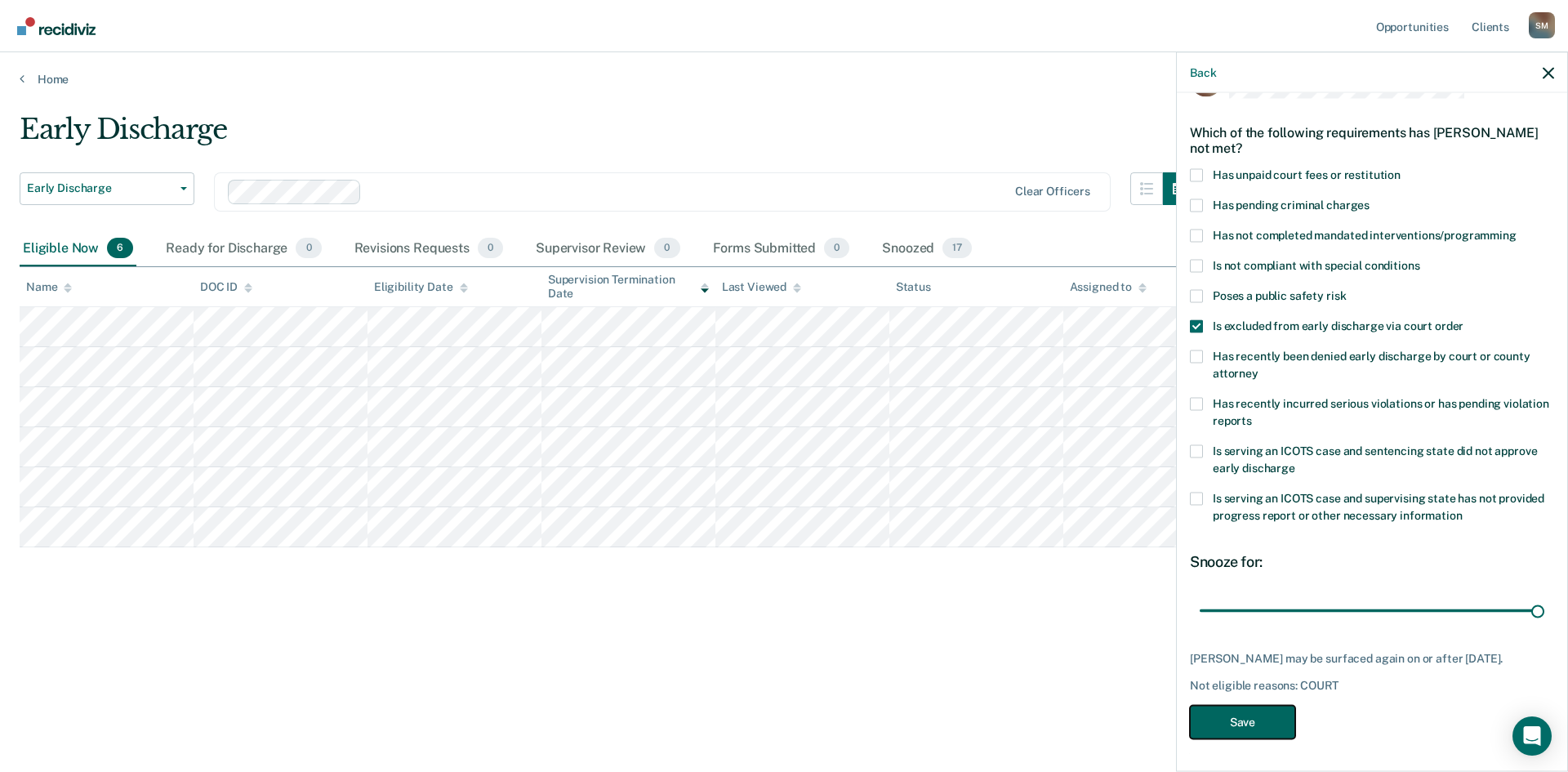
click at [1254, 596] on button "Save" at bounding box center [1242, 722] width 105 height 34
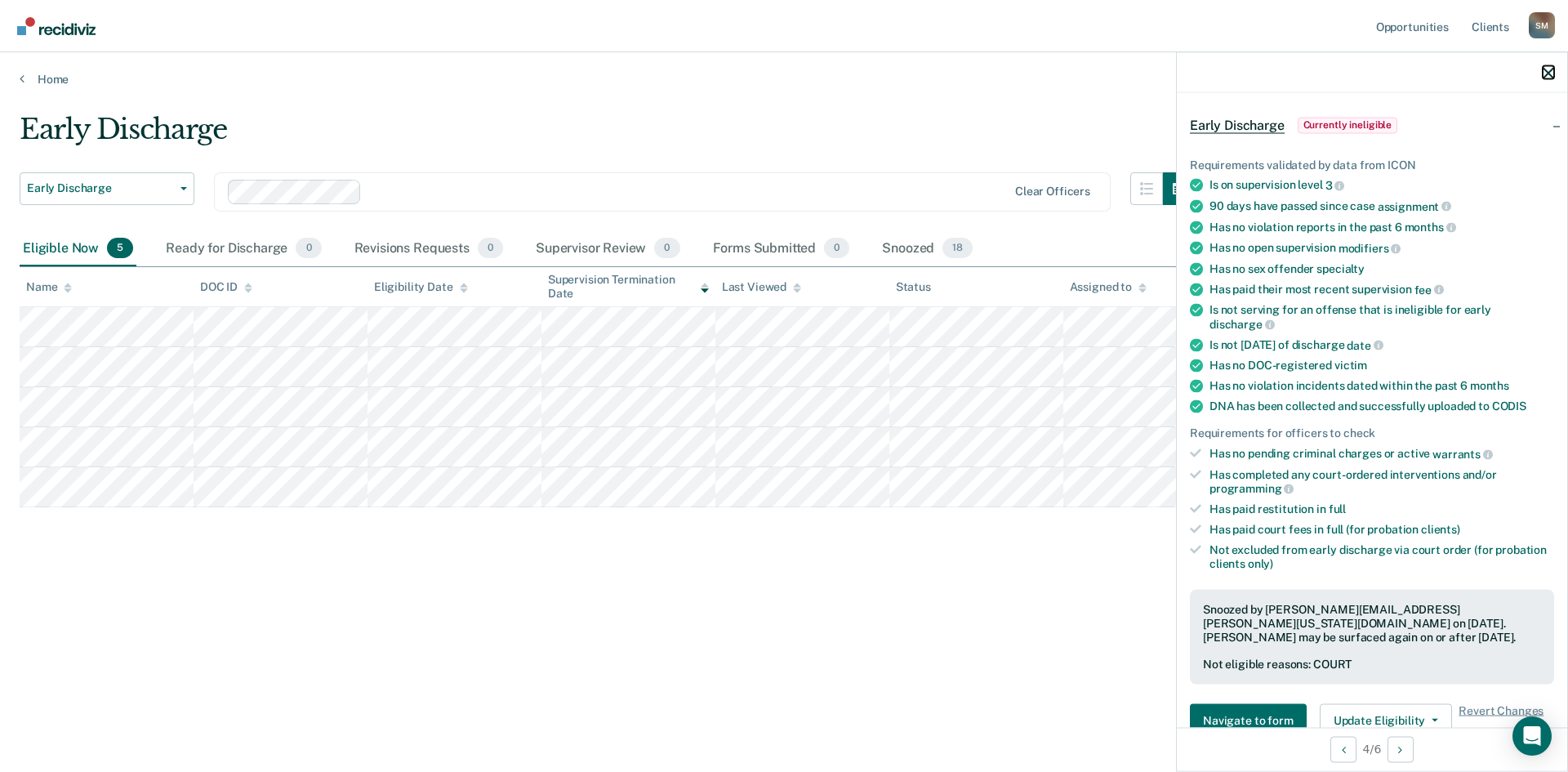
click at [1254, 72] on icon "button" at bounding box center [1548, 72] width 11 height 11
